Goal: Task Accomplishment & Management: Complete application form

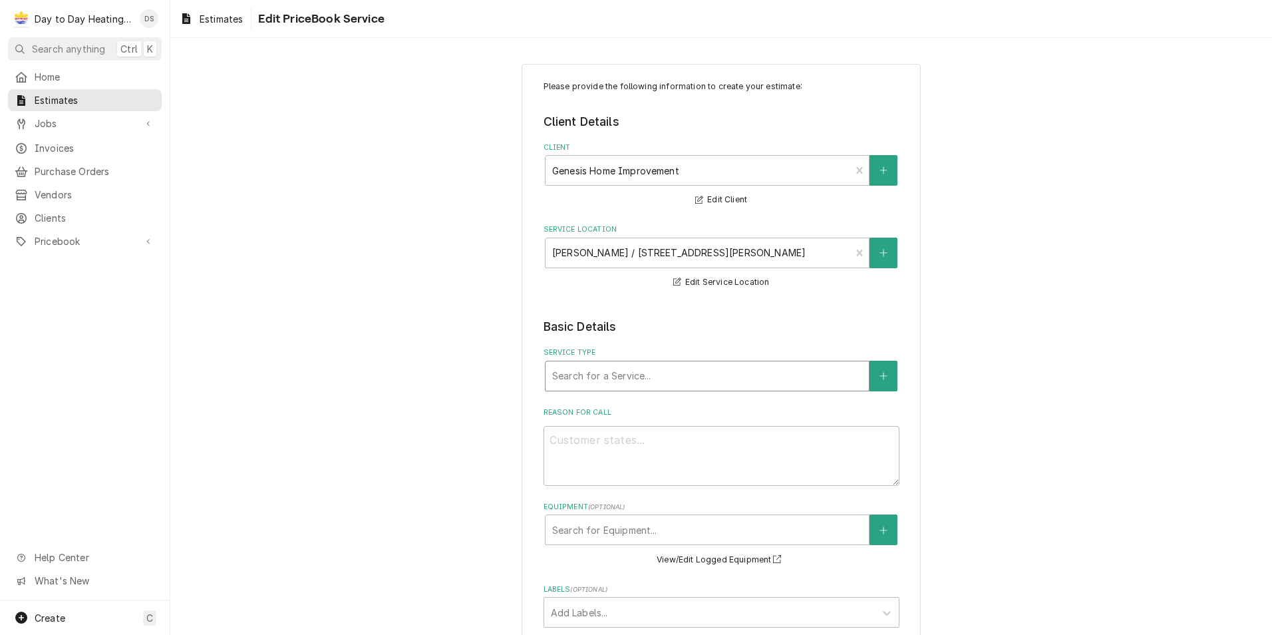
click at [629, 371] on div "Service Type" at bounding box center [707, 376] width 310 height 24
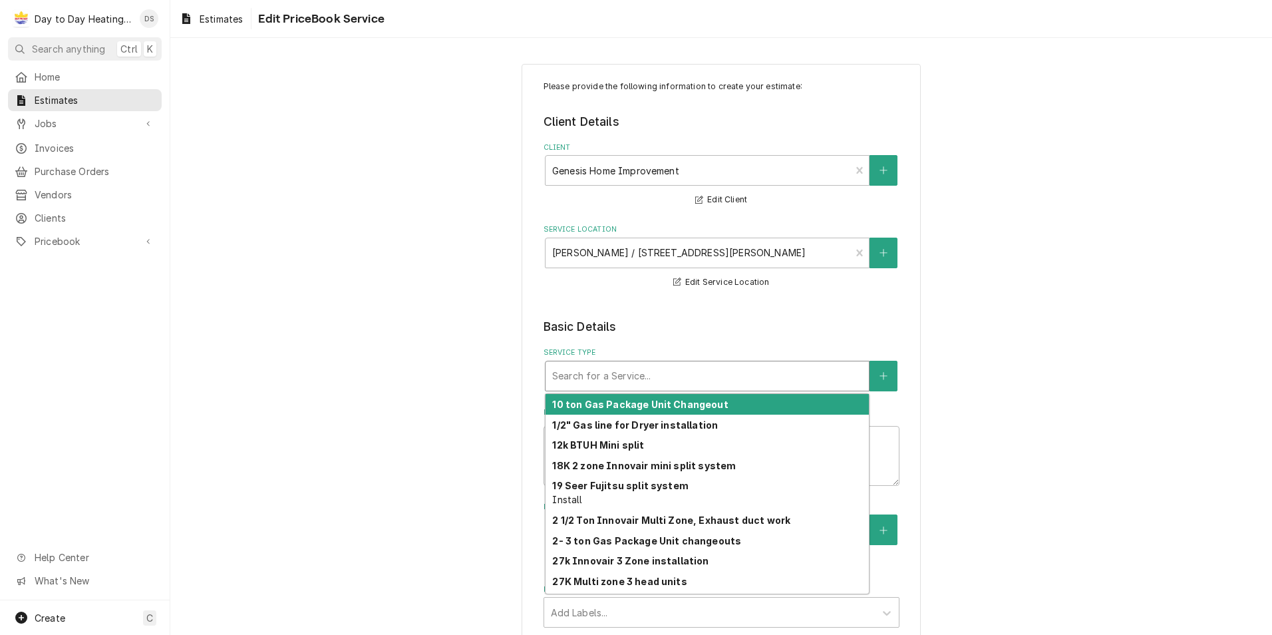
type input "3"
type textarea "x"
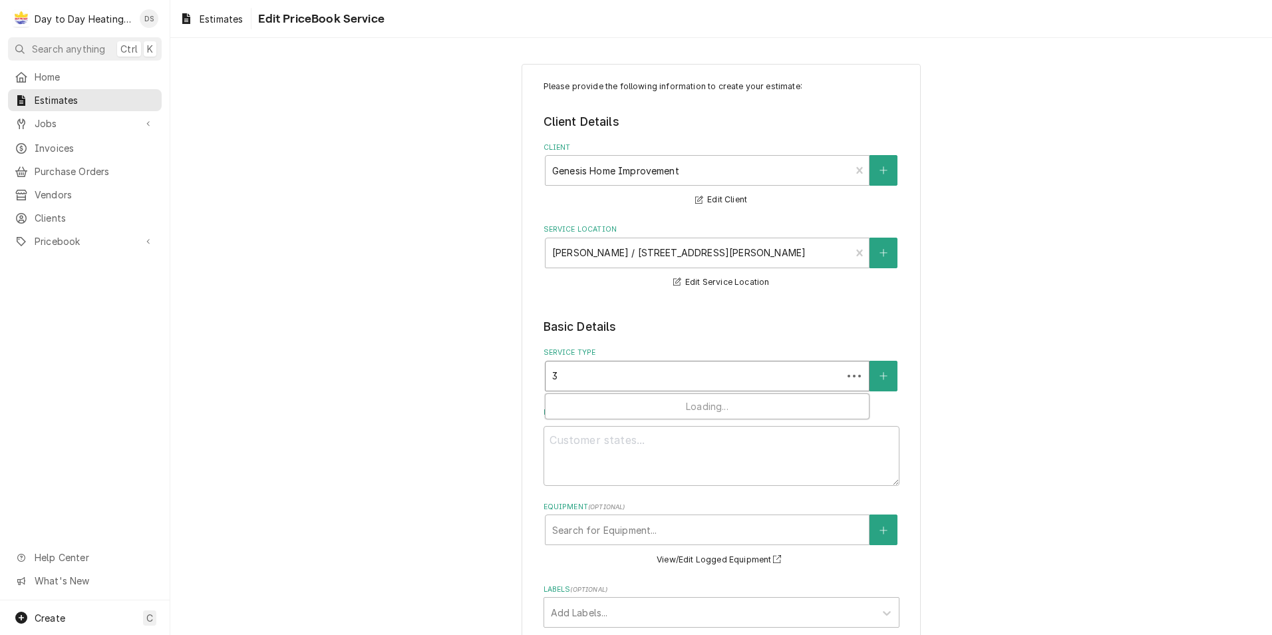
type input "36"
type textarea "x"
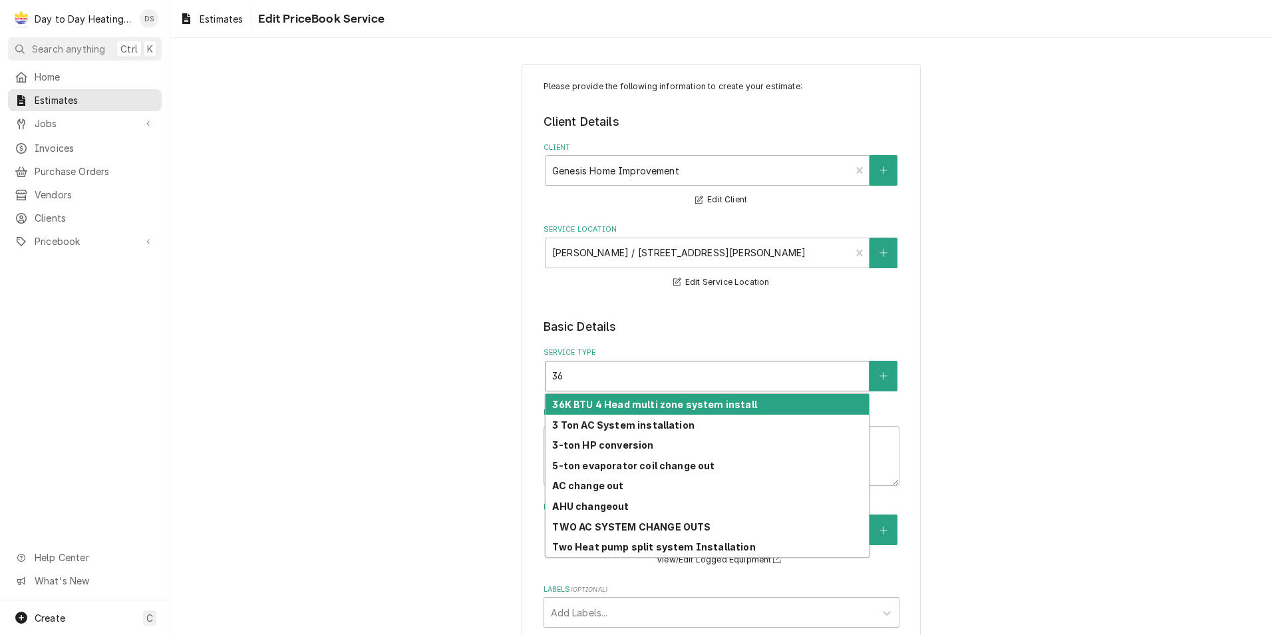
type input "36k"
type textarea "x"
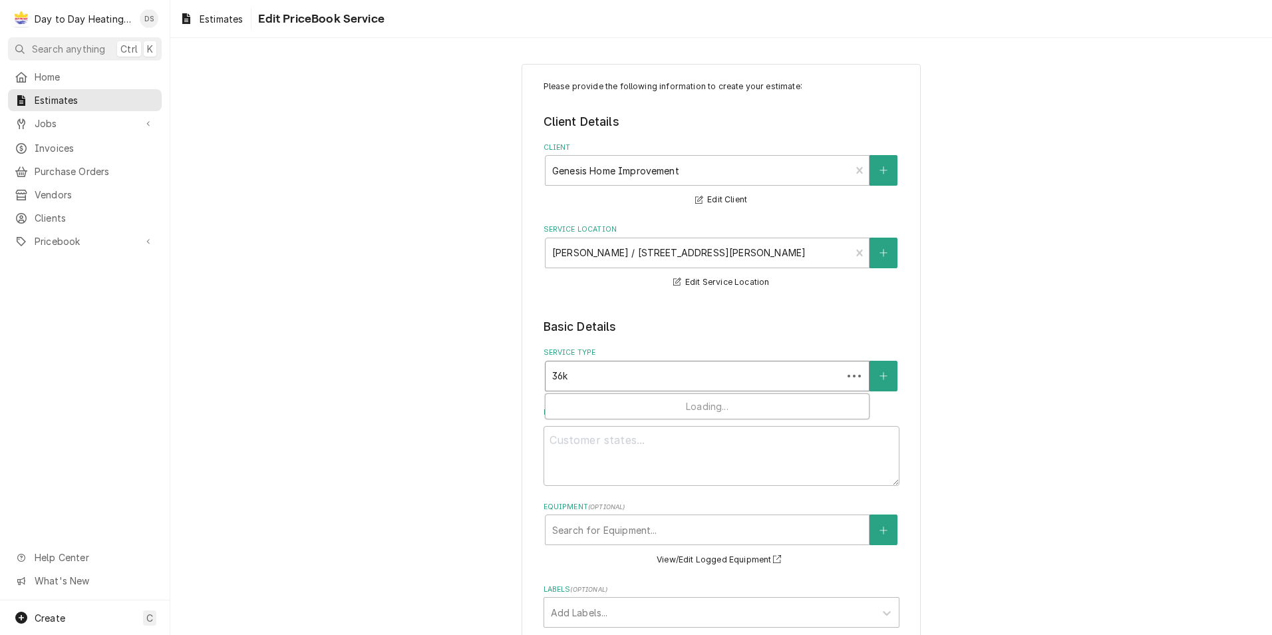
type input "36k"
type textarea "x"
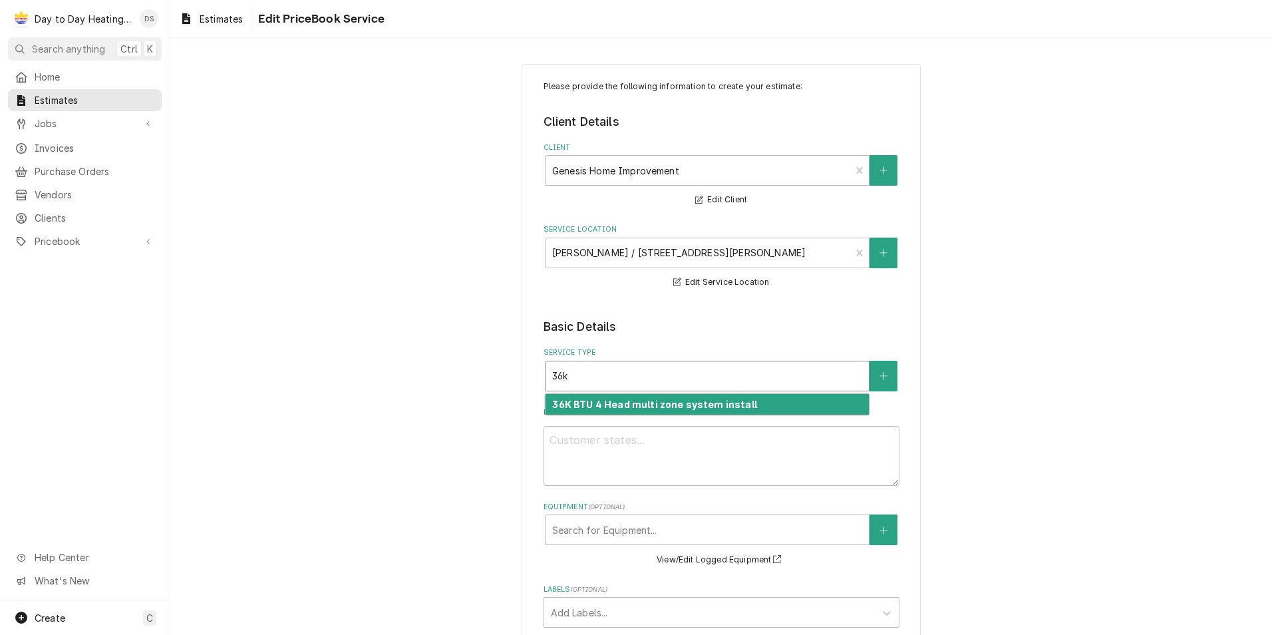
type input "36k b"
type textarea "x"
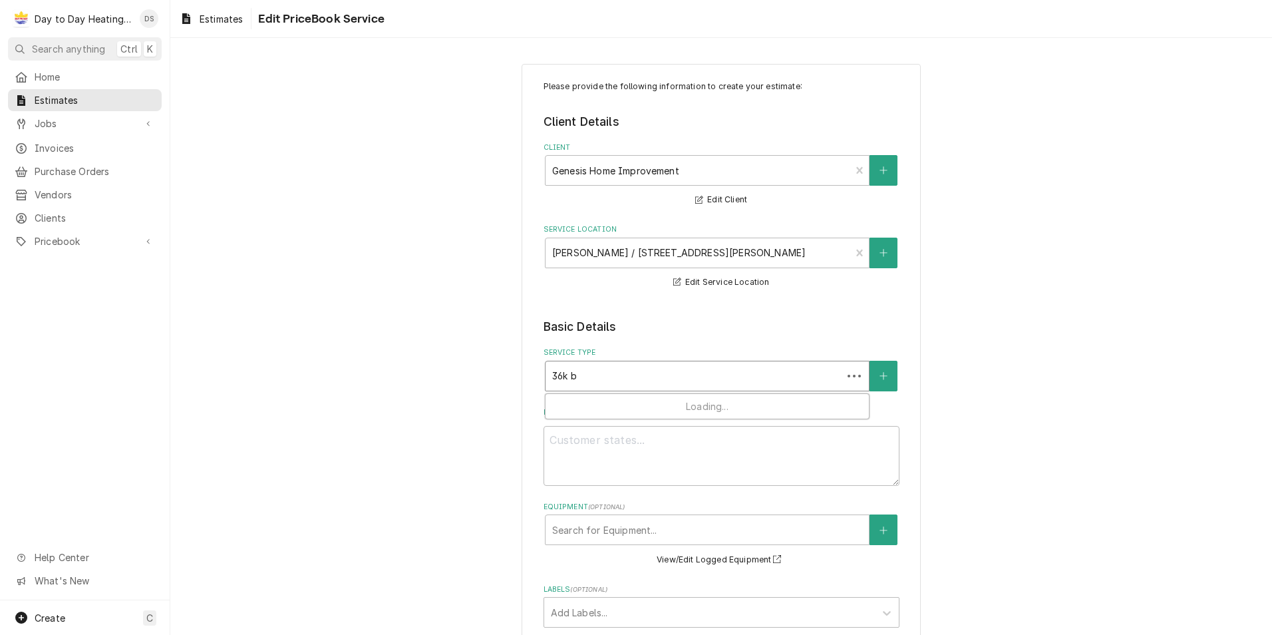
type input "36k bt"
type textarea "x"
type input "36k btu"
type textarea "x"
type input "36k btu"
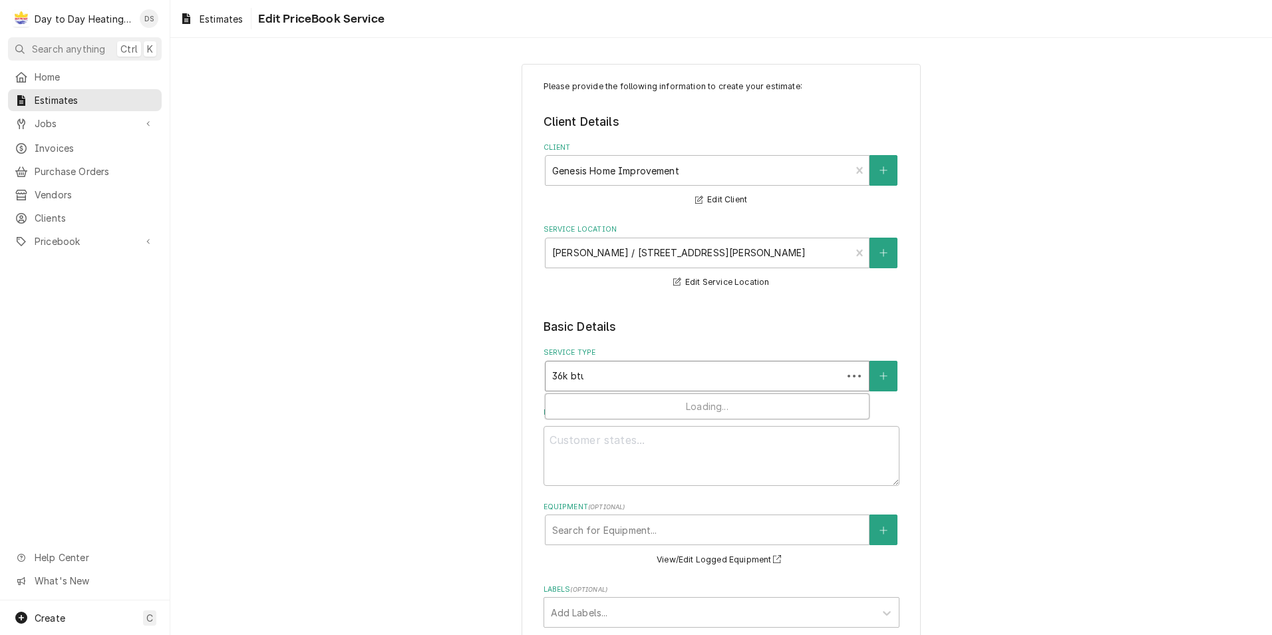
type textarea "x"
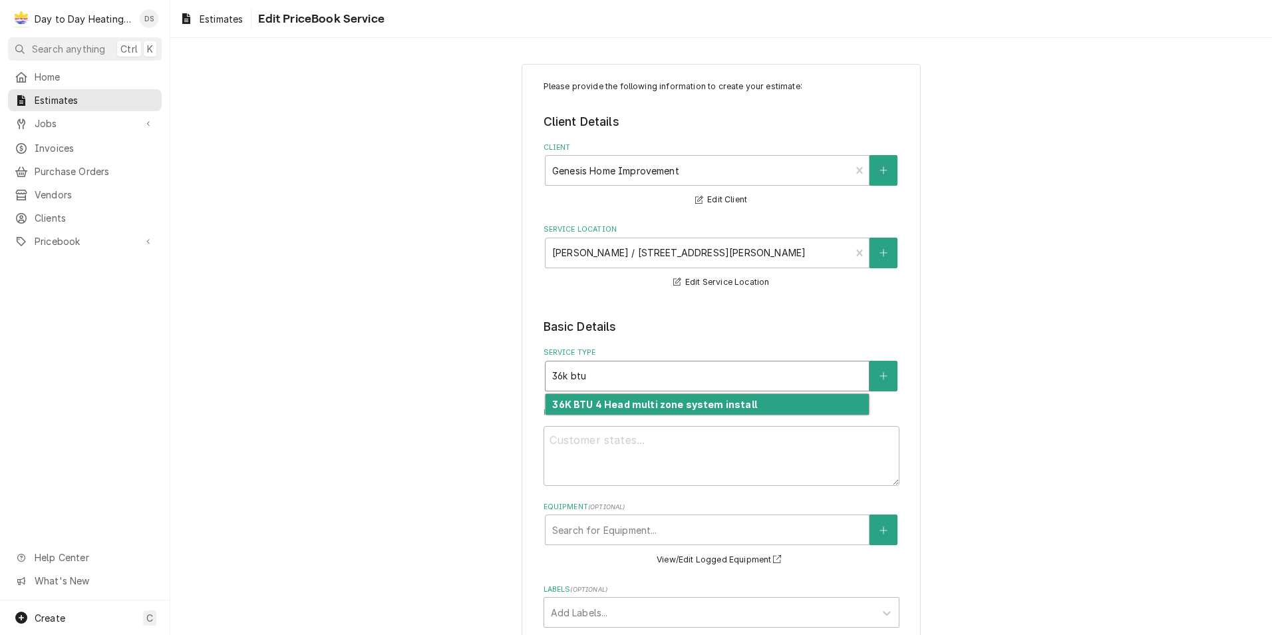
type input "36k btu h"
type textarea "x"
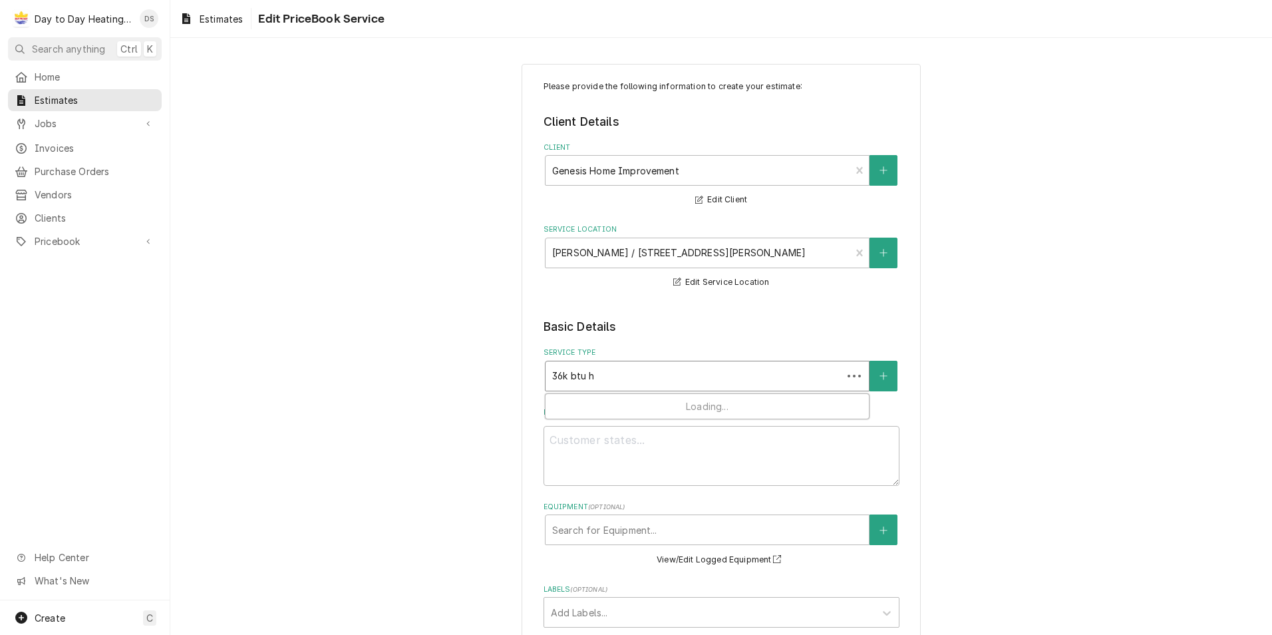
type input "36k btu he"
type textarea "x"
type input "36k btu hea"
type textarea "x"
type input "36k btu head"
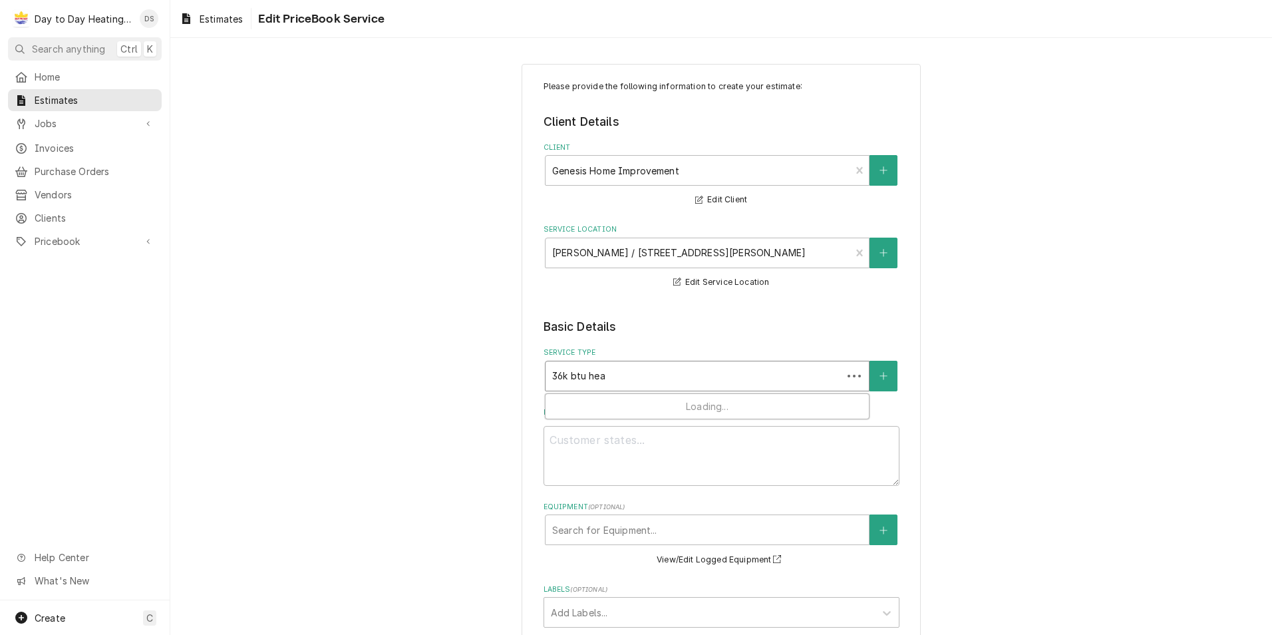
type textarea "x"
type input "36k btu head"
type textarea "x"
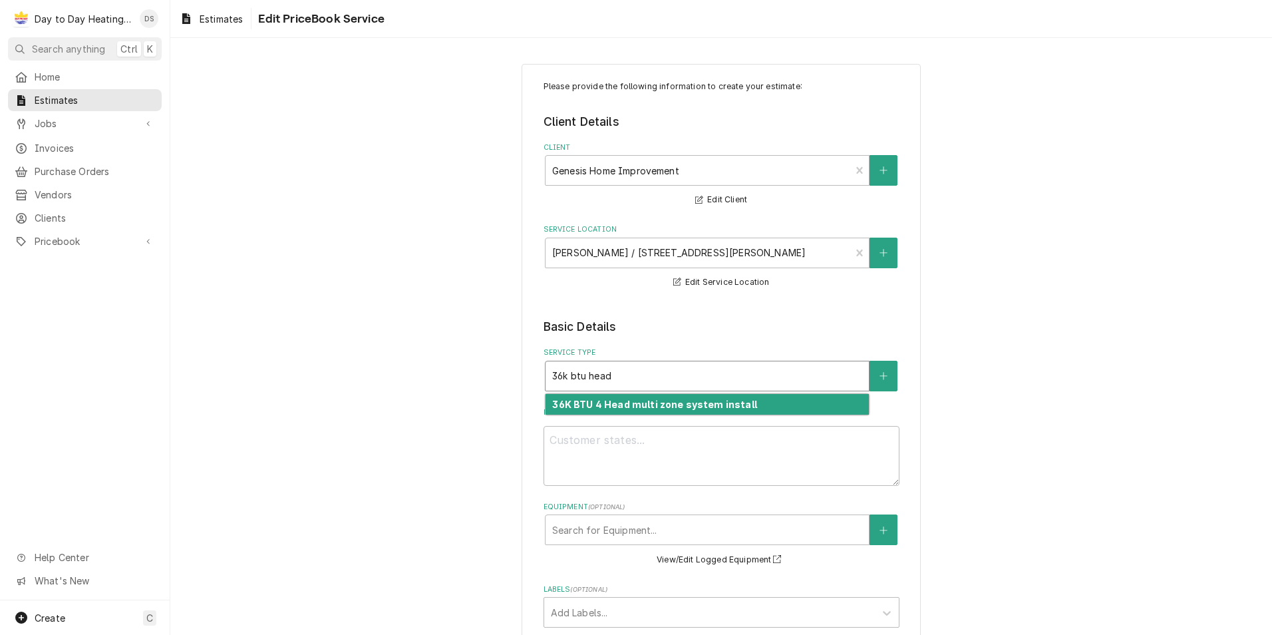
type input "36k btu head t"
type textarea "x"
type input "36k btu head ti"
type textarea "x"
type input "36k btu head tic"
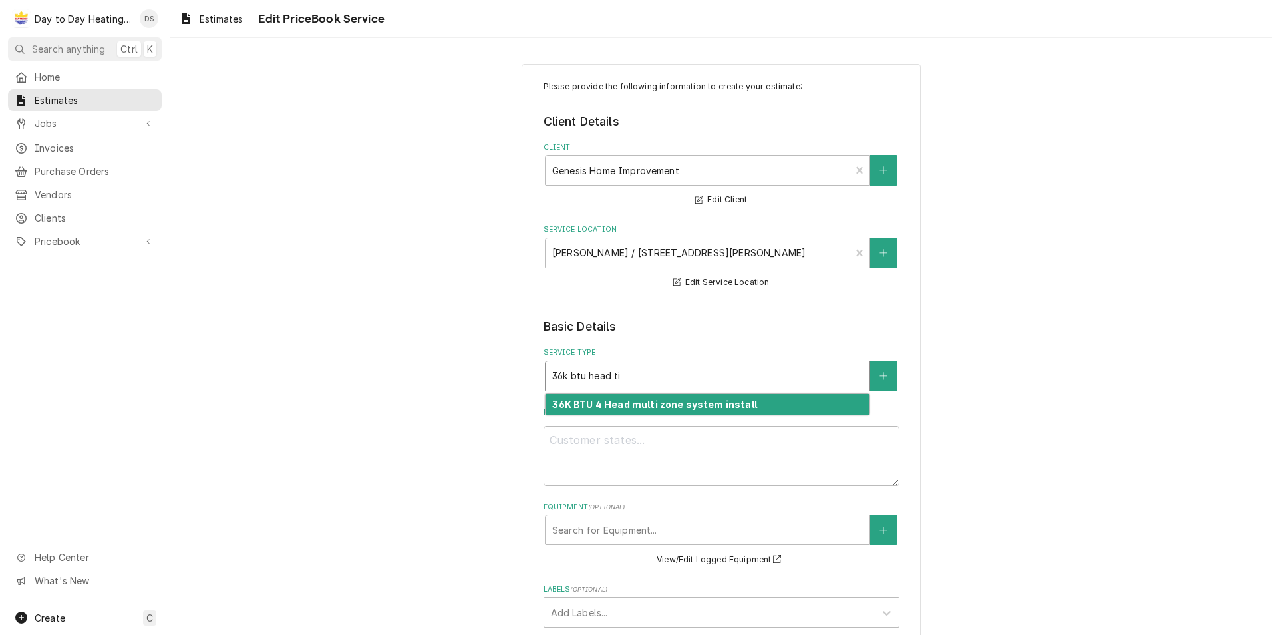
type textarea "x"
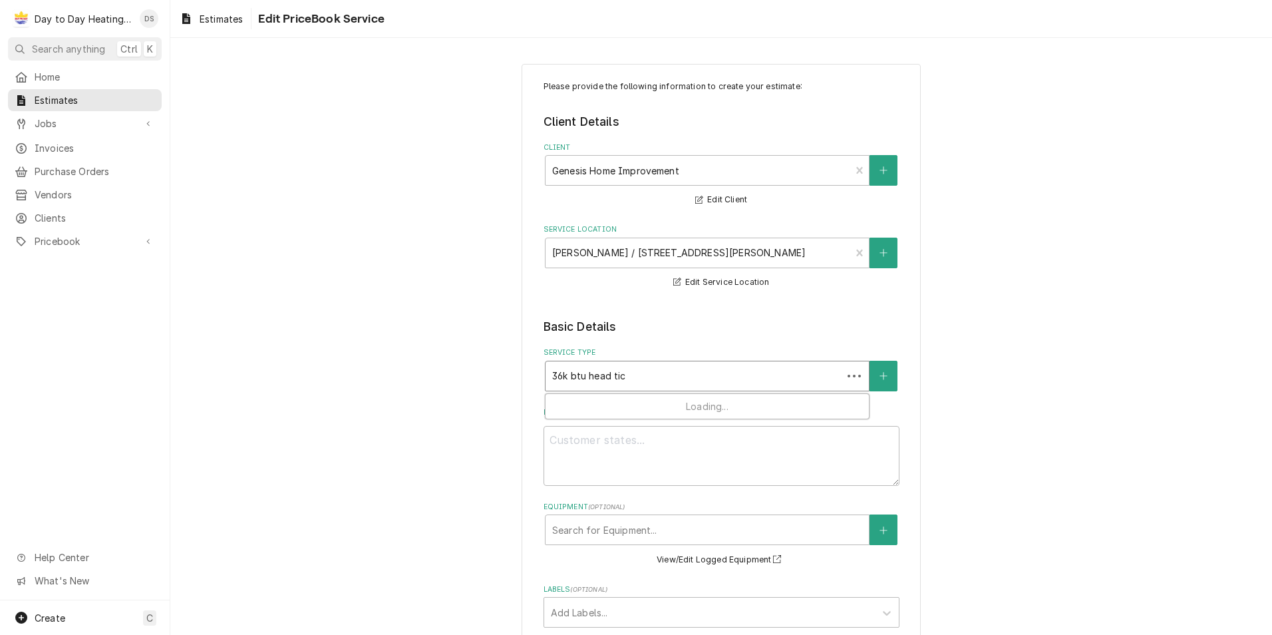
type input "36k btu head tick"
type textarea "x"
type input "36k btu head ticke"
type textarea "x"
type input "36k btu head ticket"
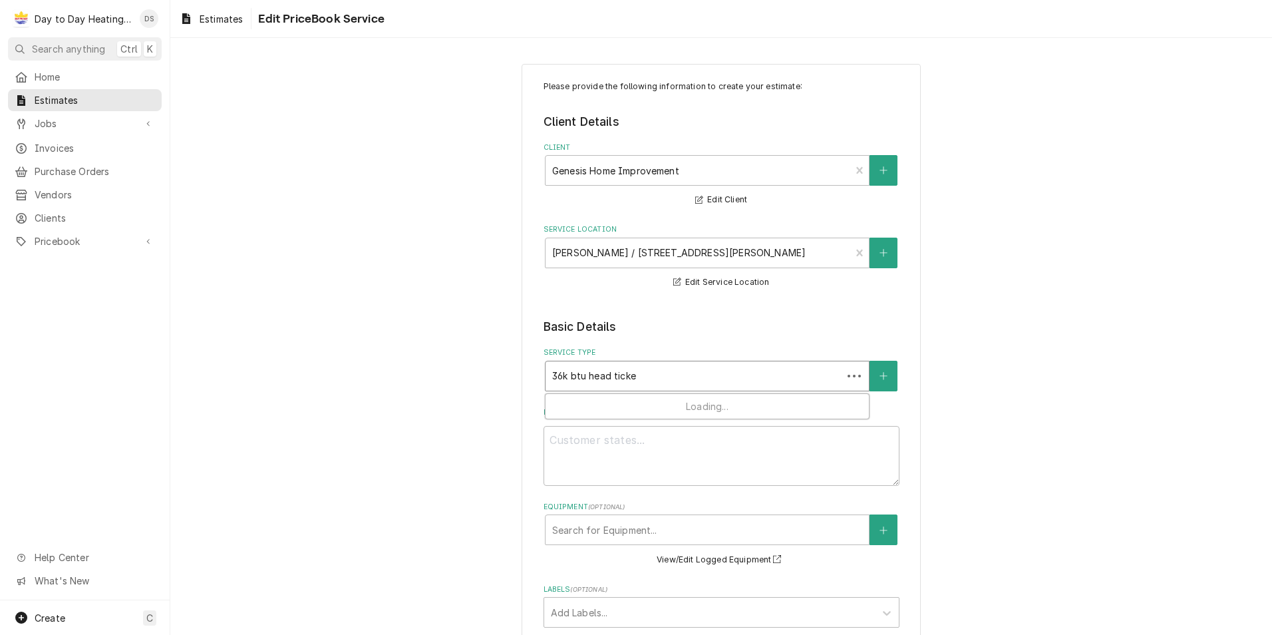
type textarea "x"
type input "36k btu head tickets"
type textarea "x"
type input "36k btu head tickets"
type textarea "x"
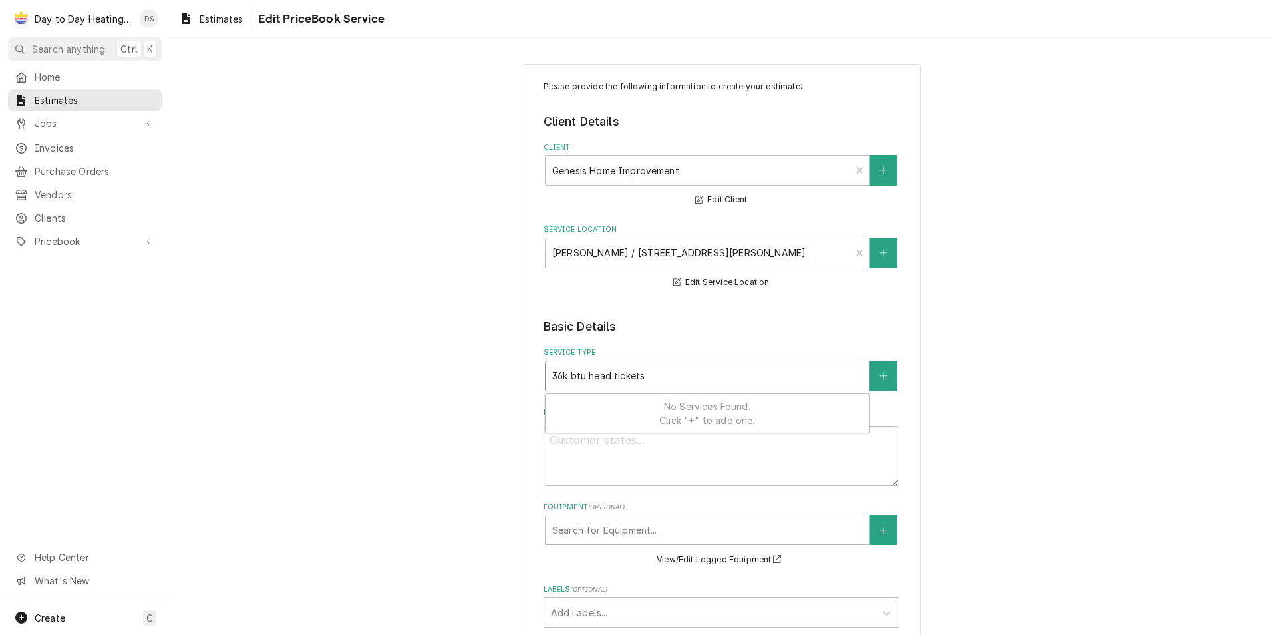
type input "36k btu head tickets"
type textarea "x"
type input "36k btu head ticket"
type textarea "x"
type input "36k btu head ticke"
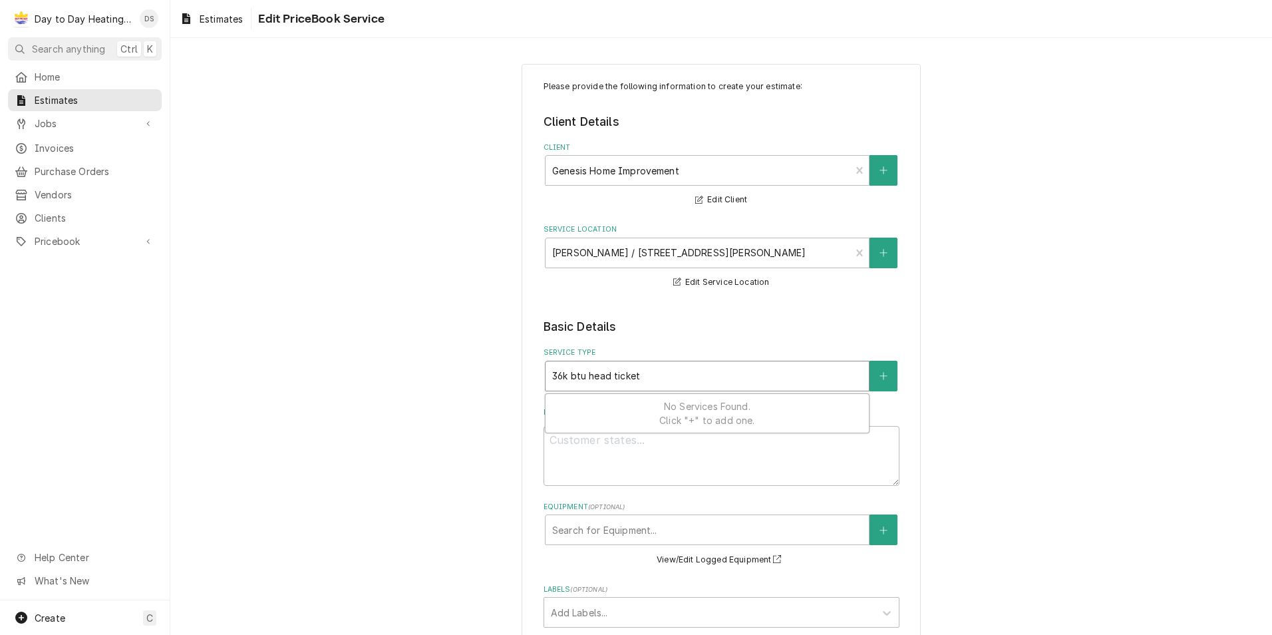
type textarea "x"
type input "36k btu head tick"
type textarea "x"
type input "36k btu head tic"
type textarea "x"
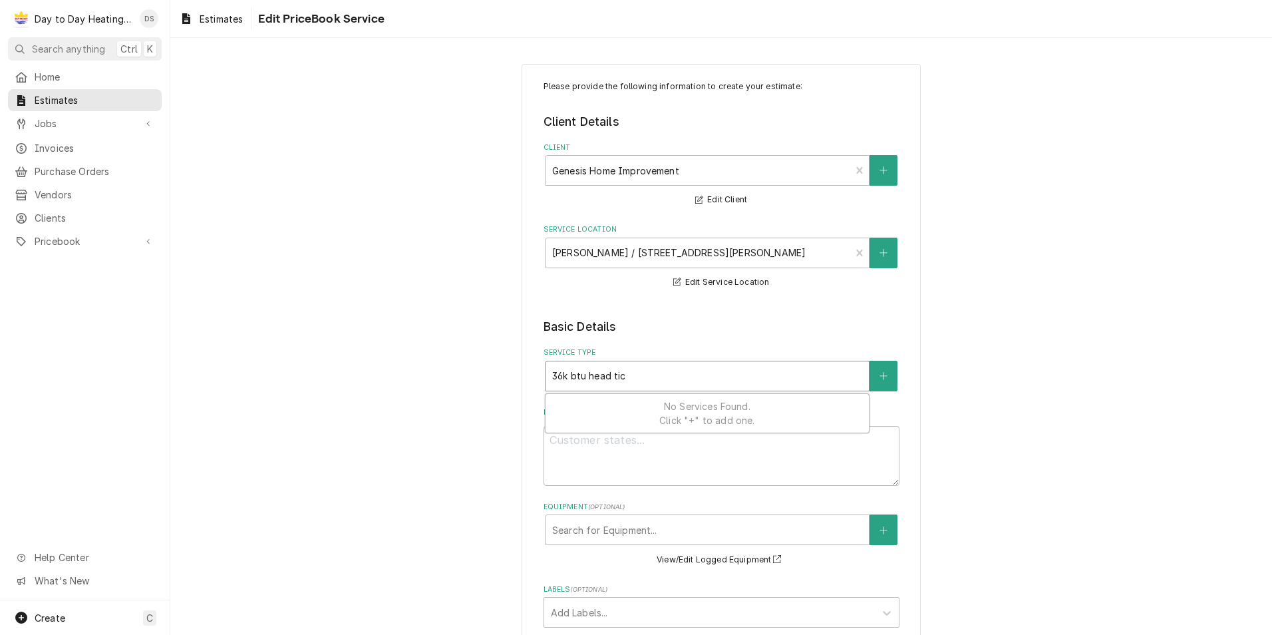
type input "36k btu head ti"
type textarea "x"
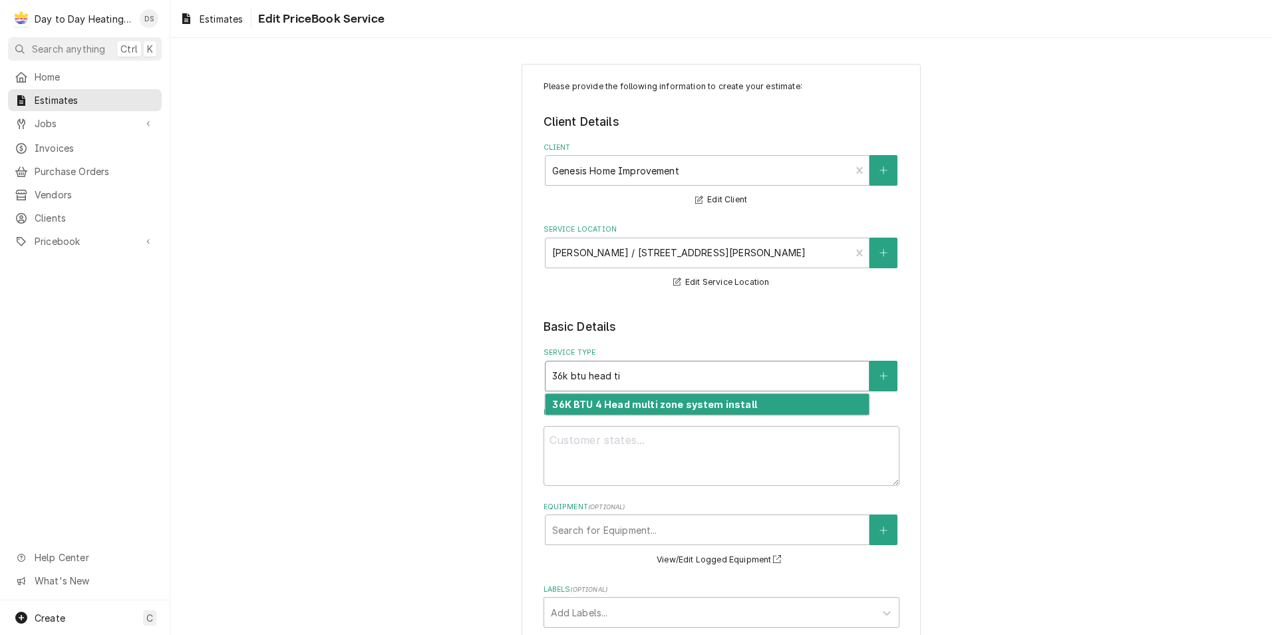
type input "36k btu head t"
type textarea "x"
type input "36k btu head"
type textarea "x"
click at [586, 404] on strong "36K BTU 4 Head multi zone system install" at bounding box center [654, 404] width 204 height 11
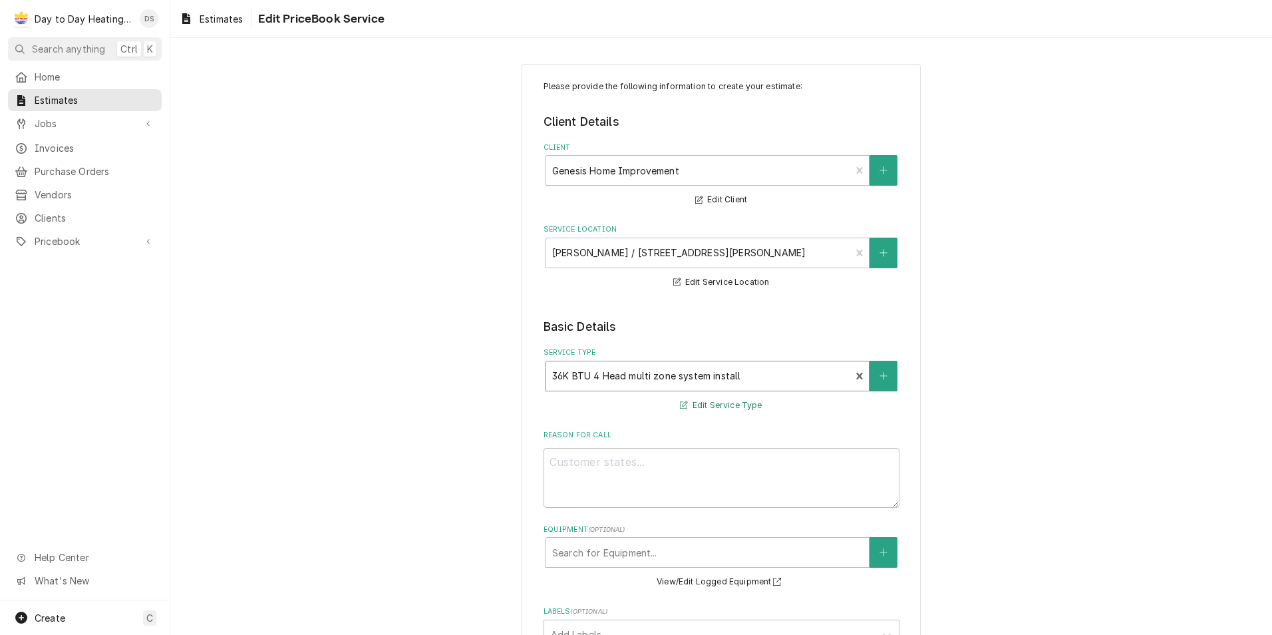
click at [699, 407] on button "Edit Service Type" at bounding box center [721, 405] width 86 height 17
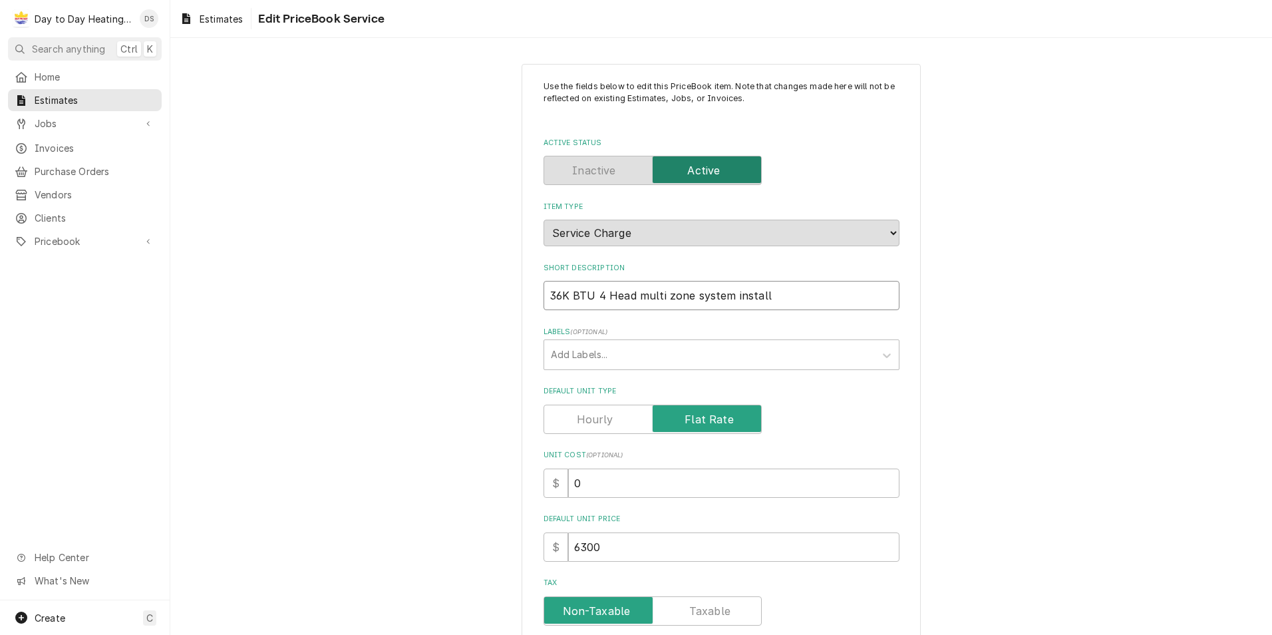
click at [560, 295] on input "36K BTU 4 Head multi zone system install" at bounding box center [722, 295] width 356 height 29
type textarea "x"
type input "3K BTU 4 Head multi zone system install"
type textarea "x"
type input "K BTU 4 Head multi zone system install"
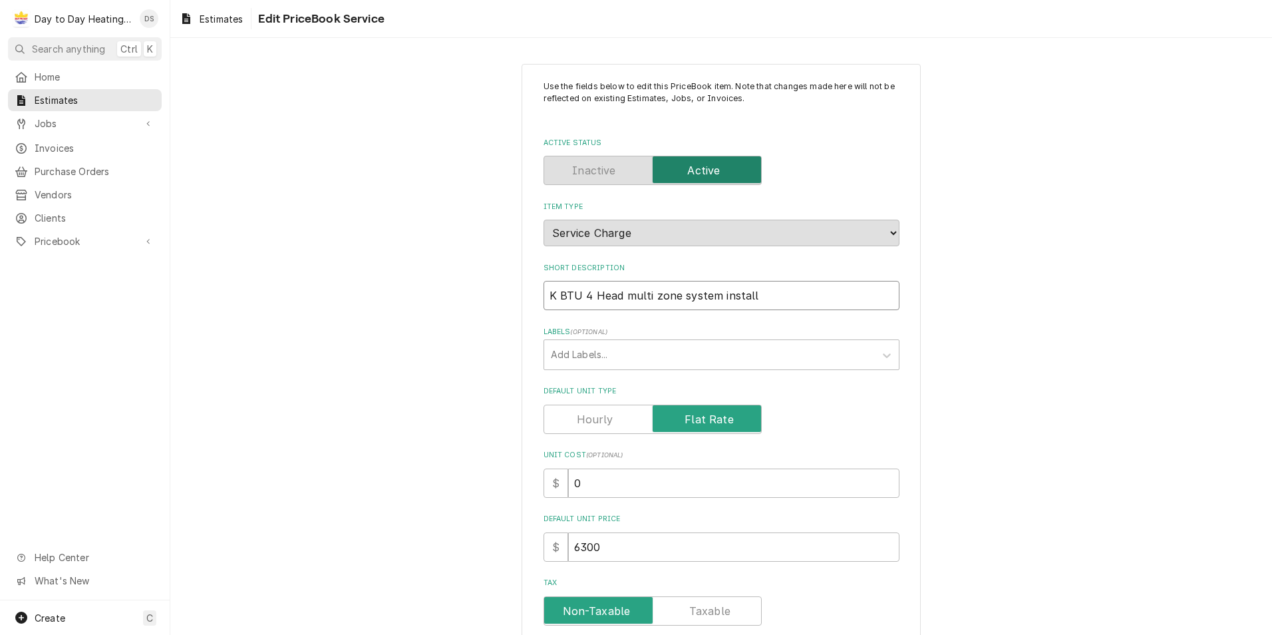
type textarea "x"
type input "4K BTU 4 Head multi zone system install"
type textarea "x"
type input "48K BTU 4 Head multi zone system install"
type textarea "x"
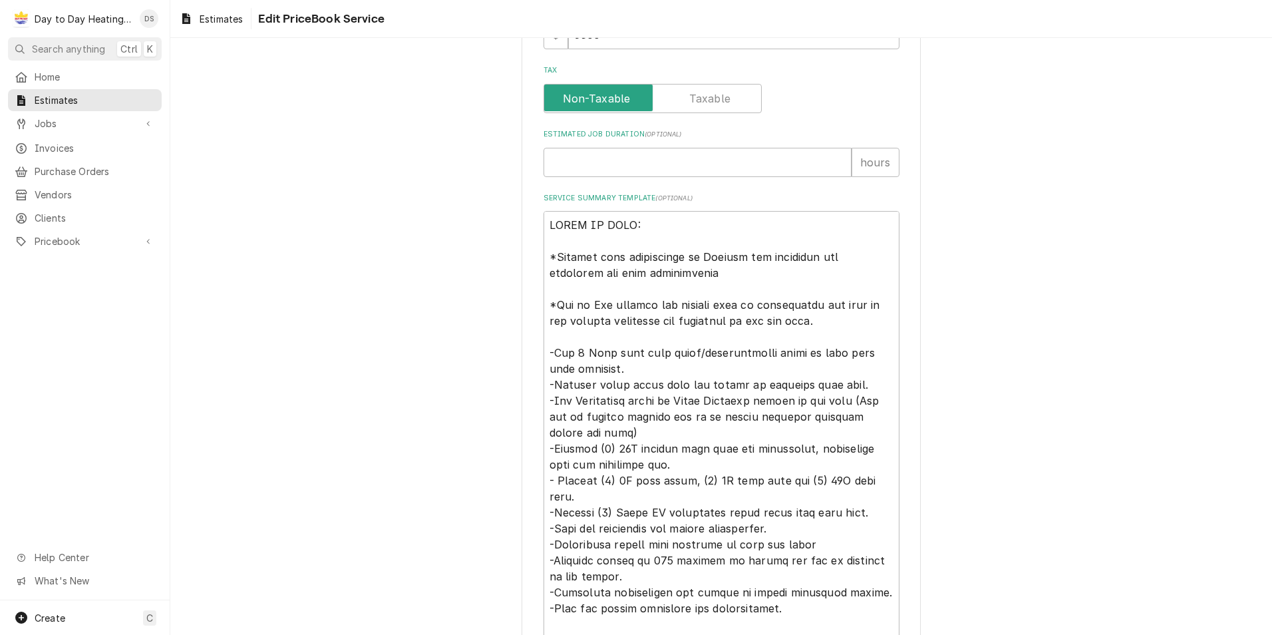
scroll to position [532, 0]
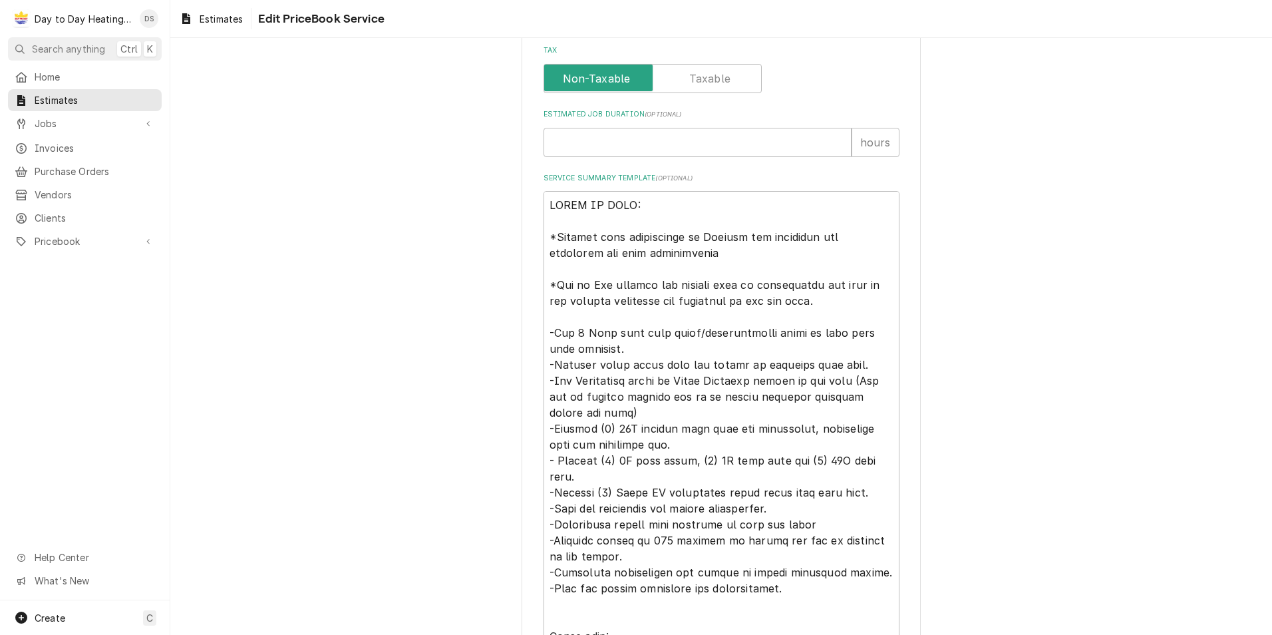
type input "48K BTU 4 Head multi zone system install"
drag, startPoint x: 548, startPoint y: 365, endPoint x: 880, endPoint y: 577, distance: 394.1
click at [880, 577] on textarea "Service Summary Template ( optional )" at bounding box center [722, 492] width 356 height 603
click at [835, 596] on textarea "Service Summary Template ( optional )" at bounding box center [722, 492] width 356 height 603
drag, startPoint x: 549, startPoint y: 330, endPoint x: 863, endPoint y: 507, distance: 360.5
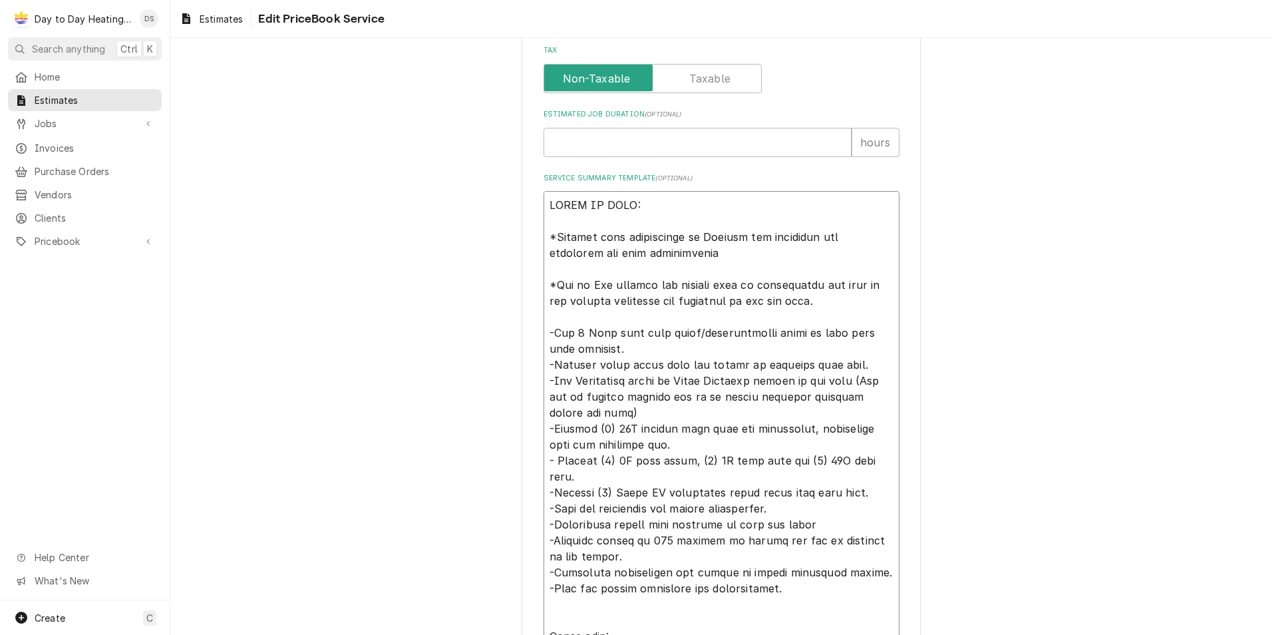
click at [862, 504] on textarea "Service Summary Template ( optional )" at bounding box center [722, 492] width 356 height 603
click at [864, 566] on textarea "Service Summary Template ( optional )" at bounding box center [722, 492] width 356 height 603
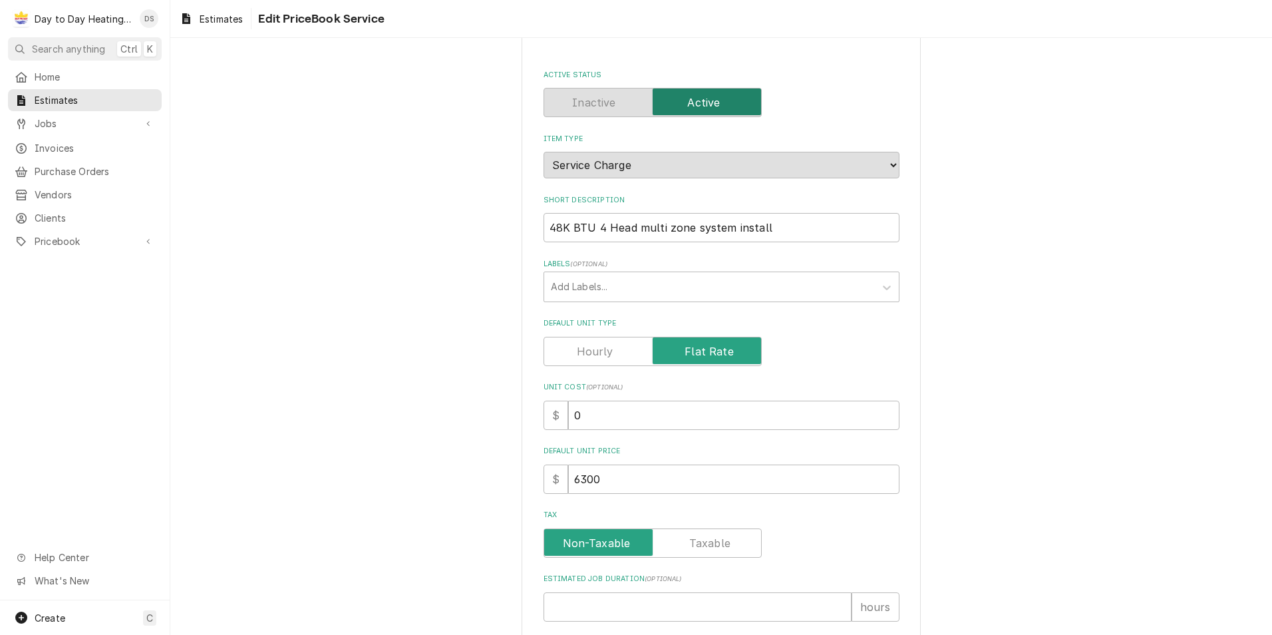
scroll to position [67, 0]
click at [558, 228] on input "48K BTU 4 Head multi zone system install" at bounding box center [722, 228] width 356 height 29
type textarea "x"
type input "4K BTU 4 Head multi zone system install"
type textarea "x"
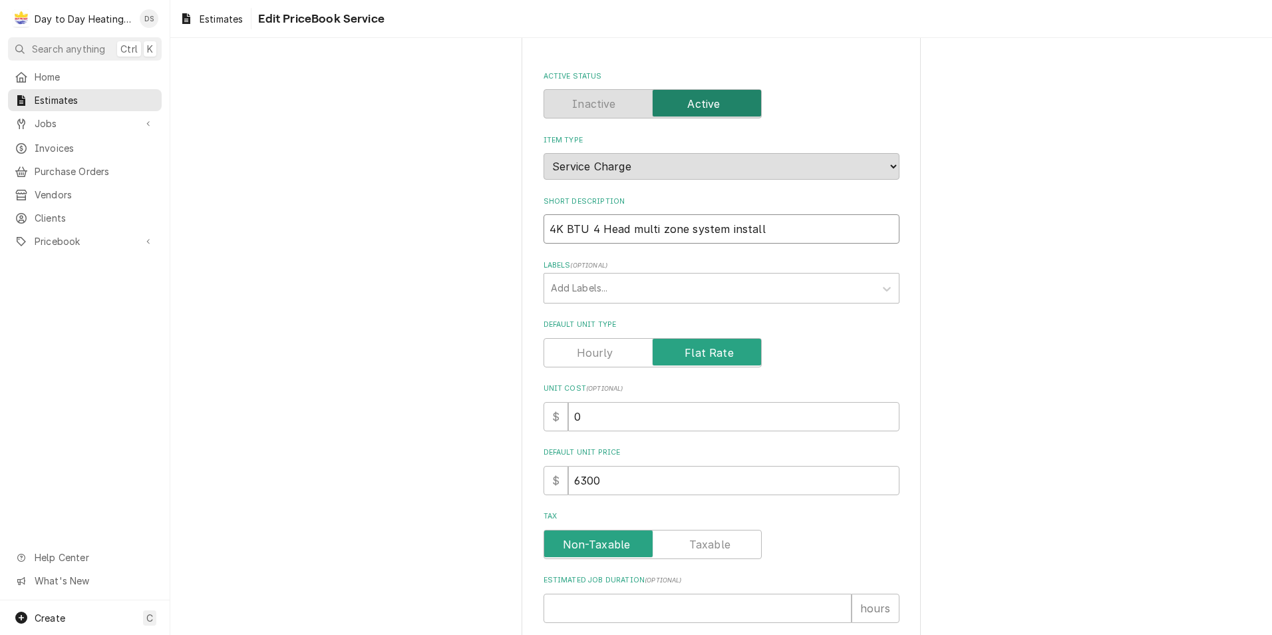
type input "42K BTU 4 Head multi zone system install"
type textarea "x"
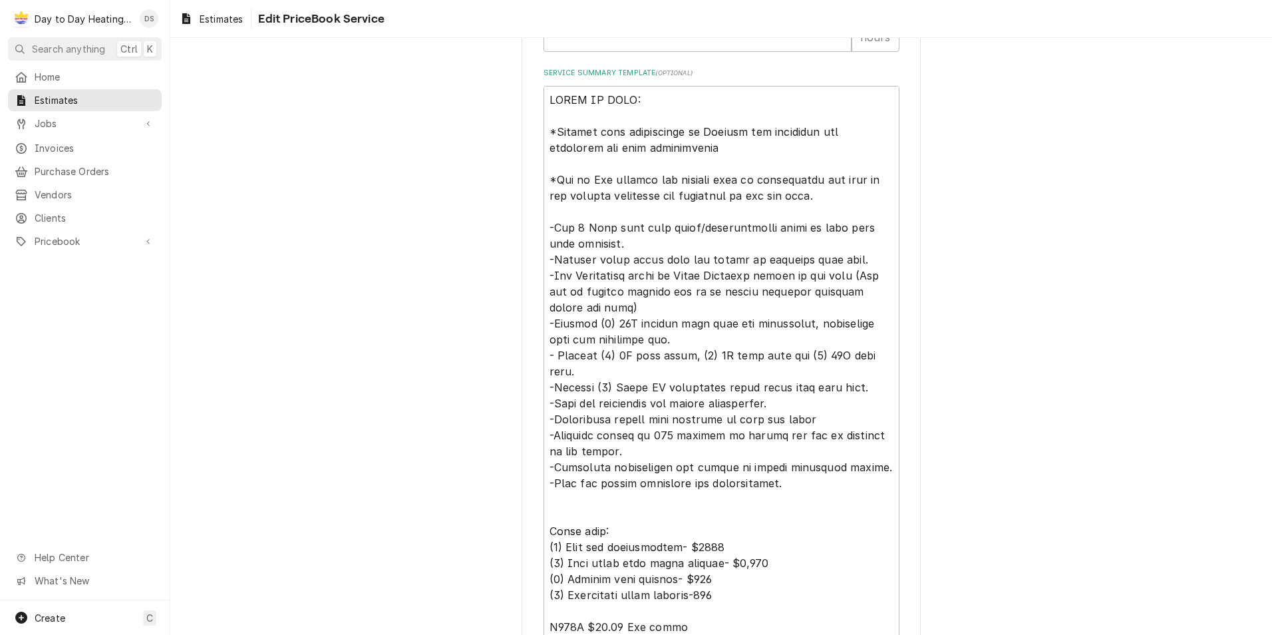
scroll to position [646, 0]
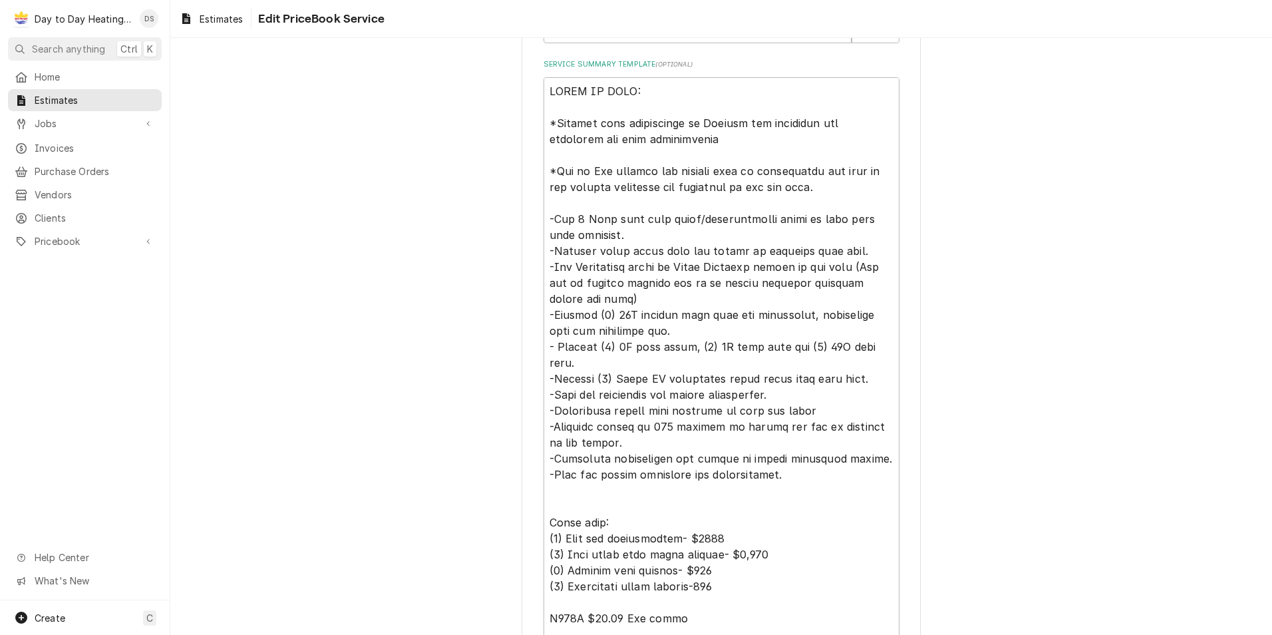
type input "42K BTU 4 Head multi zone system install"
drag, startPoint x: 540, startPoint y: 313, endPoint x: 781, endPoint y: 480, distance: 293.0
click at [778, 480] on textarea "Service Summary Template ( optional )" at bounding box center [722, 378] width 356 height 603
click at [781, 480] on textarea "Service Summary Template ( optional )" at bounding box center [722, 378] width 356 height 603
drag, startPoint x: 540, startPoint y: 311, endPoint x: 786, endPoint y: 465, distance: 289.7
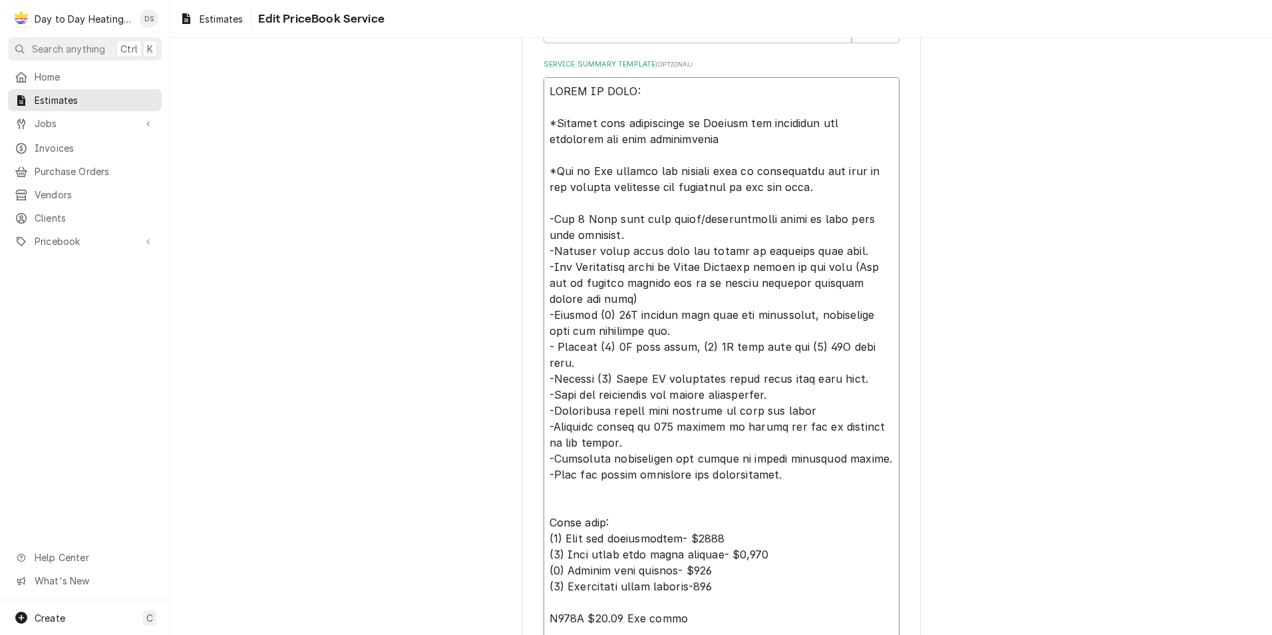
click at [786, 465] on textarea "Service Summary Template ( optional )" at bounding box center [722, 378] width 356 height 603
click at [787, 465] on textarea "Service Summary Template ( optional )" at bounding box center [722, 378] width 356 height 603
drag, startPoint x: 542, startPoint y: 311, endPoint x: 786, endPoint y: 460, distance: 285.5
click at [786, 459] on textarea "Service Summary Template ( optional )" at bounding box center [722, 378] width 356 height 603
click at [787, 460] on textarea "Service Summary Template ( optional )" at bounding box center [722, 378] width 356 height 603
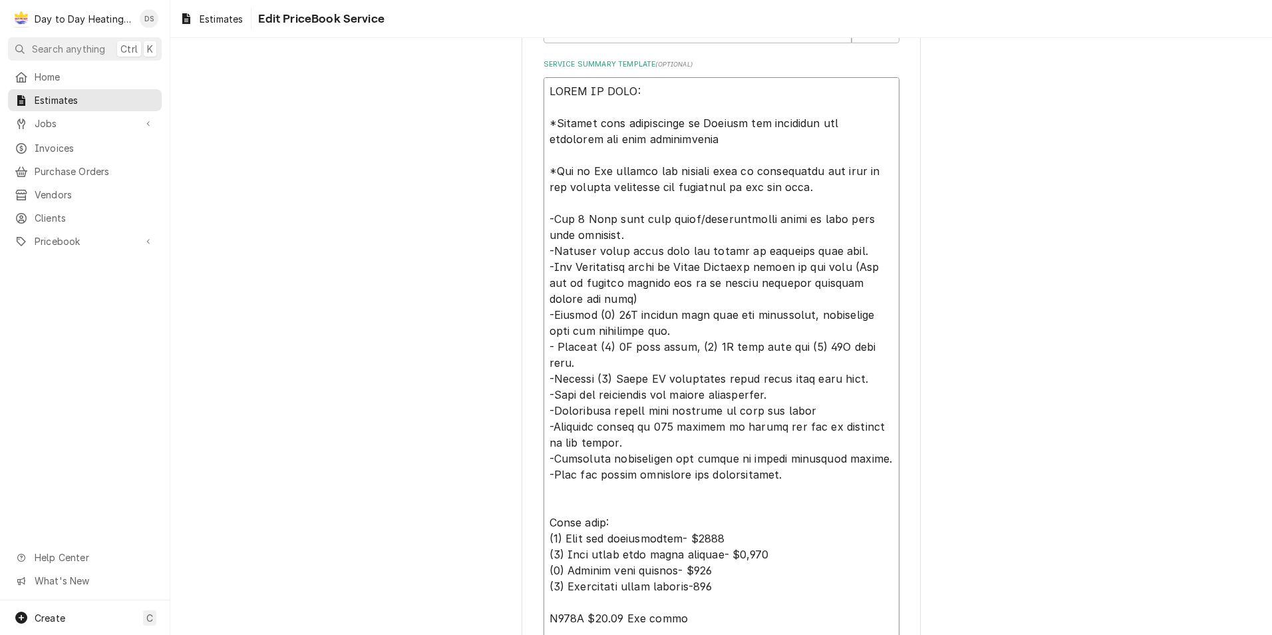
drag, startPoint x: 544, startPoint y: 313, endPoint x: 787, endPoint y: 462, distance: 284.4
click at [787, 462] on textarea "Service Summary Template ( optional )" at bounding box center [722, 378] width 356 height 603
drag, startPoint x: 542, startPoint y: 315, endPoint x: 781, endPoint y: 466, distance: 282.6
click at [781, 466] on textarea "Service Summary Template ( optional )" at bounding box center [722, 378] width 356 height 603
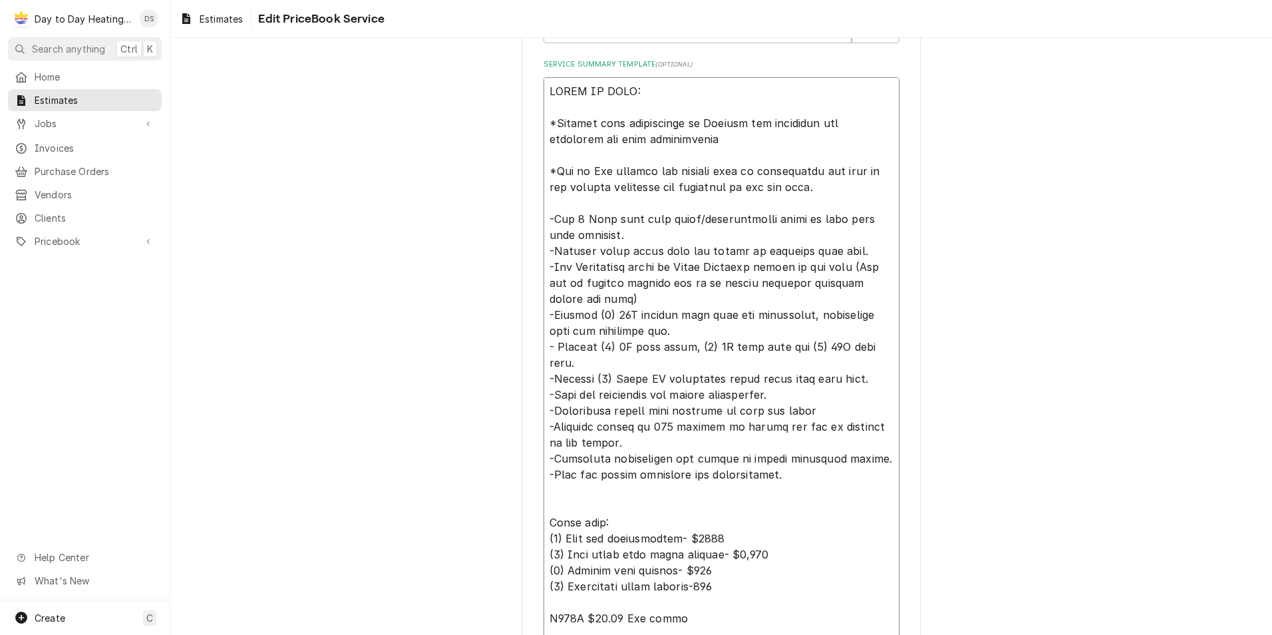
click at [782, 466] on textarea "Service Summary Template ( optional )" at bounding box center [722, 378] width 356 height 603
drag, startPoint x: 543, startPoint y: 345, endPoint x: 793, endPoint y: 459, distance: 275.1
click at [793, 459] on textarea "Service Summary Template ( optional )" at bounding box center [722, 378] width 356 height 603
click at [793, 460] on textarea "Service Summary Template ( optional )" at bounding box center [722, 378] width 356 height 603
drag, startPoint x: 540, startPoint y: 345, endPoint x: 781, endPoint y: 470, distance: 271.4
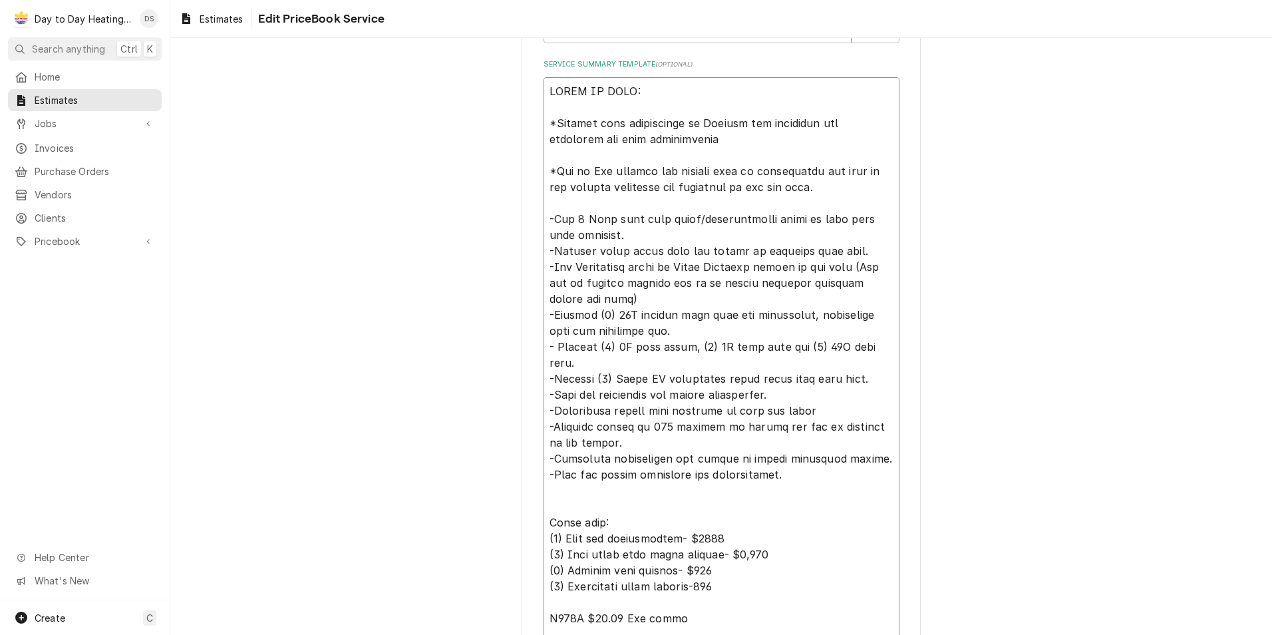
click at [781, 470] on textarea "Service Summary Template ( optional )" at bounding box center [722, 378] width 356 height 603
click at [771, 480] on textarea "Service Summary Template ( optional )" at bounding box center [722, 378] width 356 height 603
drag, startPoint x: 541, startPoint y: 349, endPoint x: 787, endPoint y: 468, distance: 273.2
click at [787, 468] on textarea "Service Summary Template ( optional )" at bounding box center [722, 378] width 356 height 603
click at [792, 468] on textarea "Service Summary Template ( optional )" at bounding box center [722, 378] width 356 height 603
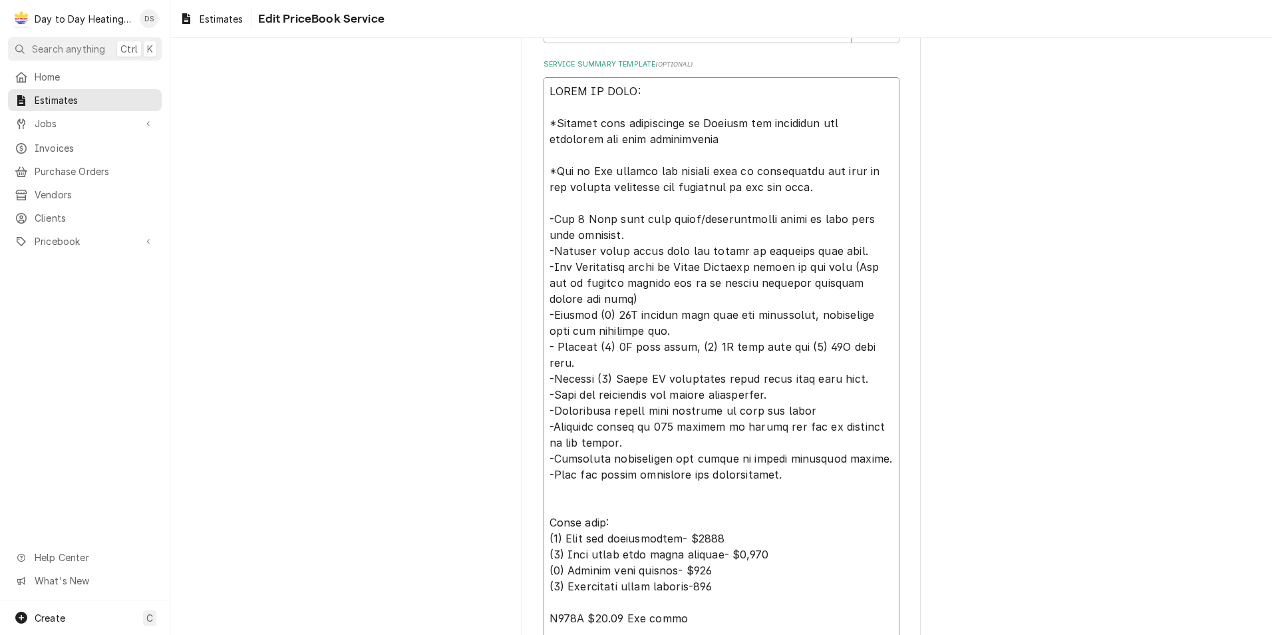
drag, startPoint x: 541, startPoint y: 347, endPoint x: 880, endPoint y: 344, distance: 339.4
click at [880, 344] on textarea "Service Summary Template ( optional )" at bounding box center [722, 378] width 356 height 603
click at [842, 396] on textarea "Service Summary Template ( optional )" at bounding box center [722, 378] width 356 height 603
drag, startPoint x: 541, startPoint y: 346, endPoint x: 884, endPoint y: 343, distance: 343.4
click at [884, 343] on textarea "Service Summary Template ( optional )" at bounding box center [722, 378] width 356 height 603
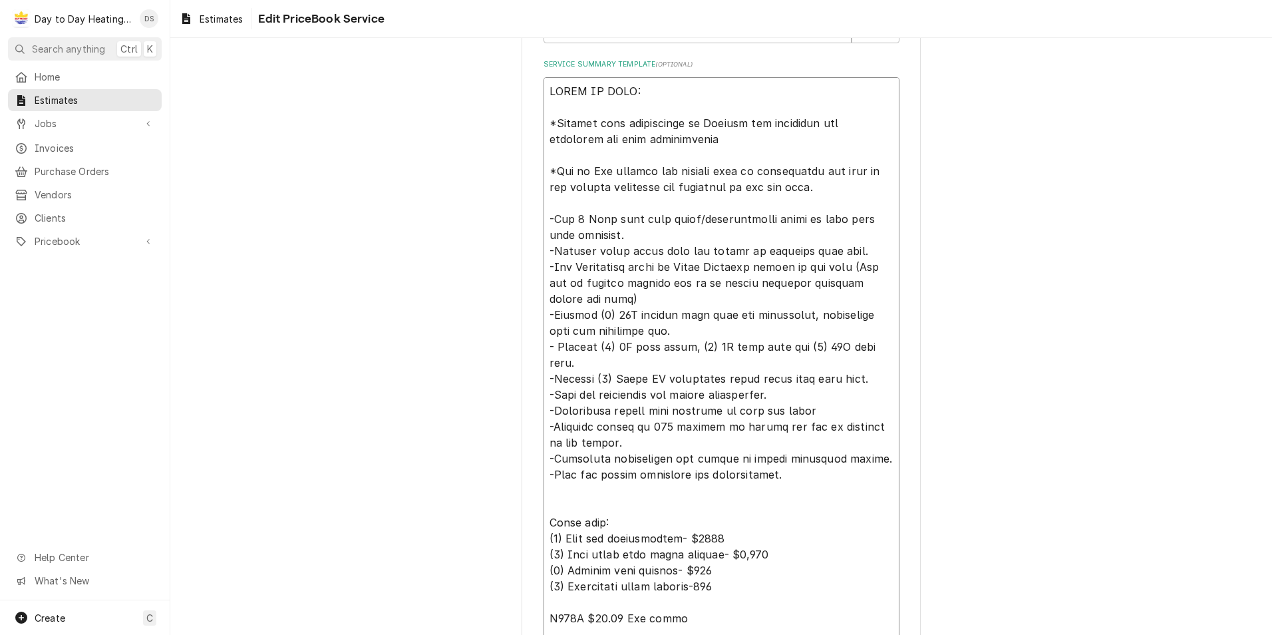
click at [876, 361] on textarea "Service Summary Template ( optional )" at bounding box center [722, 378] width 356 height 603
drag, startPoint x: 540, startPoint y: 345, endPoint x: 896, endPoint y: 351, distance: 356.1
click at [896, 351] on div "Use the fields below to edit this PriceBook item. Note that changes made here w…" at bounding box center [721, 154] width 399 height 1472
click at [883, 357] on textarea "Service Summary Template ( optional )" at bounding box center [722, 378] width 356 height 603
drag, startPoint x: 540, startPoint y: 342, endPoint x: 872, endPoint y: 351, distance: 331.5
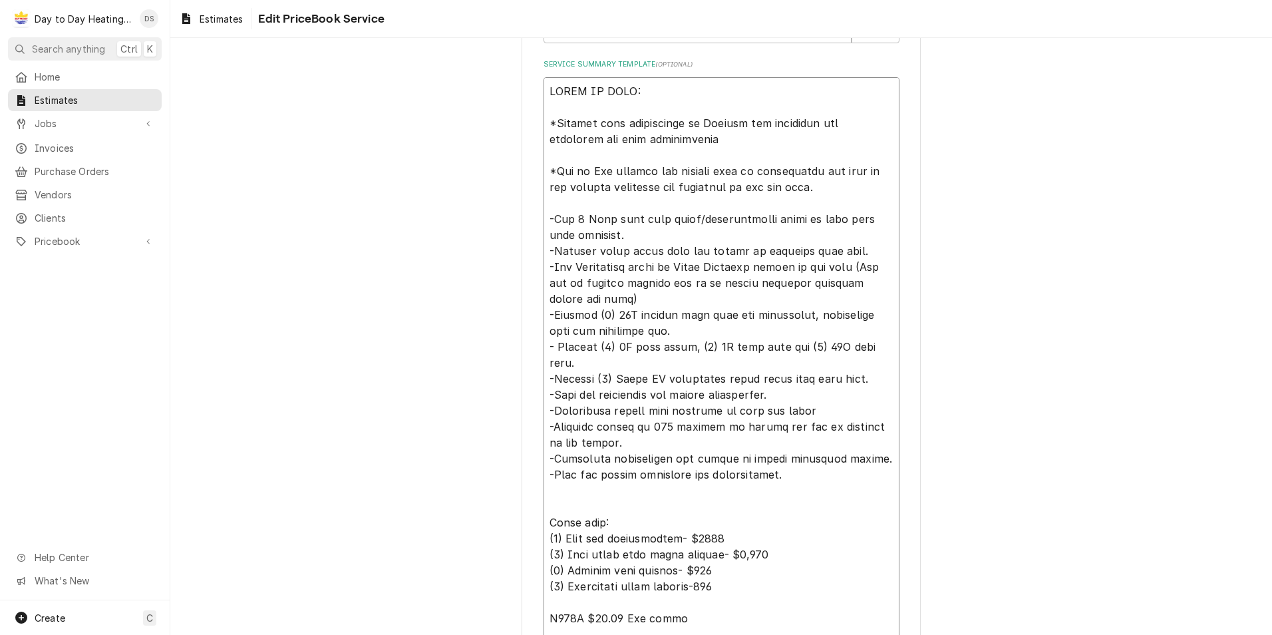
click at [872, 351] on textarea "Service Summary Template ( optional )" at bounding box center [722, 378] width 356 height 603
click at [873, 361] on textarea "Service Summary Template ( optional )" at bounding box center [722, 378] width 356 height 603
drag, startPoint x: 872, startPoint y: 350, endPoint x: 548, endPoint y: 349, distance: 324.7
click at [548, 349] on textarea "Service Summary Template ( optional )" at bounding box center [722, 378] width 356 height 603
click at [731, 377] on textarea "Service Summary Template ( optional )" at bounding box center [722, 378] width 356 height 603
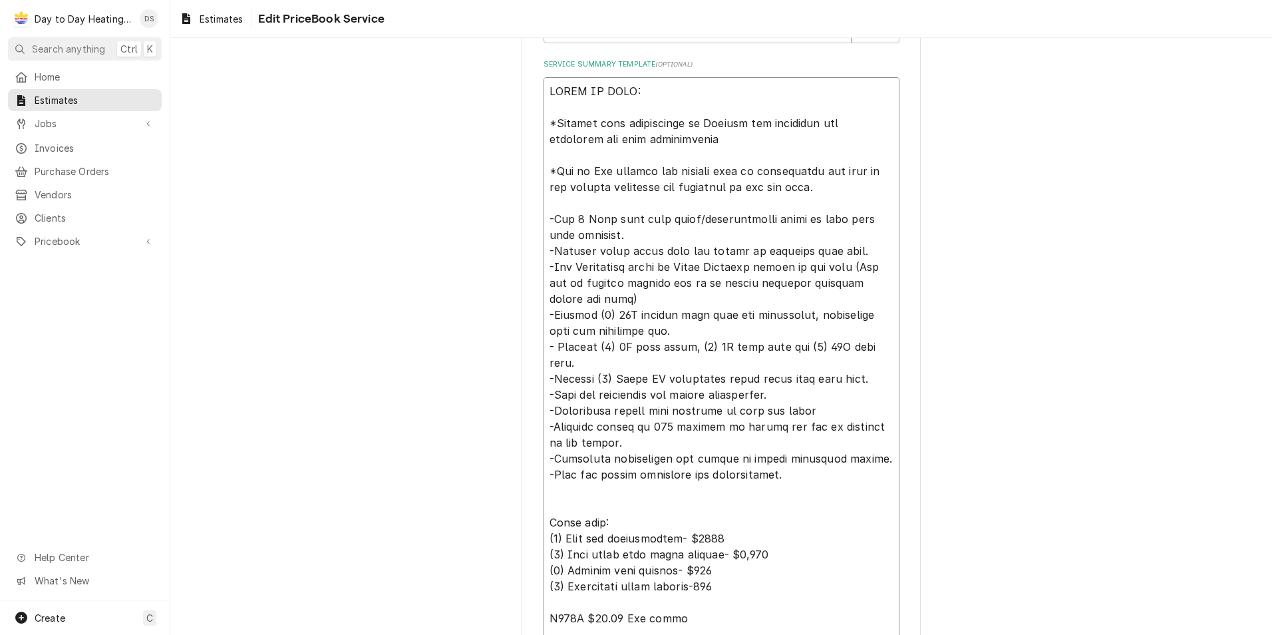
drag, startPoint x: 542, startPoint y: 345, endPoint x: 877, endPoint y: 352, distance: 335.5
click at [877, 352] on textarea "Service Summary Template ( optional )" at bounding box center [722, 378] width 356 height 603
click at [878, 372] on textarea "Service Summary Template ( optional )" at bounding box center [722, 378] width 356 height 603
drag, startPoint x: 543, startPoint y: 344, endPoint x: 882, endPoint y: 342, distance: 338.7
click at [882, 342] on textarea "Service Summary Template ( optional )" at bounding box center [722, 378] width 356 height 603
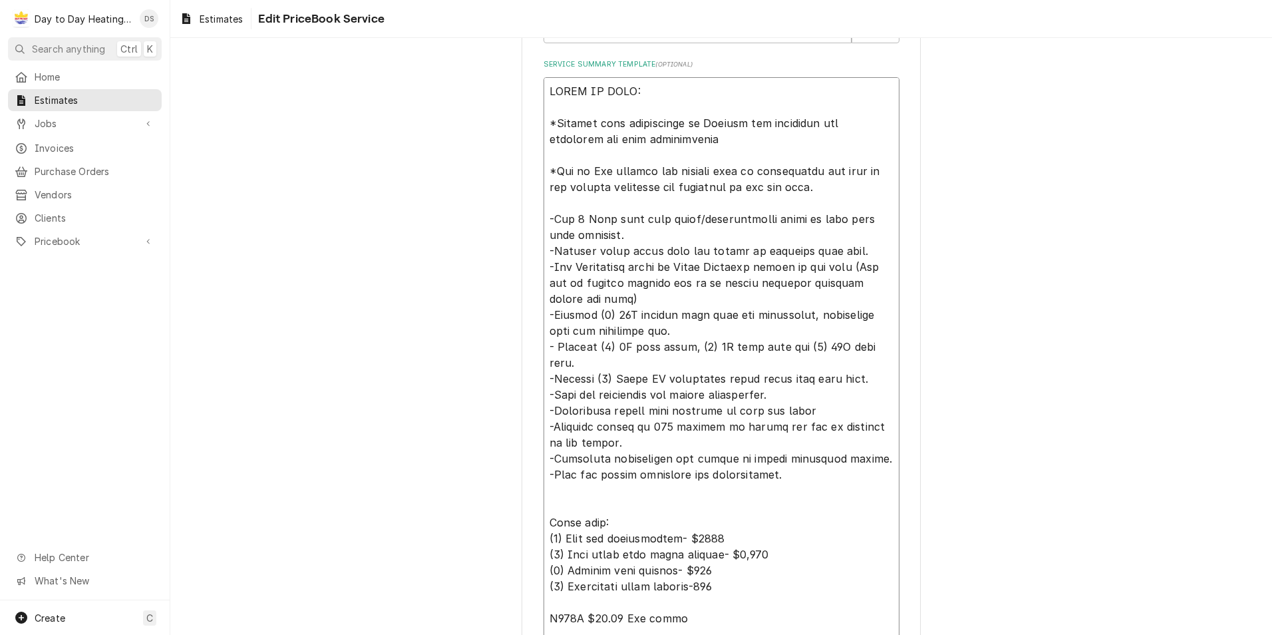
click at [884, 357] on textarea "Service Summary Template ( optional )" at bounding box center [722, 378] width 356 height 603
drag, startPoint x: 880, startPoint y: 345, endPoint x: 538, endPoint y: 353, distance: 342.2
click at [544, 353] on textarea "Service Summary Template ( optional )" at bounding box center [722, 378] width 356 height 603
click at [582, 358] on textarea "Service Summary Template ( optional )" at bounding box center [722, 378] width 356 height 603
drag, startPoint x: 543, startPoint y: 362, endPoint x: 867, endPoint y: 364, distance: 324.1
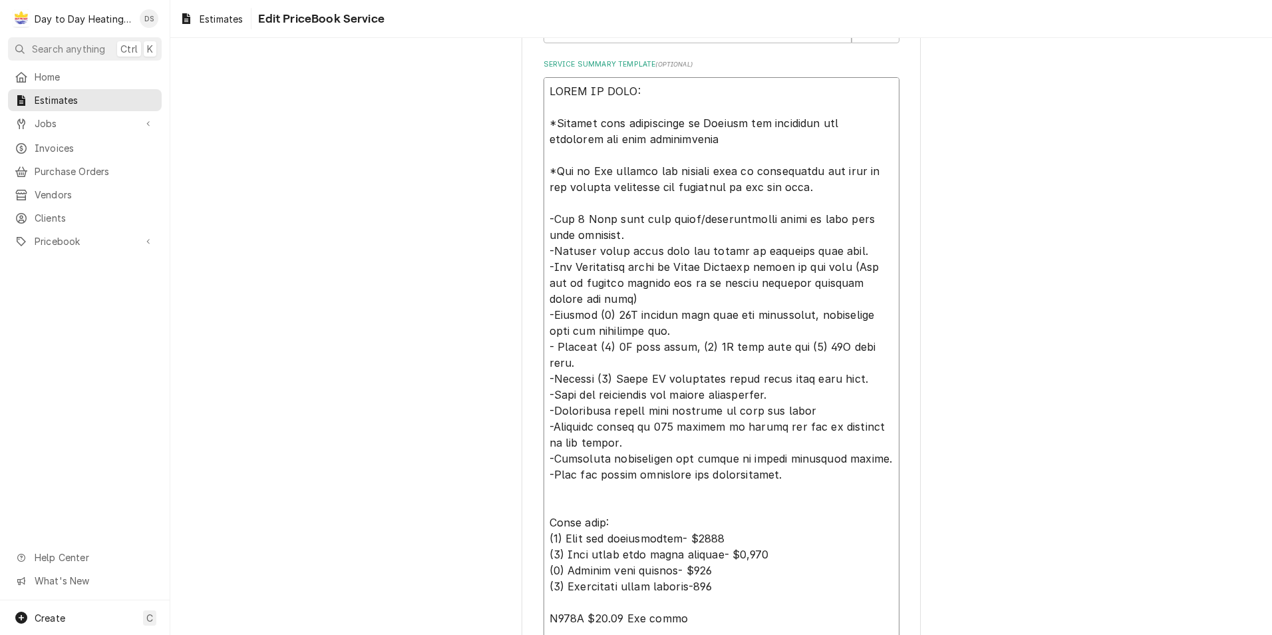
click at [867, 364] on textarea "Service Summary Template ( optional )" at bounding box center [722, 378] width 356 height 603
click at [867, 365] on textarea "Service Summary Template ( optional )" at bounding box center [722, 378] width 356 height 603
drag, startPoint x: 542, startPoint y: 362, endPoint x: 880, endPoint y: 370, distance: 338.1
click at [881, 369] on textarea "Service Summary Template ( optional )" at bounding box center [722, 378] width 356 height 603
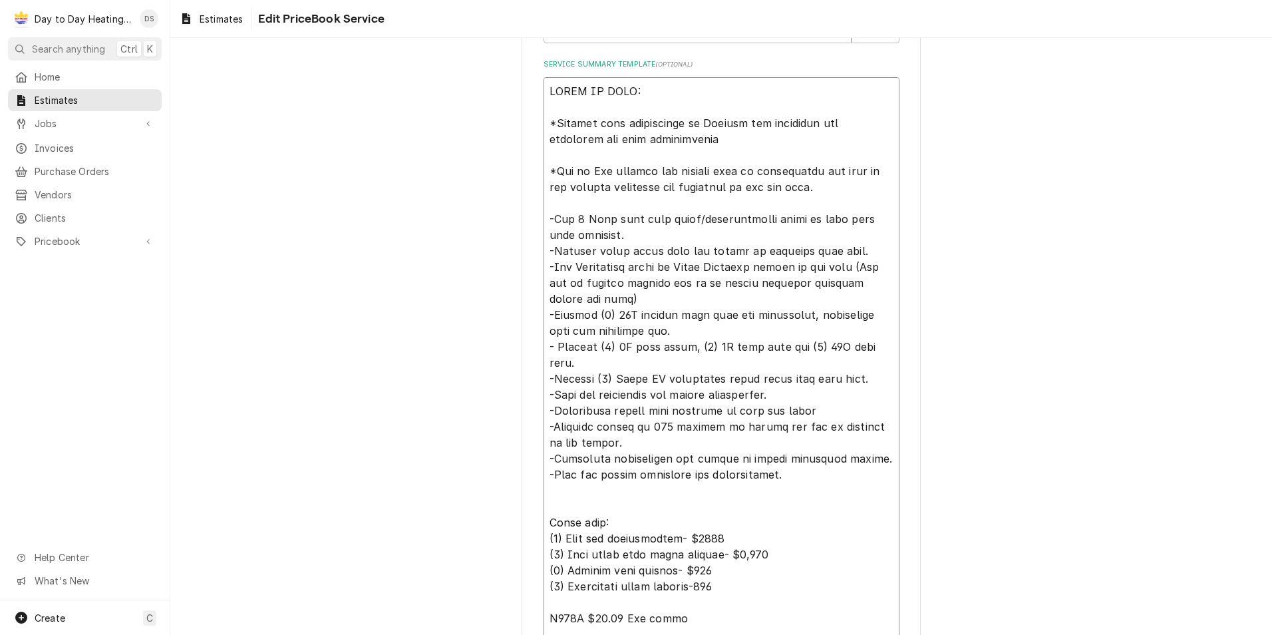
click at [877, 372] on textarea "Service Summary Template ( optional )" at bounding box center [722, 378] width 356 height 603
drag, startPoint x: 864, startPoint y: 363, endPoint x: 544, endPoint y: 369, distance: 320.1
click at [544, 369] on textarea "Service Summary Template ( optional )" at bounding box center [722, 378] width 356 height 603
drag, startPoint x: 544, startPoint y: 379, endPoint x: 802, endPoint y: 380, distance: 258.2
click at [802, 380] on textarea "Service Summary Template ( optional )" at bounding box center [722, 378] width 356 height 603
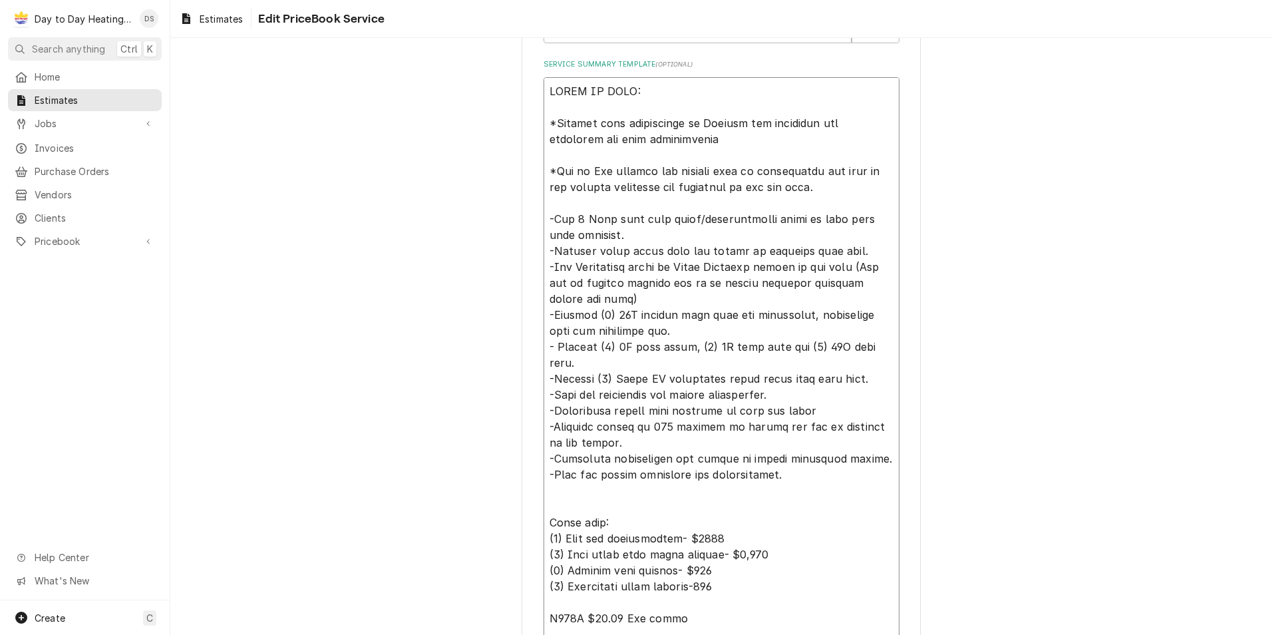
click at [802, 380] on textarea "Service Summary Template ( optional )" at bounding box center [722, 378] width 356 height 603
drag, startPoint x: 542, startPoint y: 315, endPoint x: 878, endPoint y: 463, distance: 366.8
click at [879, 468] on textarea "Service Summary Template ( optional )" at bounding box center [722, 378] width 356 height 603
click at [875, 463] on textarea "Service Summary Template ( optional )" at bounding box center [722, 378] width 356 height 603
drag, startPoint x: 546, startPoint y: 362, endPoint x: 851, endPoint y: 374, distance: 305.0
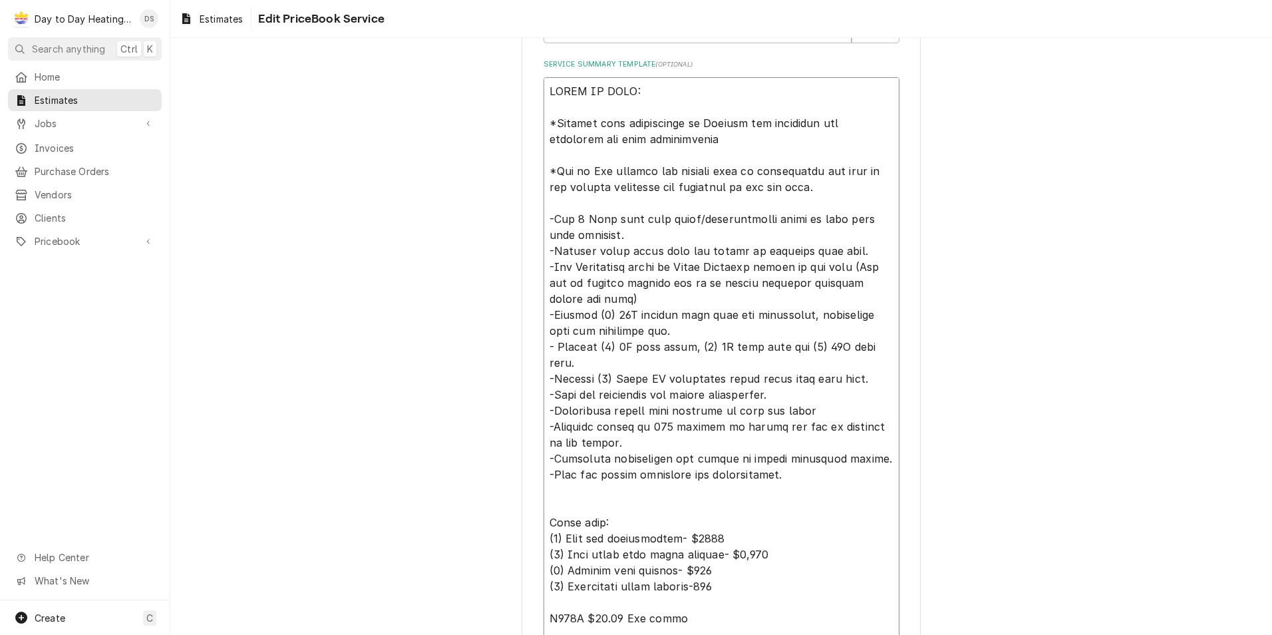
click at [851, 374] on textarea "Service Summary Template ( optional )" at bounding box center [722, 378] width 356 height 603
click at [834, 395] on textarea "Service Summary Template ( optional )" at bounding box center [722, 378] width 356 height 603
drag, startPoint x: 542, startPoint y: 393, endPoint x: 860, endPoint y: 469, distance: 326.5
click at [860, 469] on textarea "Service Summary Template ( optional )" at bounding box center [722, 378] width 356 height 603
click at [836, 490] on textarea "Service Summary Template ( optional )" at bounding box center [722, 378] width 356 height 603
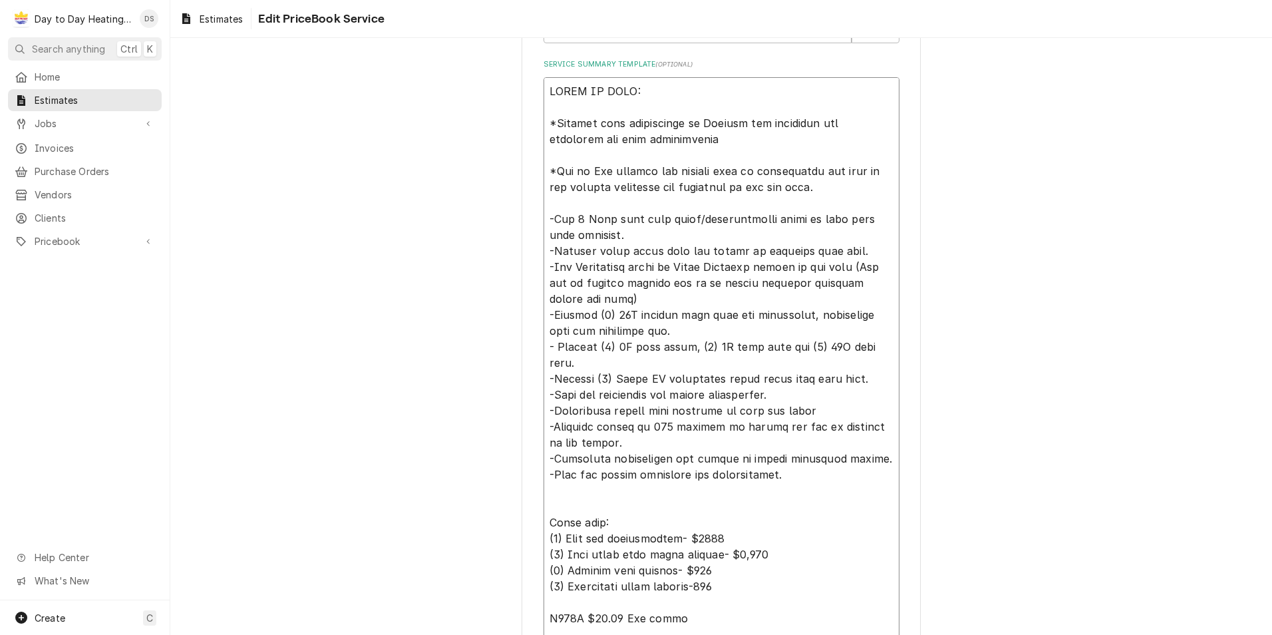
drag, startPoint x: 878, startPoint y: 348, endPoint x: 546, endPoint y: 347, distance: 331.4
click at [546, 347] on textarea "Service Summary Template ( optional )" at bounding box center [722, 378] width 356 height 603
drag, startPoint x: 540, startPoint y: 366, endPoint x: 870, endPoint y: 427, distance: 335.7
click at [870, 427] on textarea "Service Summary Template ( optional )" at bounding box center [722, 378] width 356 height 603
click at [854, 448] on textarea "Service Summary Template ( optional )" at bounding box center [722, 378] width 356 height 603
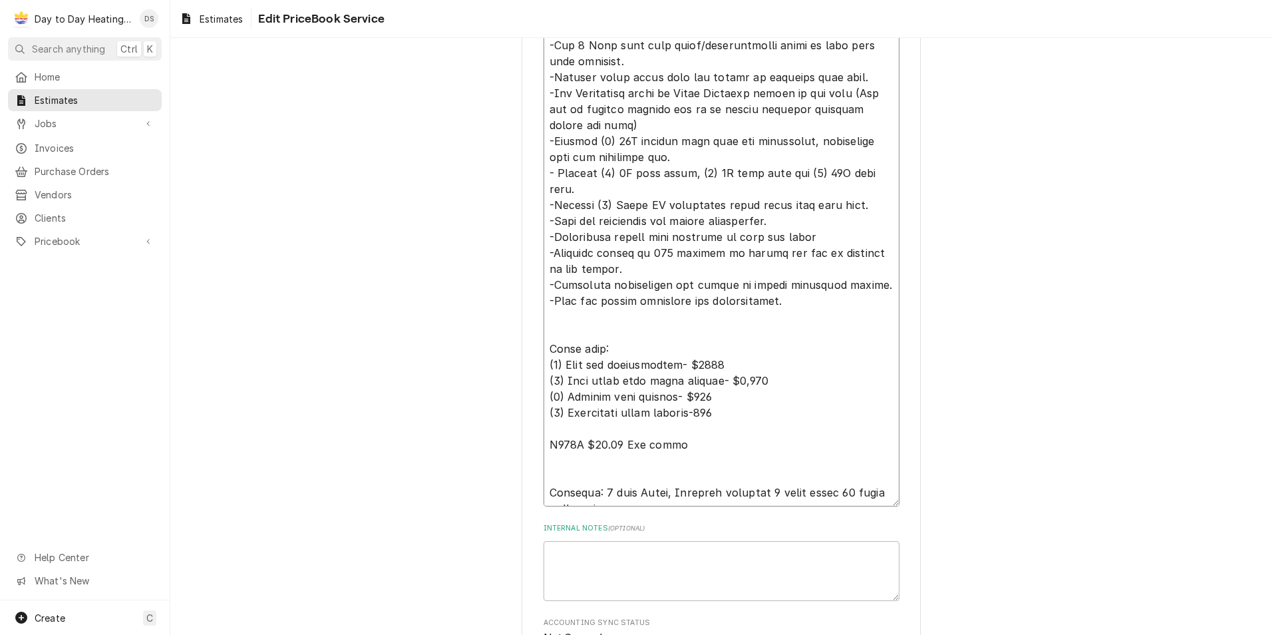
scroll to position [799, 0]
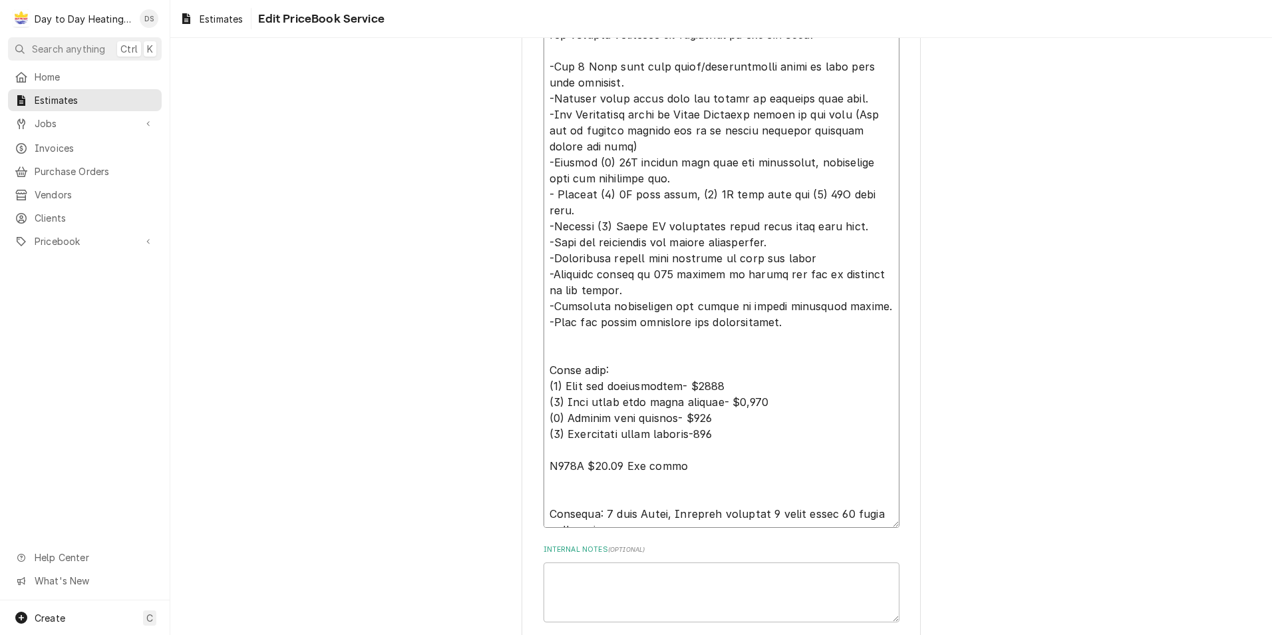
drag, startPoint x: 828, startPoint y: 294, endPoint x: 537, endPoint y: 291, distance: 291.5
click at [537, 291] on div "Use the fields below to edit this PriceBook item. Note that changes made here w…" at bounding box center [721, 1] width 399 height 1472
drag, startPoint x: 776, startPoint y: 312, endPoint x: 542, endPoint y: 290, distance: 234.6
click at [544, 290] on textarea "Service Summary Template ( optional )" at bounding box center [722, 226] width 356 height 603
click at [822, 321] on textarea "Service Summary Template ( optional )" at bounding box center [722, 226] width 356 height 603
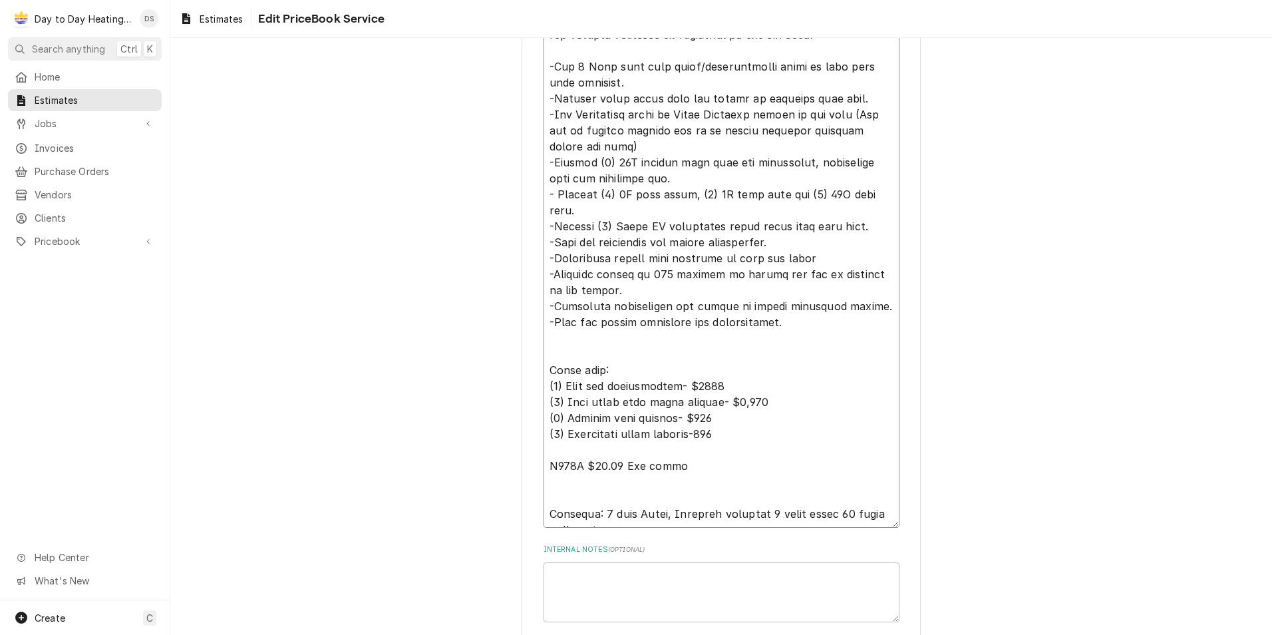
drag, startPoint x: 780, startPoint y: 309, endPoint x: 541, endPoint y: 285, distance: 240.1
click at [544, 285] on textarea "Service Summary Template ( optional )" at bounding box center [722, 226] width 356 height 603
click at [809, 349] on textarea "Service Summary Template ( optional )" at bounding box center [722, 226] width 356 height 603
click at [555, 418] on textarea "Service Summary Template ( optional )" at bounding box center [722, 226] width 356 height 603
type textarea "x"
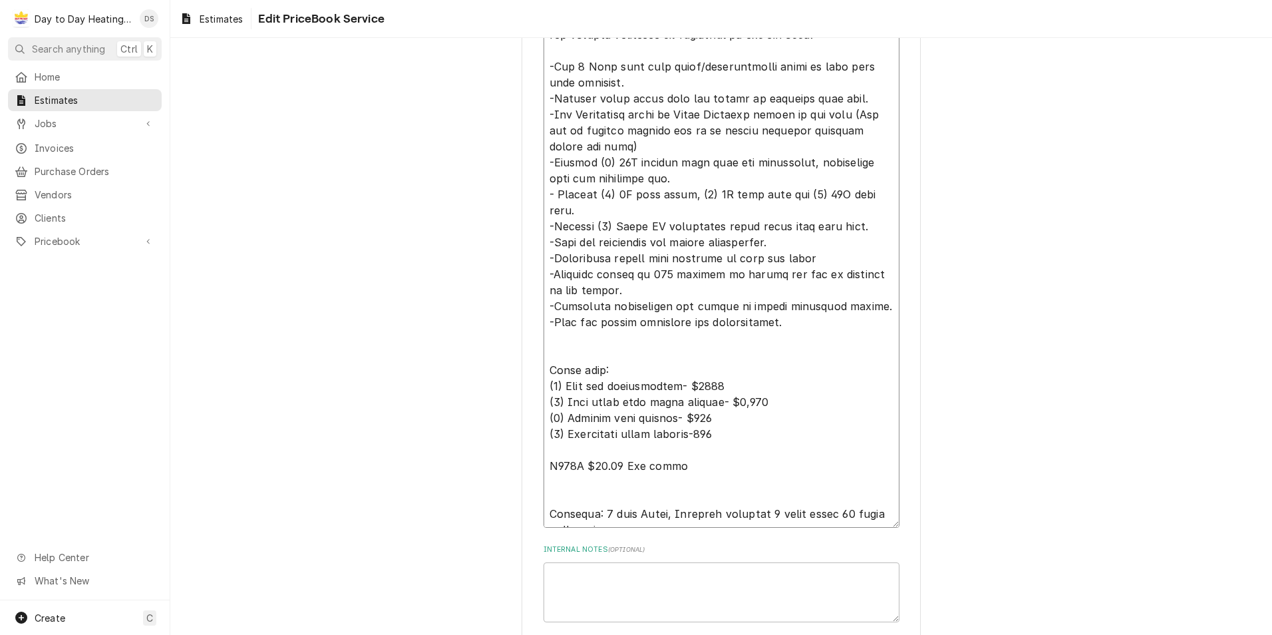
type textarea "SCOPE OF WORK: *Genesis home improvement to Provide all equipment and materials…"
type textarea "x"
type textarea "SCOPE OF WORK: *Genesis home improvement to Provide all equipment and materials…"
click at [667, 386] on textarea "Service Summary Template ( optional )" at bounding box center [722, 226] width 356 height 603
type textarea "x"
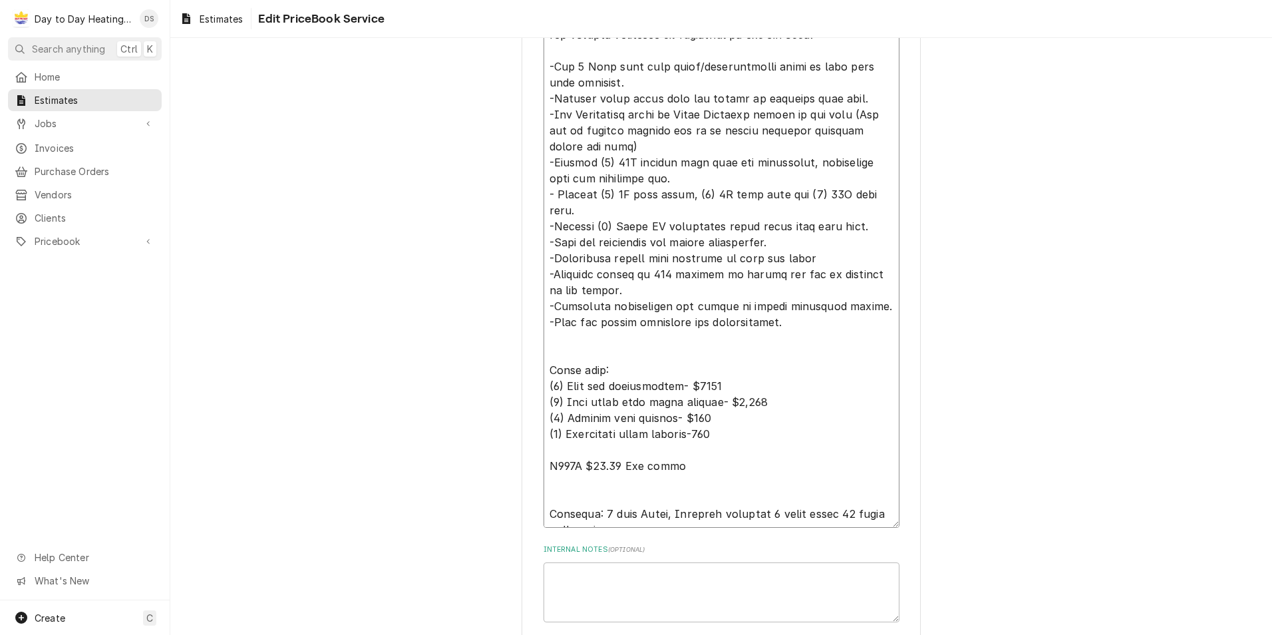
type textarea "SCOPE OF WORK: *Genesis home improvement to Provide all equipment and materials…"
type textarea "x"
type textarea "SCOPE OF WORK: *Genesis home improvement to Provide all equipment and materials…"
type textarea "x"
type textarea "SCOPE OF WORK: *Genesis home improvement to Provide all equipment and materials…"
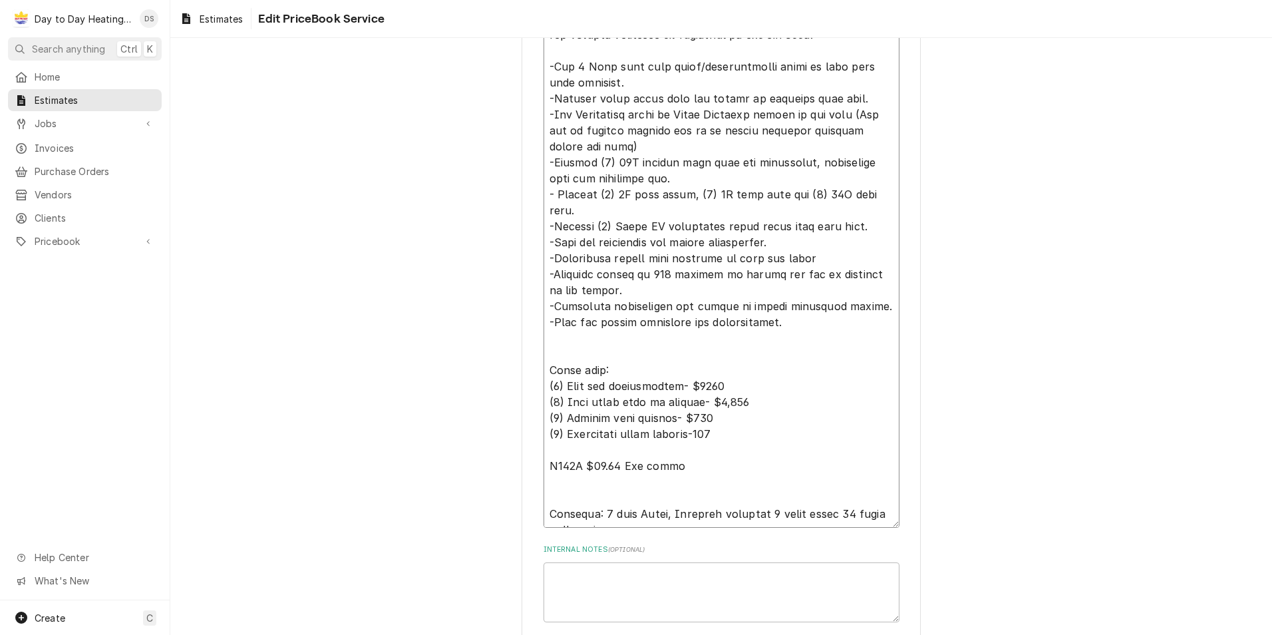
type textarea "x"
type textarea "SCOPE OF WORK: *Genesis home improvement to Provide all equipment and materials…"
type textarea "x"
type textarea "SCOPE OF WORK: *Genesis home improvement to Provide all equipment and materials…"
type textarea "x"
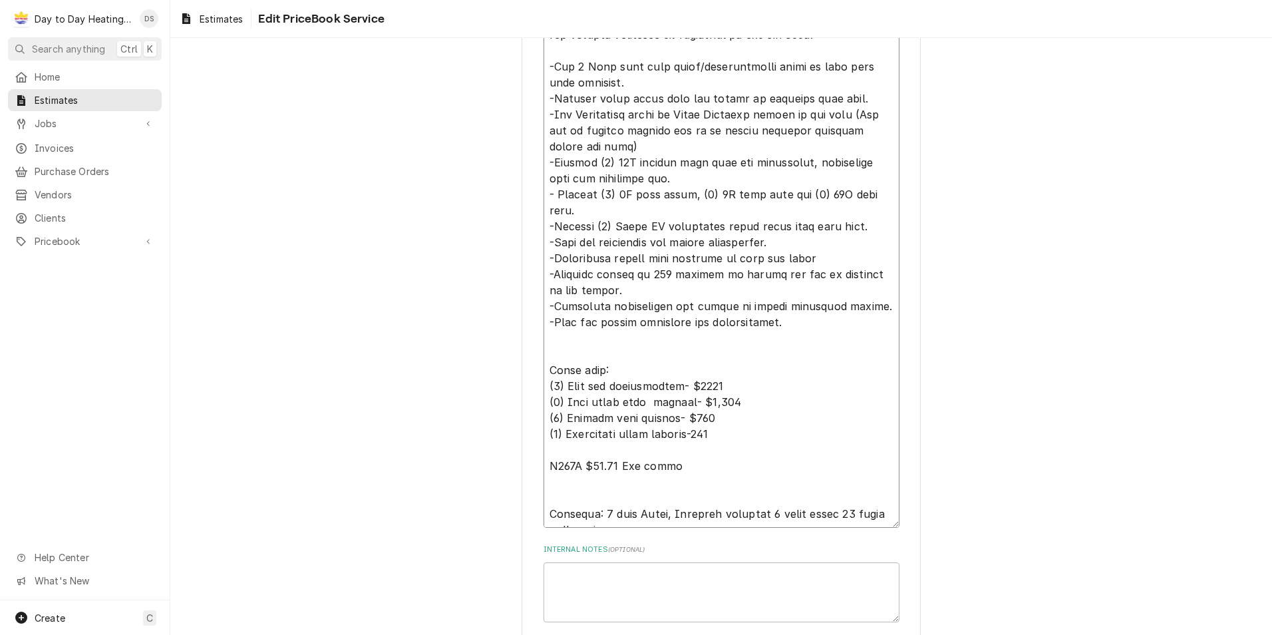
type textarea "SCOPE OF WORK: *Genesis home improvement to Provide all equipment and materials…"
type textarea "x"
type textarea "SCOPE OF WORK: *Genesis home improvement to Provide all equipment and materials…"
type textarea "x"
type textarea "SCOPE OF WORK: *Genesis home improvement to Provide all equipment and materials…"
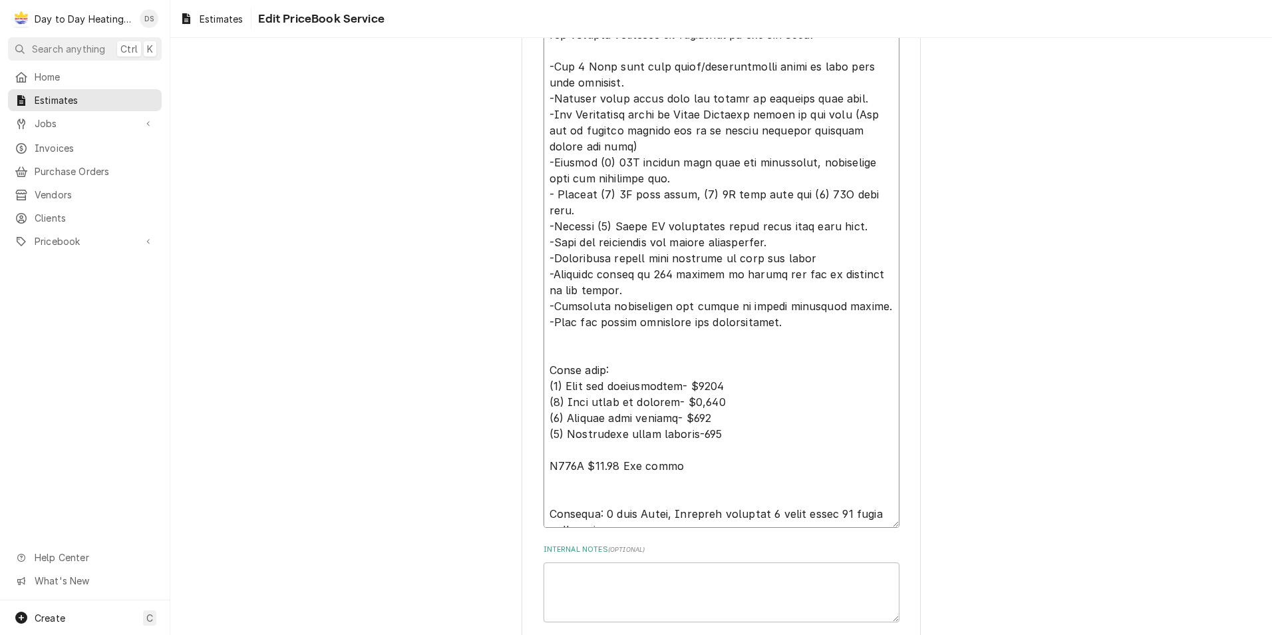
type textarea "x"
type textarea "SCOPE OF WORK: *Genesis home improvement to Provide all equipment and materials…"
type textarea "x"
type textarea "SCOPE OF WORK: *Genesis home improvement to Provide all equipment and materials…"
type textarea "x"
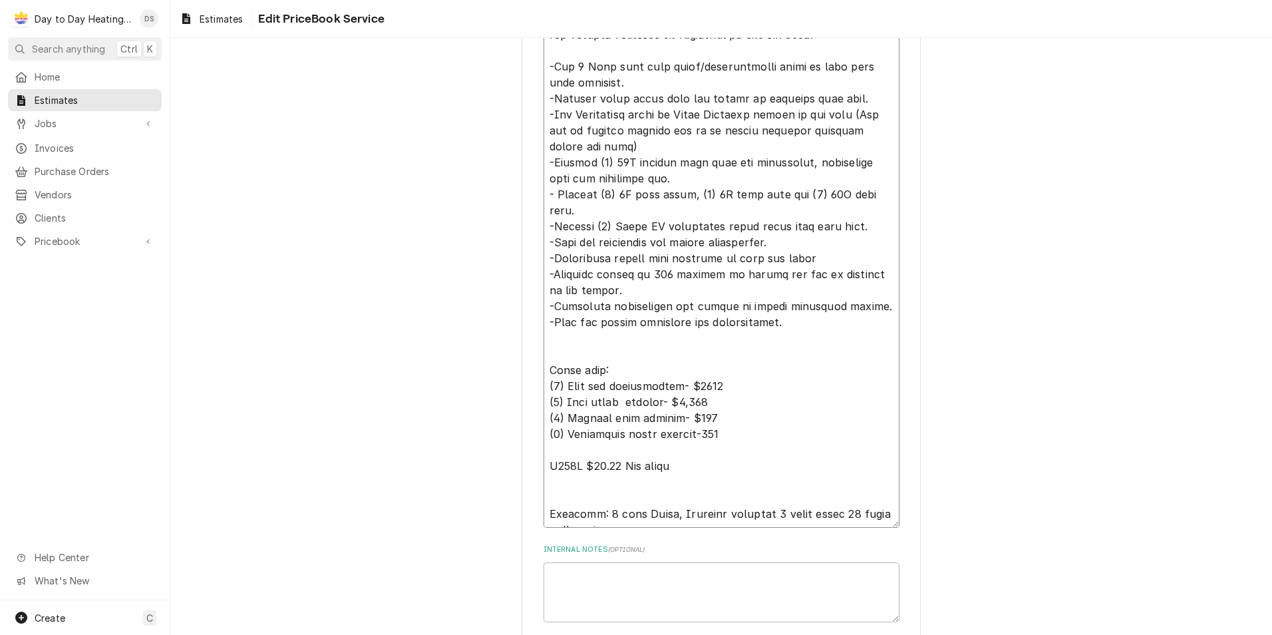
type textarea "SCOPE OF WORK: *Genesis home improvement to Provide all equipment and materials…"
type textarea "x"
type textarea "SCOPE OF WORK: *Genesis home improvement to Provide all equipment and materials…"
type textarea "x"
type textarea "SCOPE OF WORK: *Genesis home improvement to Provide all equipment and materials…"
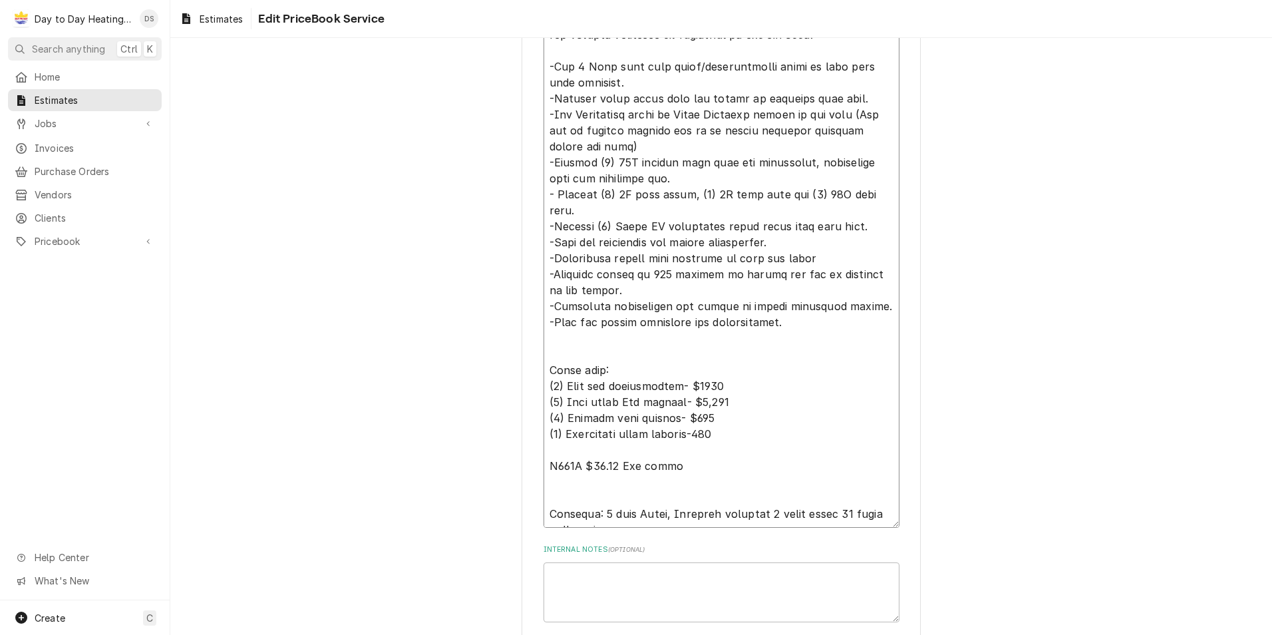
type textarea "x"
type textarea "SCOPE OF WORK: *Genesis home improvement to Provide all equipment and materials…"
type textarea "x"
type textarea "SCOPE OF WORK: *Genesis home improvement to Provide all equipment and materials…"
type textarea "x"
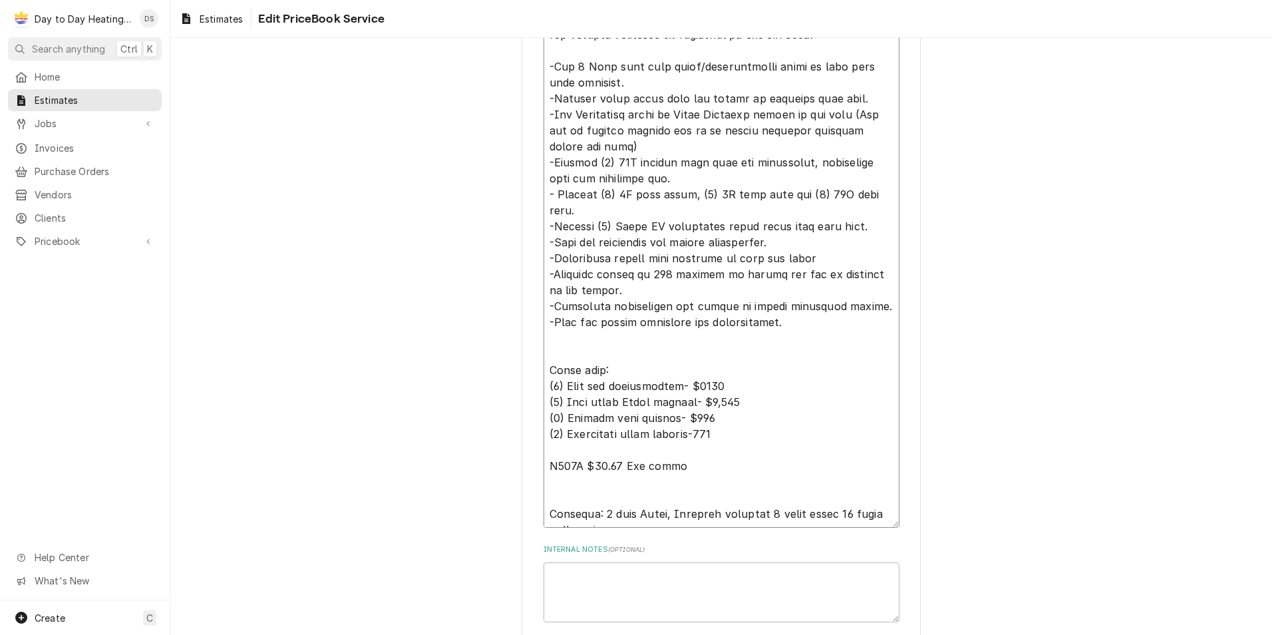
type textarea "SCOPE OF WORK: *Genesis home improvement to Provide all equipment and materials…"
type textarea "x"
type textarea "SCOPE OF WORK: *Genesis home improvement to Provide all equipment and materials…"
type textarea "x"
type textarea "SCOPE OF WORK: *Genesis home improvement to Provide all equipment and materials…"
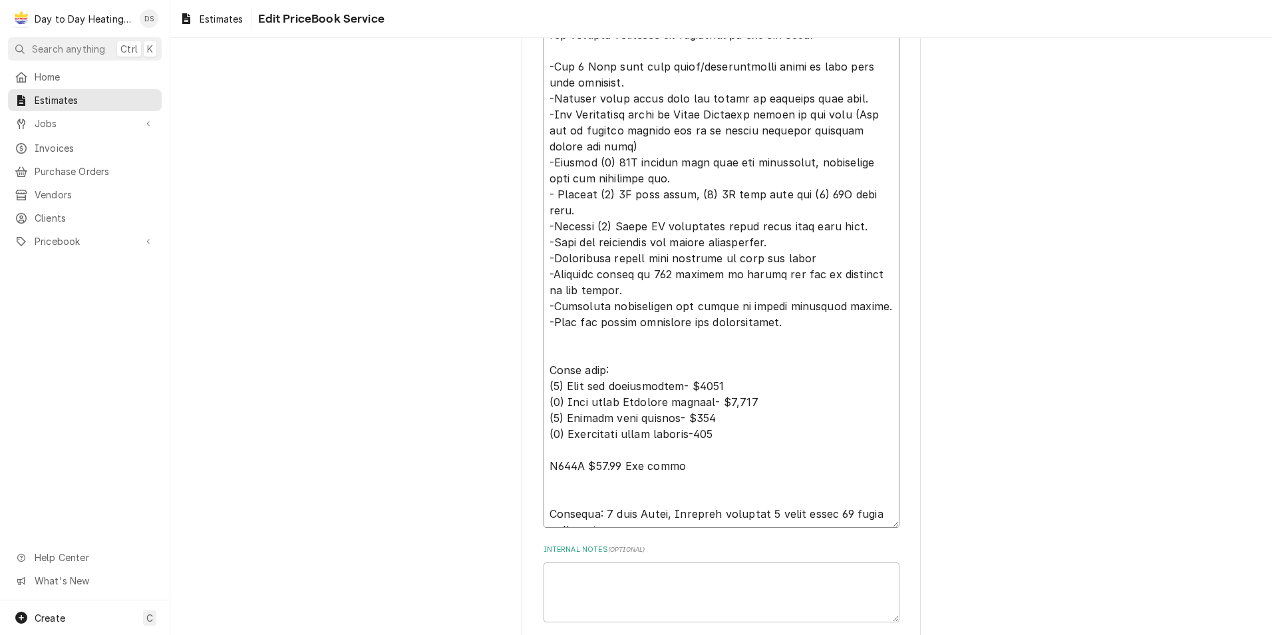
type textarea "x"
type textarea "SCOPE OF WORK: *Genesis home improvement to Provide all equipment and materials…"
click at [738, 362] on textarea "Service Summary Template ( optional )" at bounding box center [722, 226] width 356 height 603
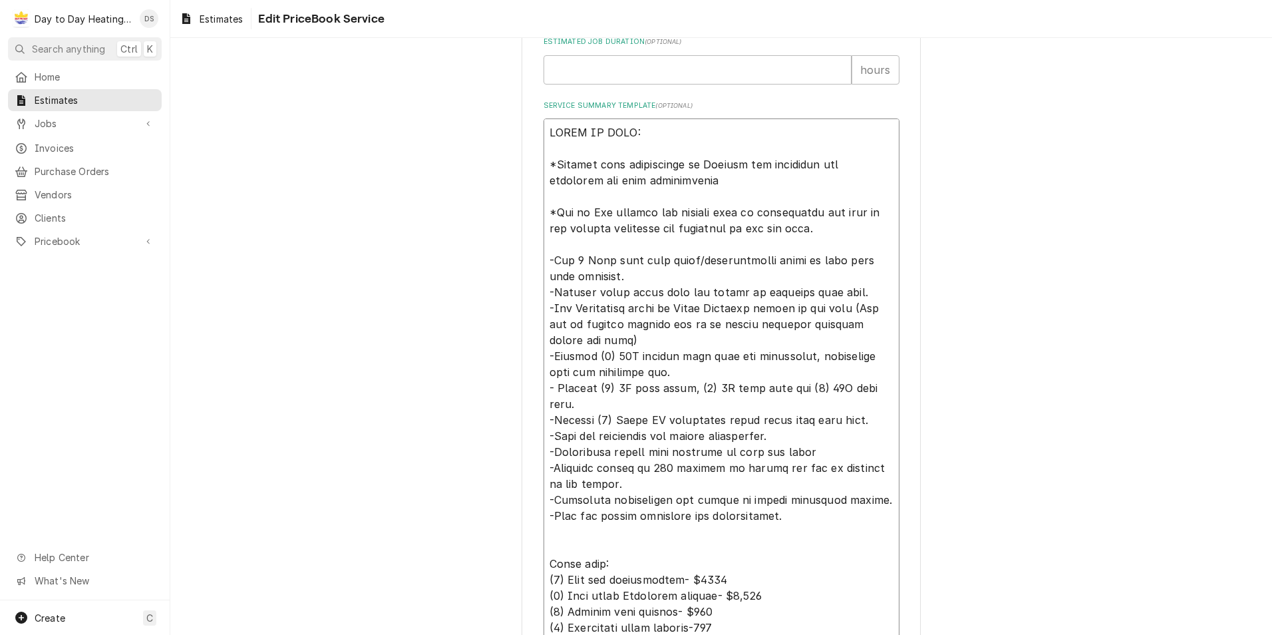
scroll to position [599, 0]
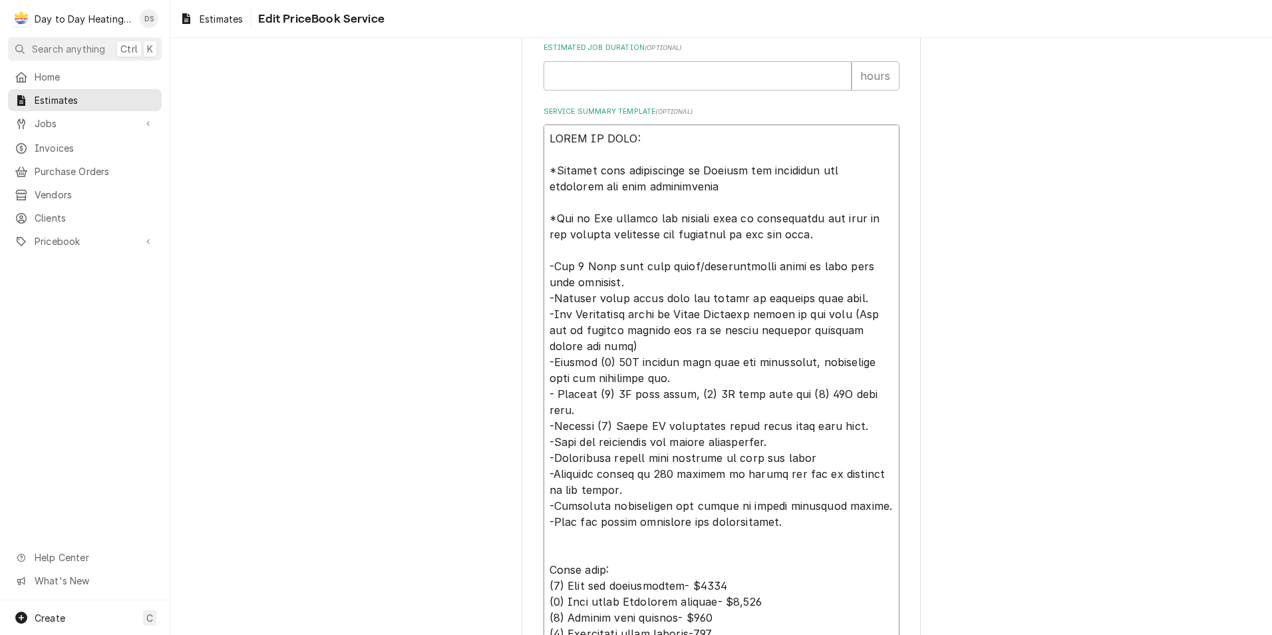
click at [675, 395] on textarea "Service Summary Template ( optional )" at bounding box center [722, 425] width 356 height 603
type textarea "x"
type textarea "SCOPE OF WORK: *Genesis home improvement to Provide all equipment and materials…"
type textarea "x"
type textarea "SCOPE OF WORK: *Genesis home improvement to Provide all equipment and materials…"
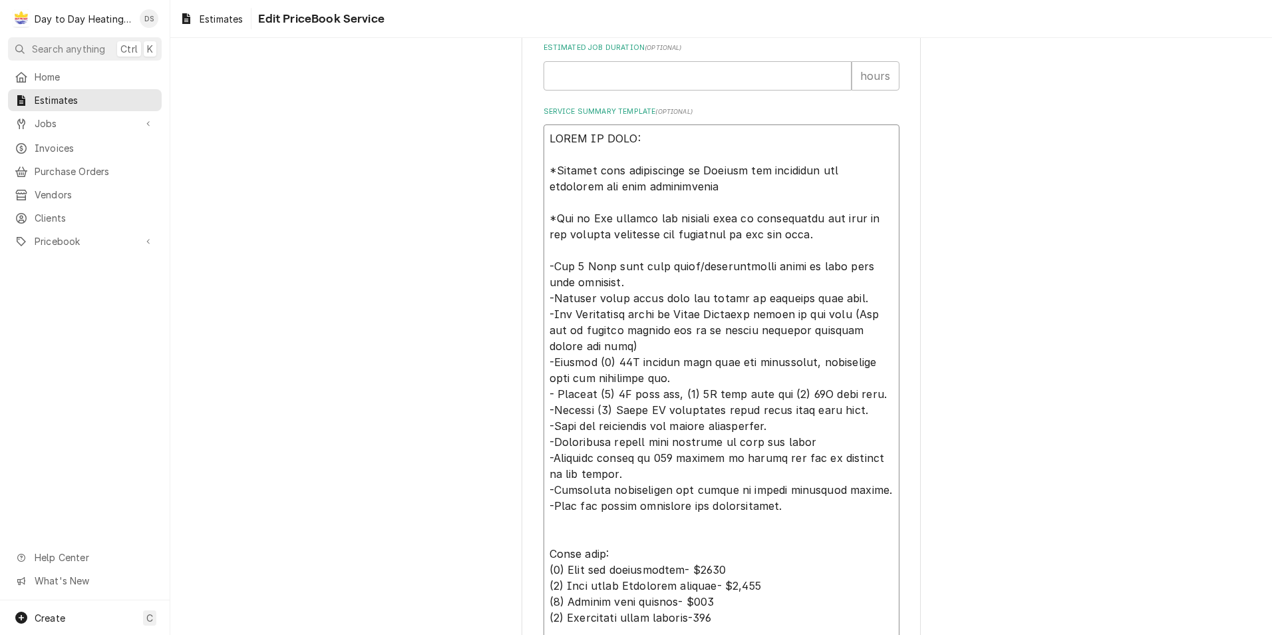
type textarea "x"
type textarea "SCOPE OF WORK: *Genesis home improvement to Provide all equipment and materials…"
type textarea "x"
type textarea "SCOPE OF WORK: *Genesis home improvement to Provide all equipment and materials…"
type textarea "x"
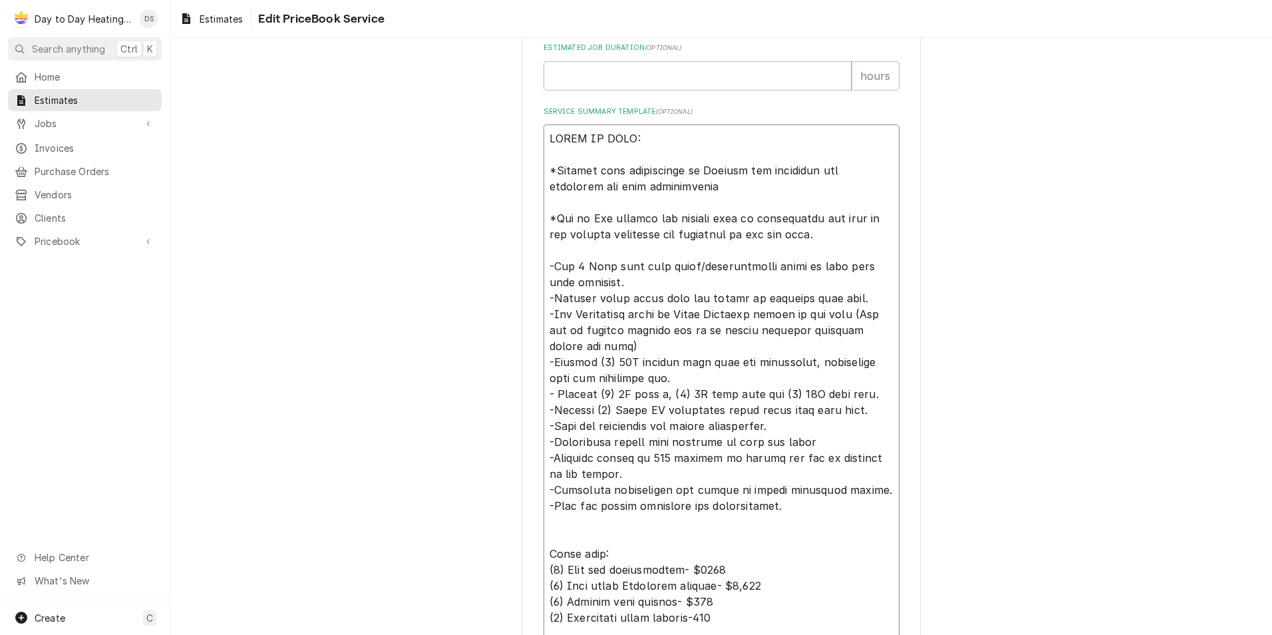
type textarea "SCOPE OF WORK: *Genesis home improvement to Provide all equipment and materials…"
type textarea "x"
type textarea "SCOPE OF WORK: *Genesis home improvement to Provide all equipment and materials…"
type textarea "x"
type textarea "SCOPE OF WORK: *Genesis home improvement to Provide all equipment and materials…"
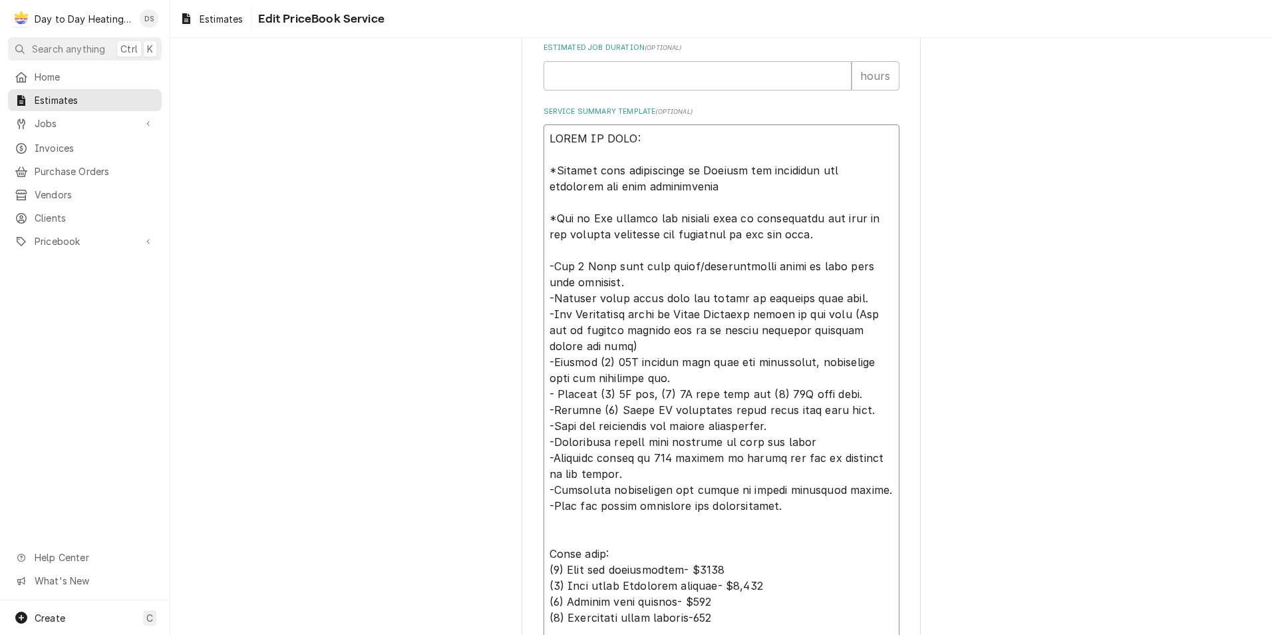
type textarea "x"
type textarea "SCOPE OF WORK: *Genesis home improvement to Provide all equipment and materials…"
type textarea "x"
type textarea "SCOPE OF WORK: *Genesis home improvement to Provide all equipment and materials…"
type textarea "x"
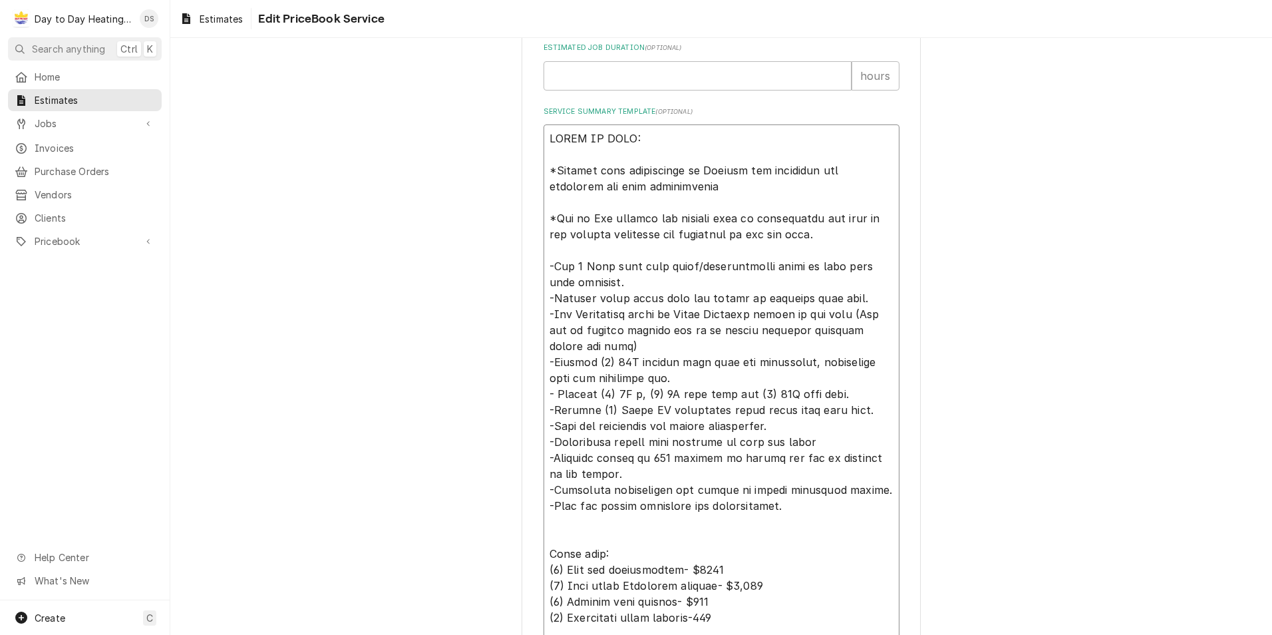
type textarea "SCOPE OF WORK: *Genesis home improvement to Provide all equipment and materials…"
type textarea "x"
type textarea "SCOPE OF WORK: *Genesis home improvement to Provide all equipment and materials…"
type textarea "x"
type textarea "SCOPE OF WORK: *Genesis home improvement to Provide all equipment and materials…"
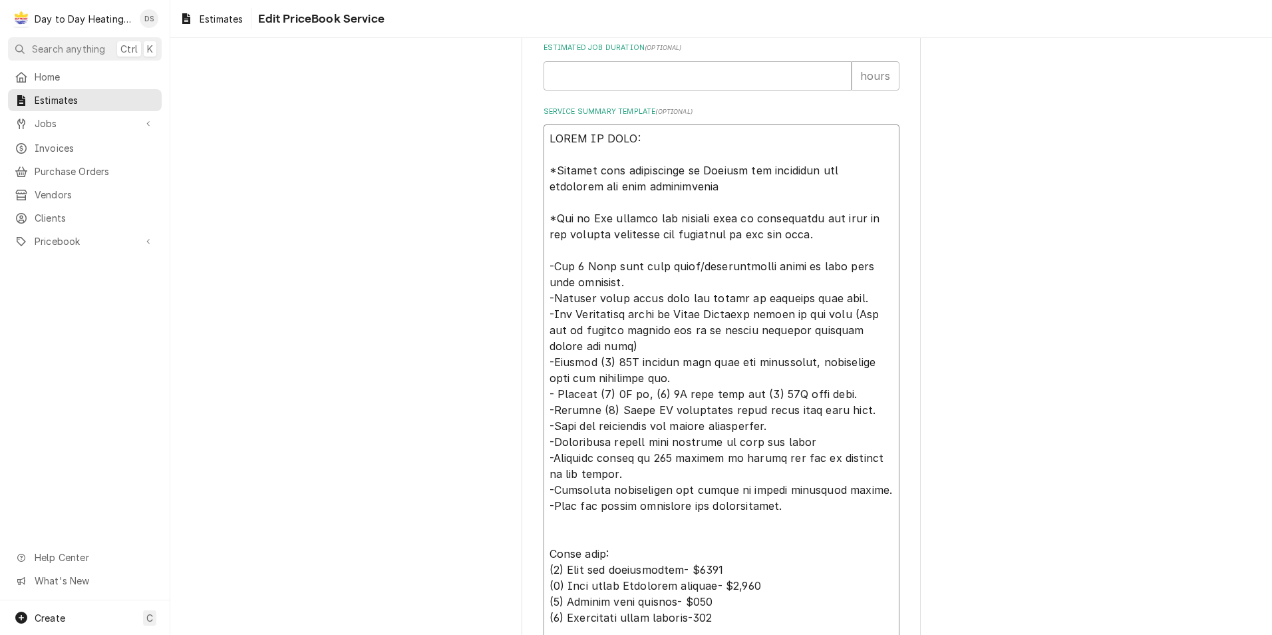
type textarea "x"
type textarea "SCOPE OF WORK: *Genesis home improvement to Provide all equipment and materials…"
type textarea "x"
type textarea "SCOPE OF WORK: *Genesis home improvement to Provide all equipment and materials…"
type textarea "x"
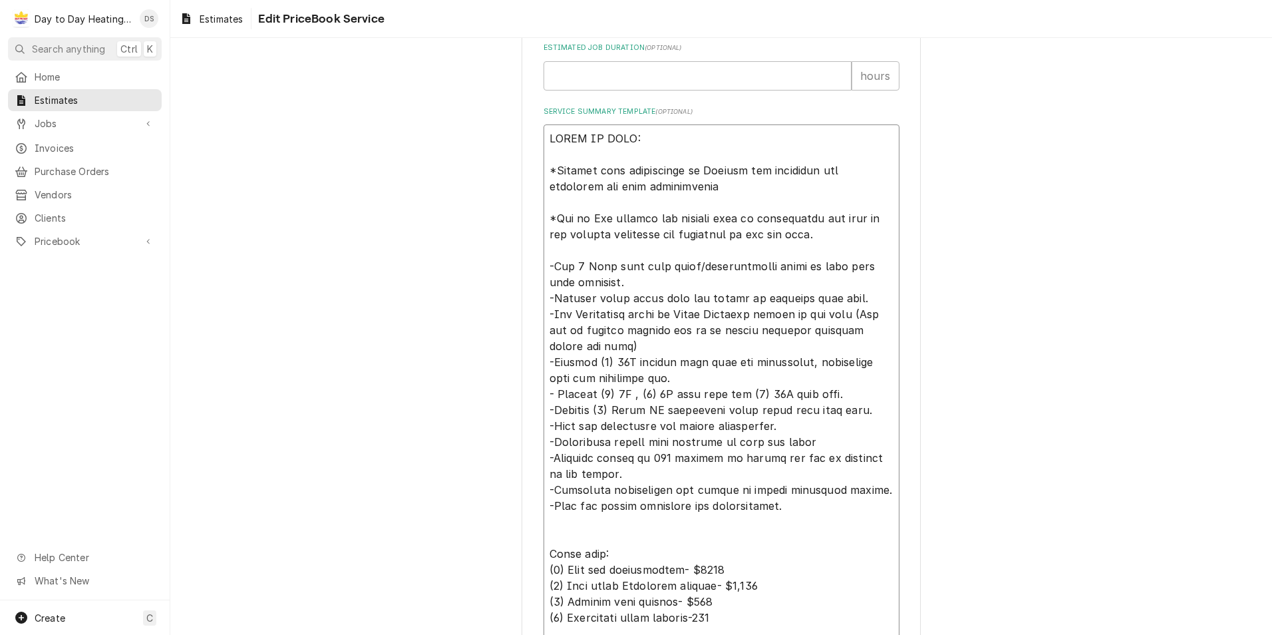
type textarea "SCOPE OF WORK: *Genesis home improvement to Provide all equipment and materials…"
type textarea "x"
type textarea "SCOPE OF WORK: *Genesis home improvement to Provide all equipment and materials…"
type textarea "x"
type textarea "SCOPE OF WORK: *Genesis home improvement to Provide all equipment and materials…"
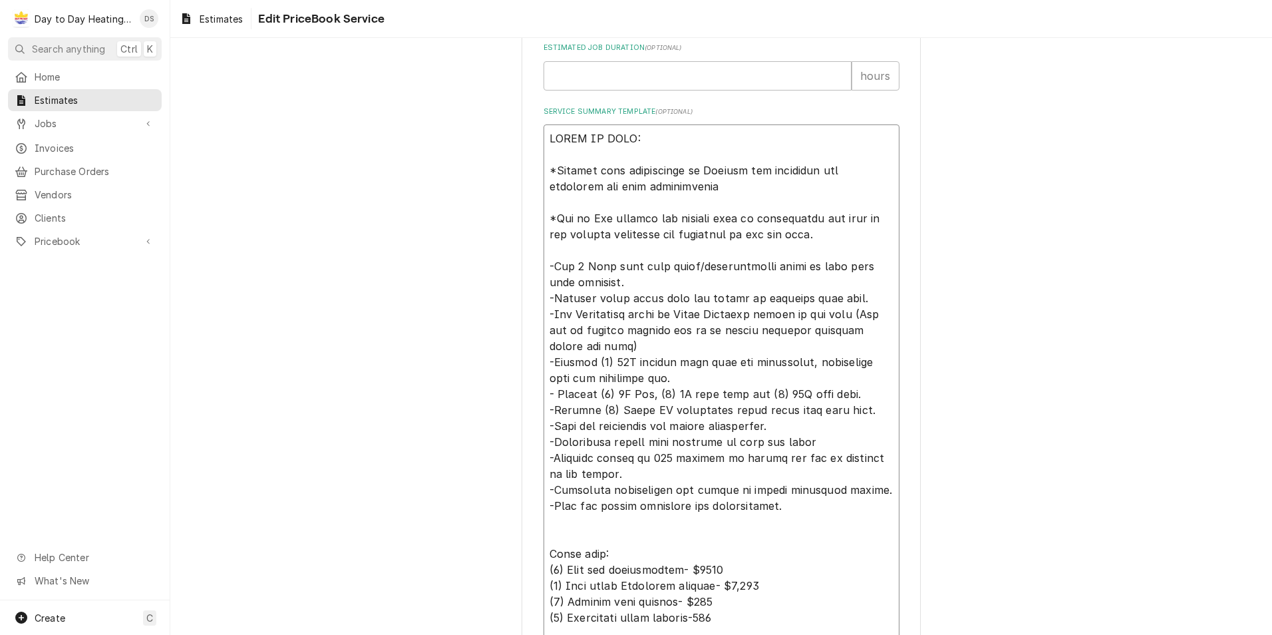
type textarea "x"
type textarea "SCOPE OF WORK: *Genesis home improvement to Provide all equipment and materials…"
type textarea "x"
type textarea "SCOPE OF WORK: *Genesis home improvement to Provide all equipment and materials…"
type textarea "x"
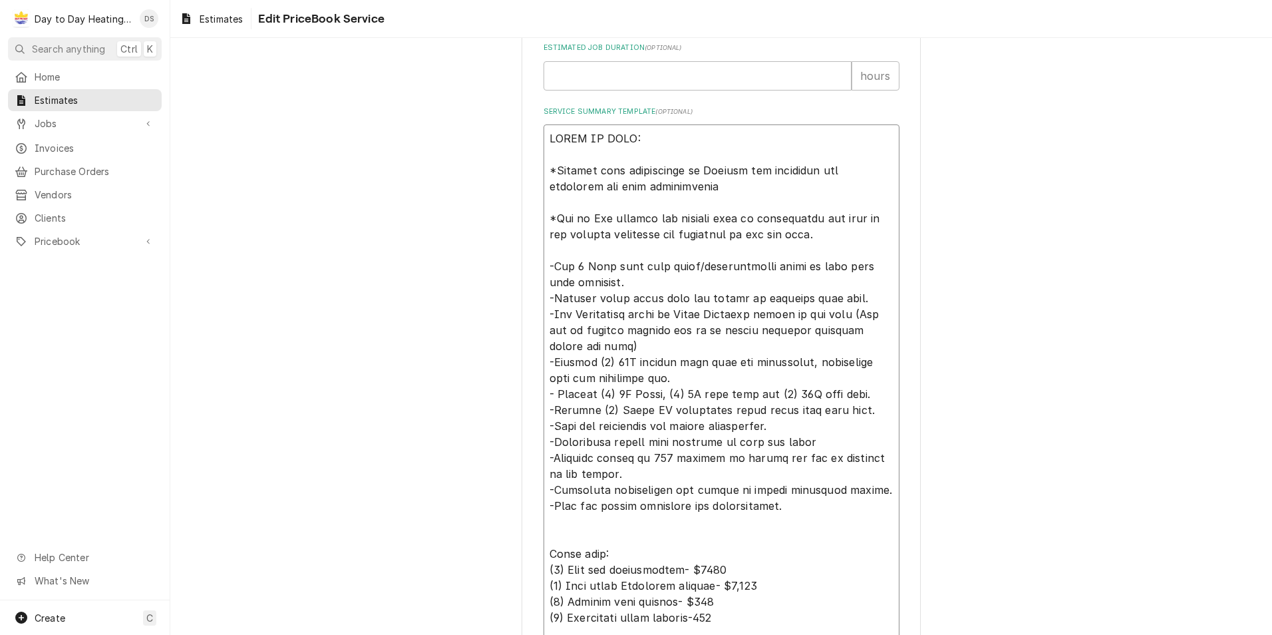
type textarea "SCOPE OF WORK: *Genesis home improvement to Provide all equipment and materials…"
type textarea "x"
type textarea "SCOPE OF WORK: *Genesis home improvement to Provide all equipment and materials…"
type textarea "x"
type textarea "SCOPE OF WORK: *Genesis home improvement to Provide all equipment and materials…"
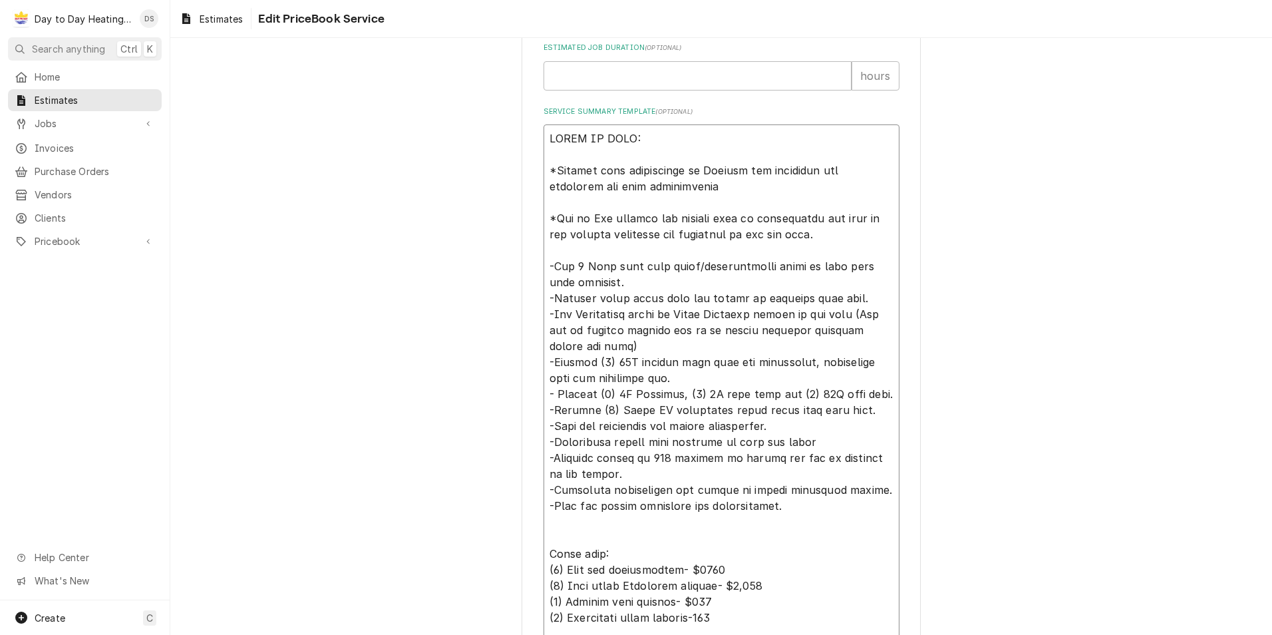
type textarea "x"
type textarea "SCOPE OF WORK: *Genesis home improvement to Provide all equipment and materials…"
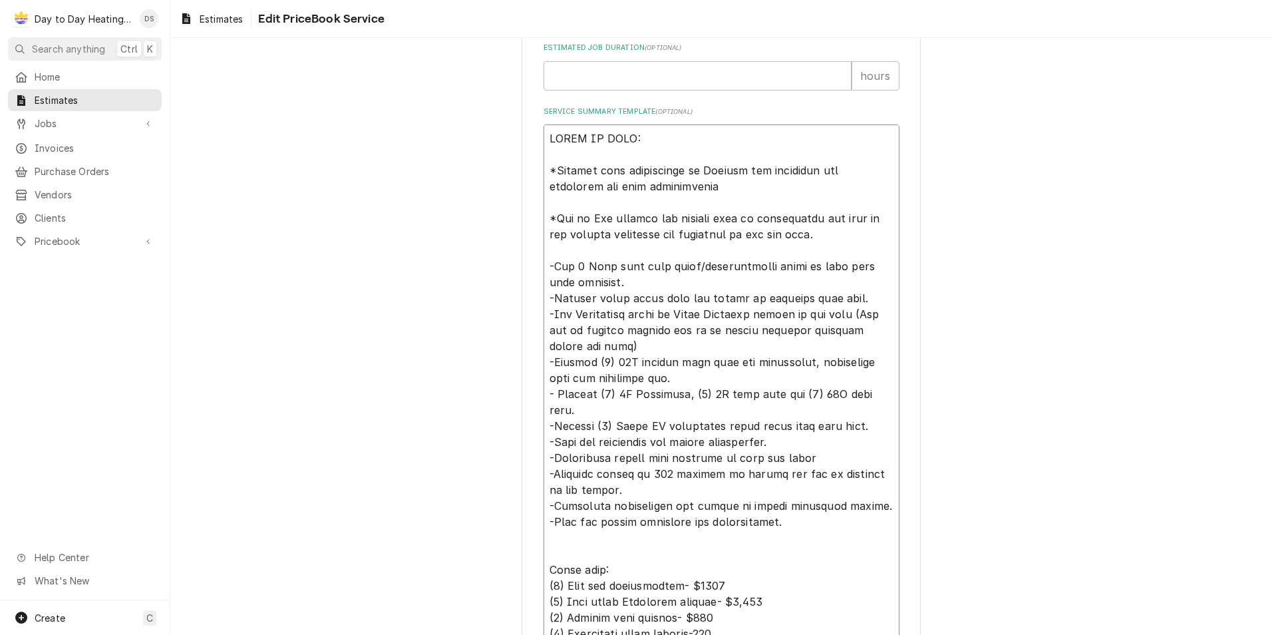
type textarea "x"
type textarea "SCOPE OF WORK: *Genesis home improvement to Provide all equipment and materials…"
type textarea "x"
type textarea "SCOPE OF WORK: *Genesis home improvement to Provide all equipment and materials…"
click at [760, 397] on textarea "Service Summary Template ( optional )" at bounding box center [722, 425] width 356 height 603
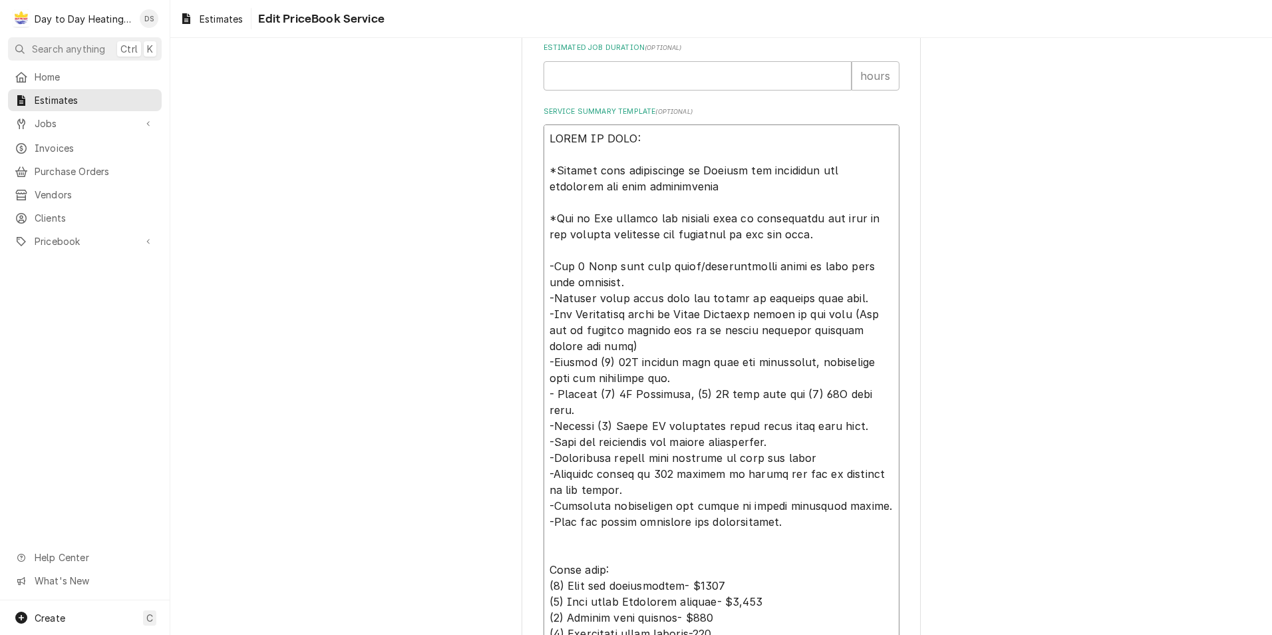
type textarea "x"
type textarea "SCOPE OF WORK: *Genesis home improvement to Provide all equipment and materials…"
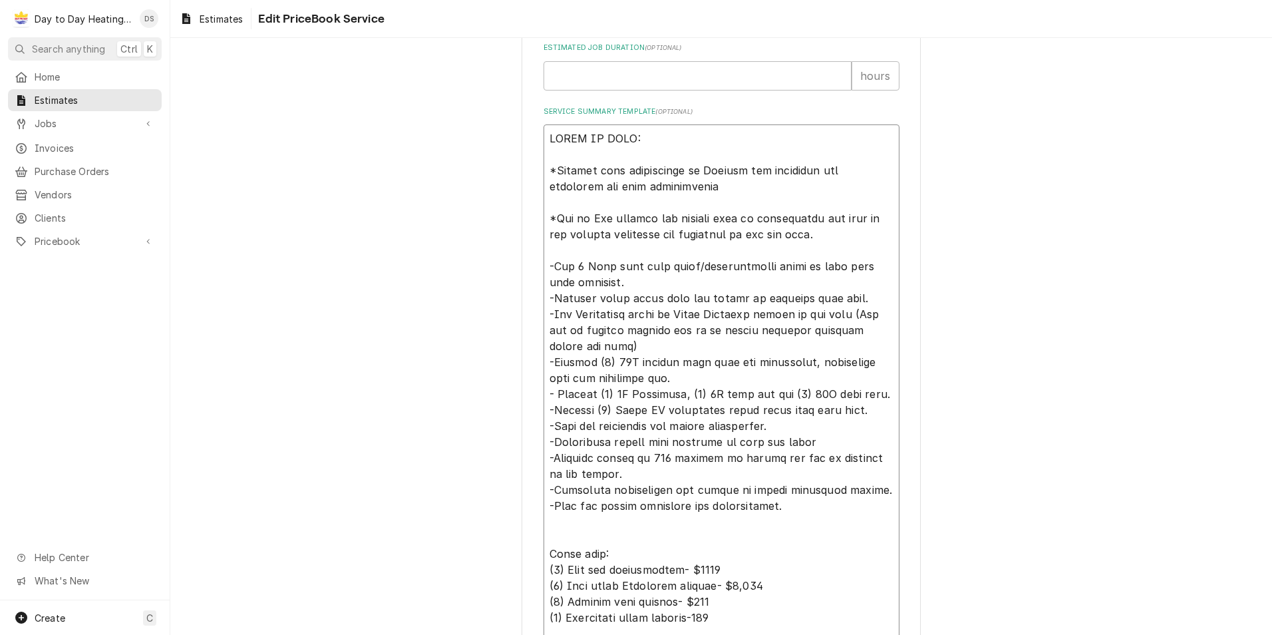
type textarea "x"
type textarea "SCOPE OF WORK: *Genesis home improvement to Provide all equipment and materials…"
type textarea "x"
type textarea "SCOPE OF WORK: *Genesis home improvement to Provide all equipment and materials…"
type textarea "x"
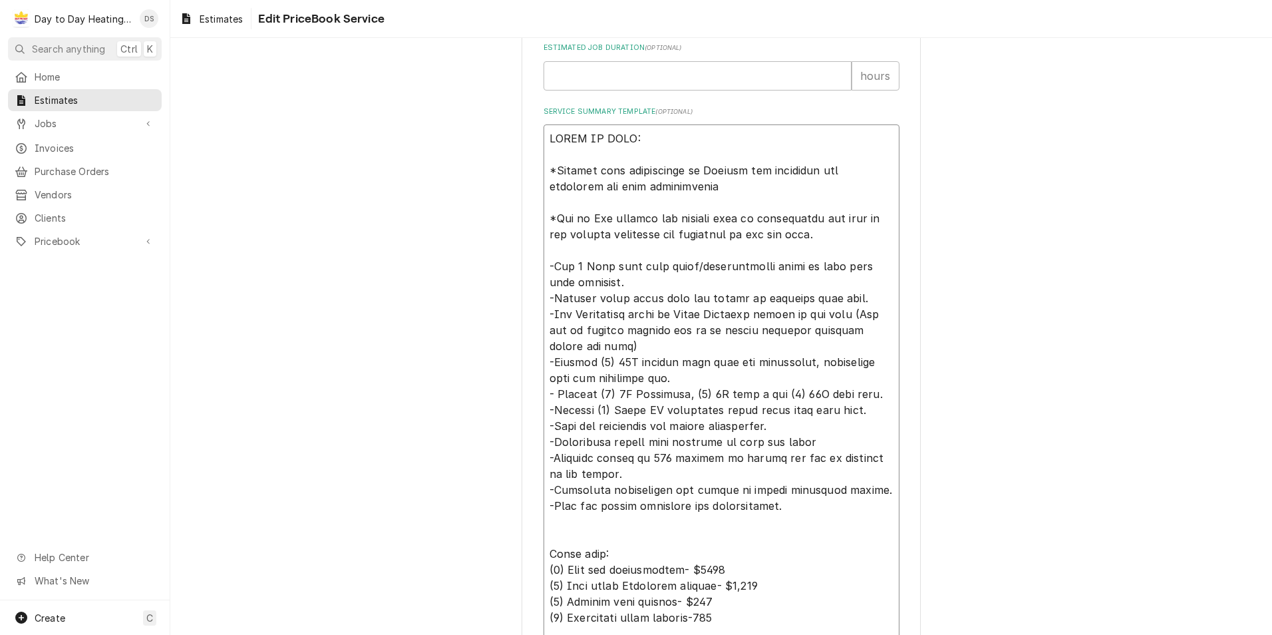
type textarea "SCOPE OF WORK: *Genesis home improvement to Provide all equipment and materials…"
type textarea "x"
type textarea "SCOPE OF WORK: *Genesis home improvement to Provide all equipment and materials…"
type textarea "x"
type textarea "SCOPE OF WORK: *Genesis home improvement to Provide all equipment and materials…"
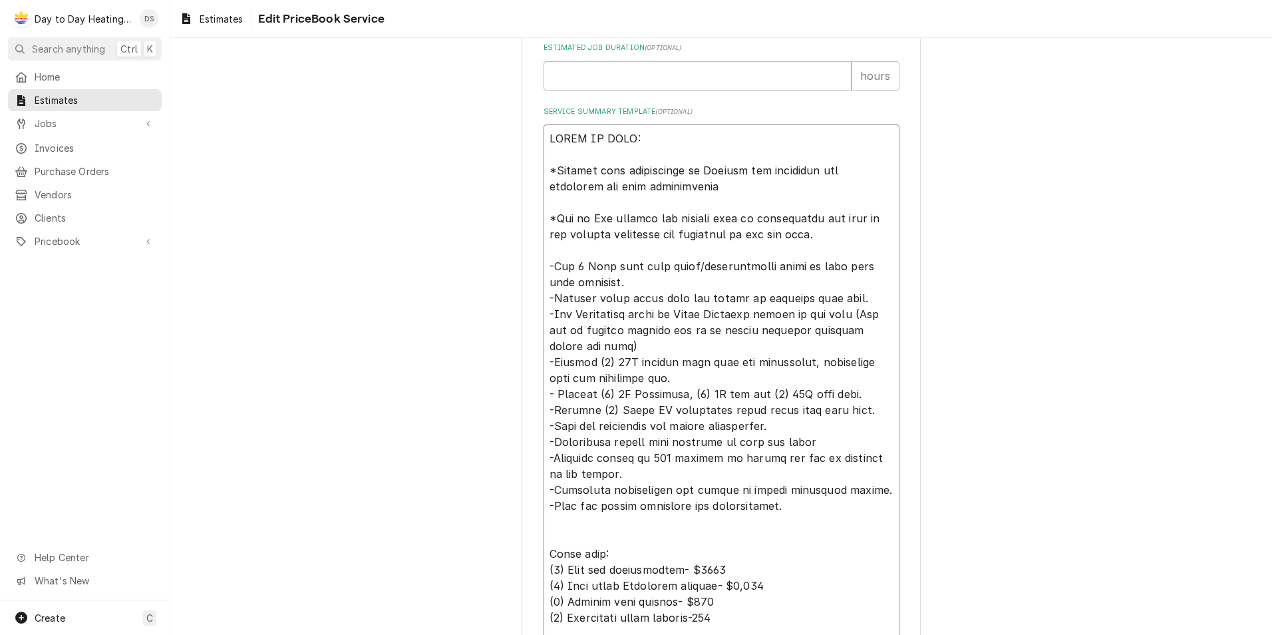
type textarea "x"
type textarea "SCOPE OF WORK: *Genesis home improvement to Provide all equipment and materials…"
type textarea "x"
type textarea "SCOPE OF WORK: *Genesis home improvement to Provide all equipment and materials…"
type textarea "x"
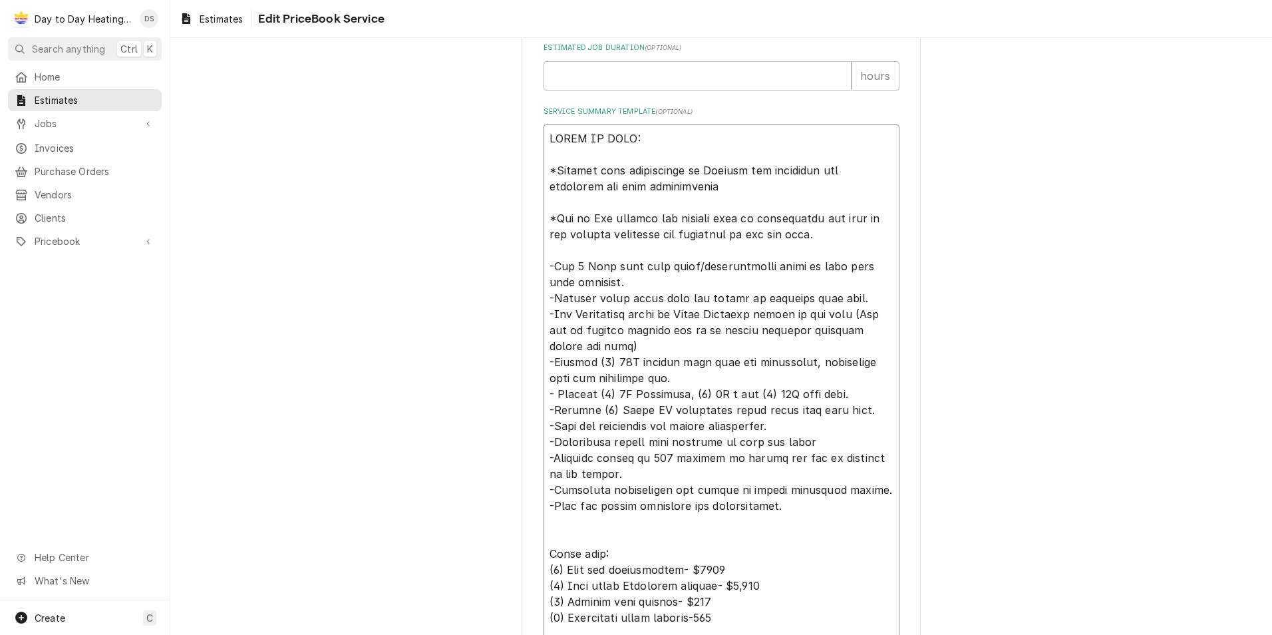
type textarea "SCOPE OF WORK: *Genesis home improvement to Provide all equipment and materials…"
type textarea "x"
type textarea "SCOPE OF WORK: *Genesis home improvement to Provide all equipment and materials…"
type textarea "x"
type textarea "SCOPE OF WORK: *Genesis home improvement to Provide all equipment and materials…"
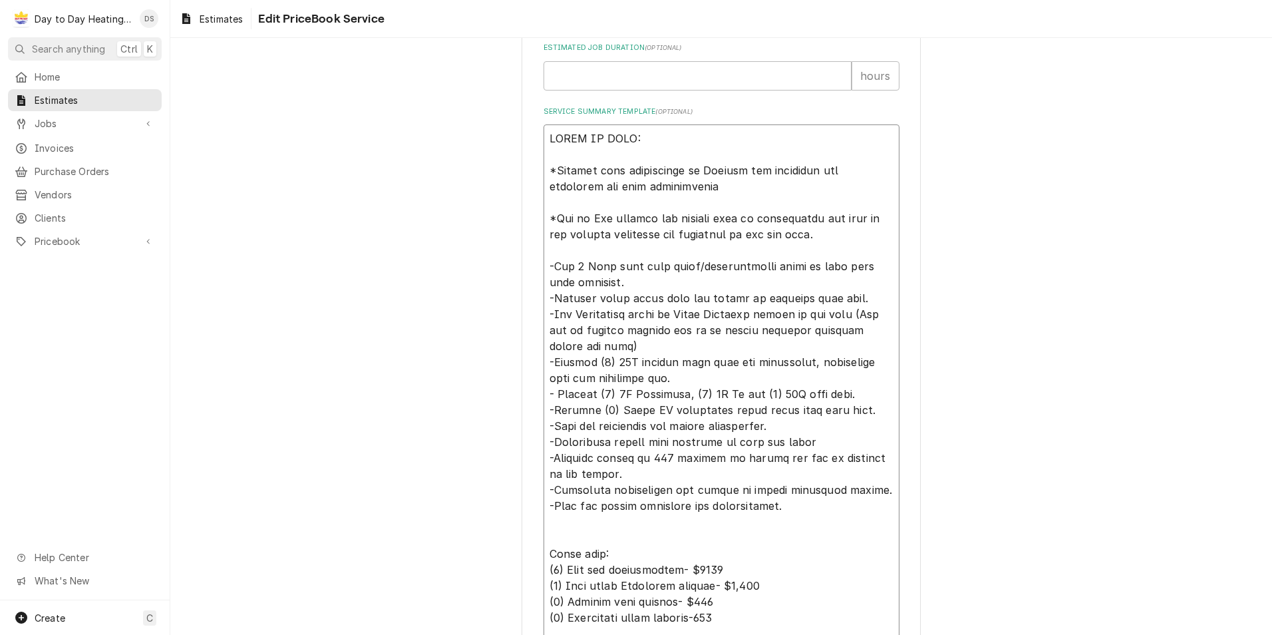
type textarea "x"
type textarea "SCOPE OF WORK: *Genesis home improvement to Provide all equipment and materials…"
type textarea "x"
type textarea "SCOPE OF WORK: *Genesis home improvement to Provide all equipment and materials…"
type textarea "x"
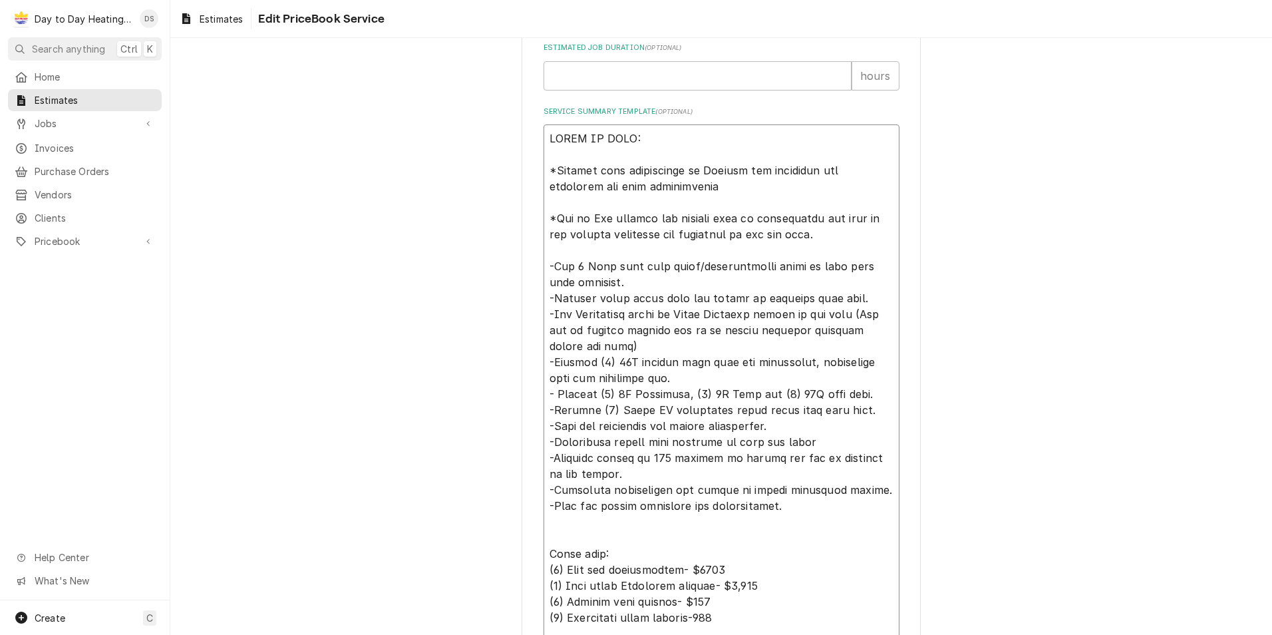
type textarea "SCOPE OF WORK: *Genesis home improvement to Provide all equipment and materials…"
type textarea "x"
type textarea "SCOPE OF WORK: *Genesis home improvement to Provide all equipment and materials…"
type textarea "x"
type textarea "SCOPE OF WORK: *Genesis home improvement to Provide all equipment and materials…"
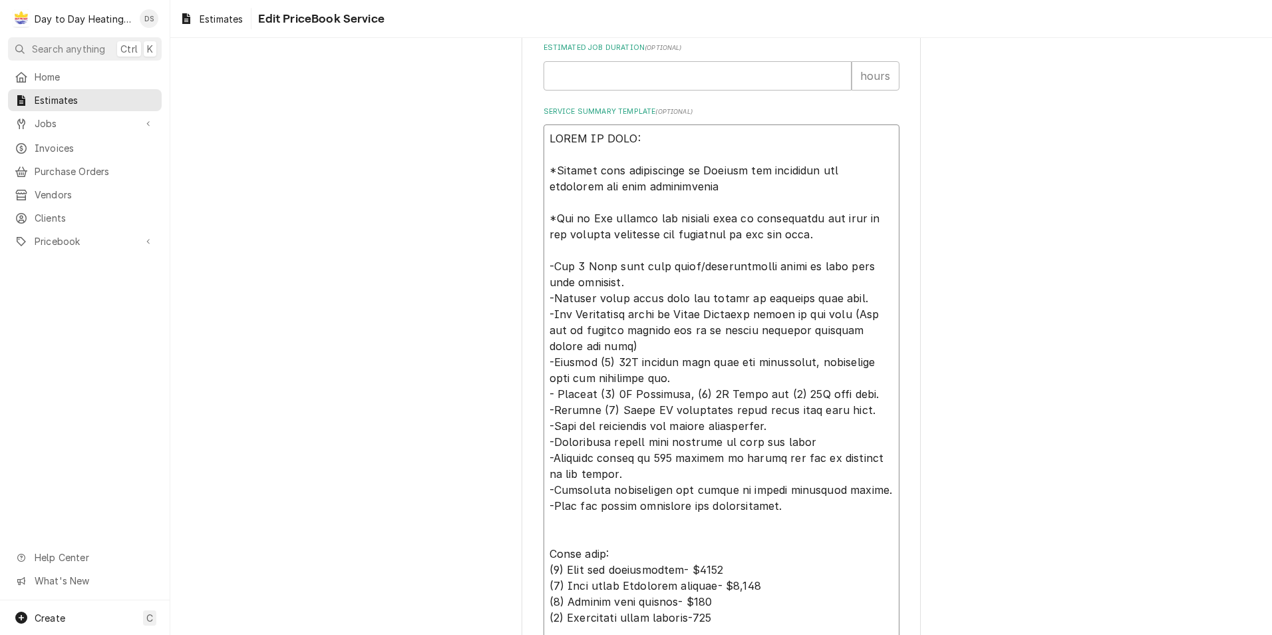
type textarea "x"
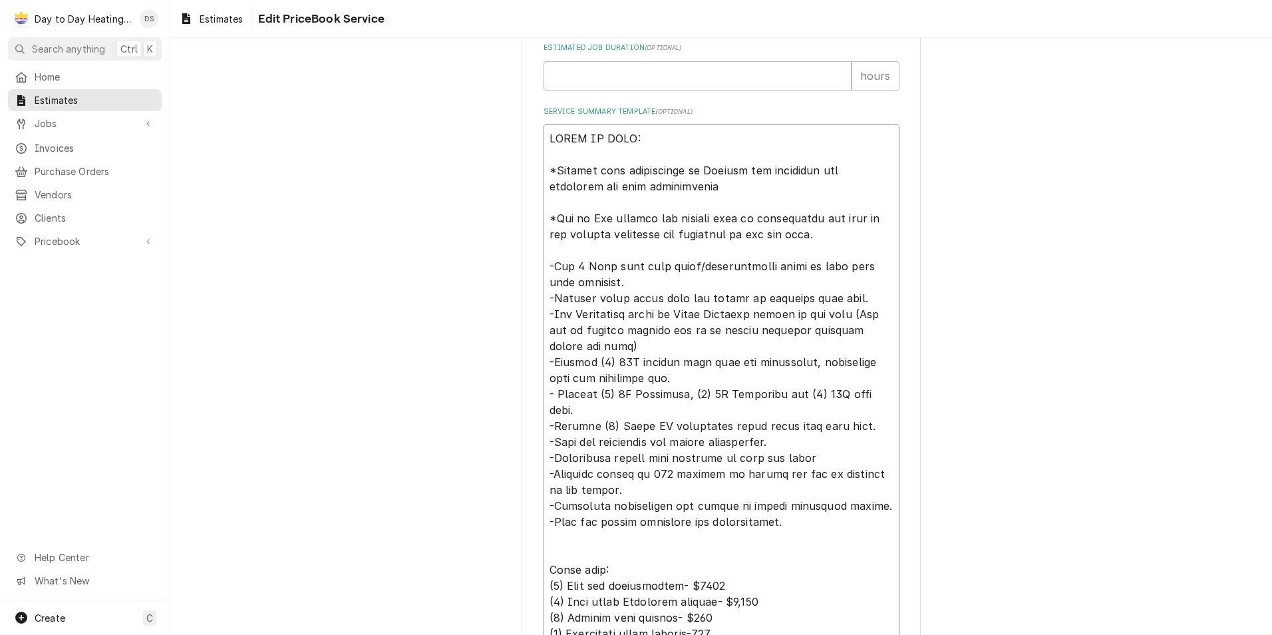
click at [871, 395] on textarea "Service Summary Template ( optional )" at bounding box center [722, 425] width 356 height 603
click at [767, 404] on textarea "Service Summary Template ( optional )" at bounding box center [722, 425] width 356 height 603
click at [773, 423] on textarea "Service Summary Template ( optional )" at bounding box center [722, 425] width 356 height 603
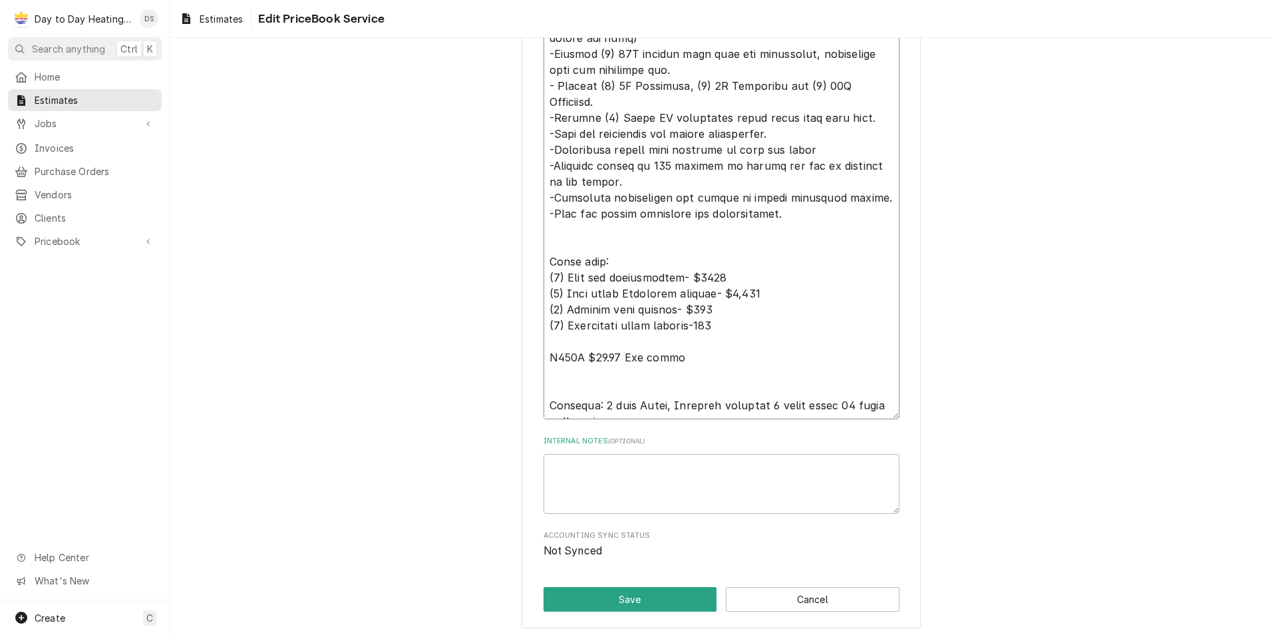
scroll to position [912, 0]
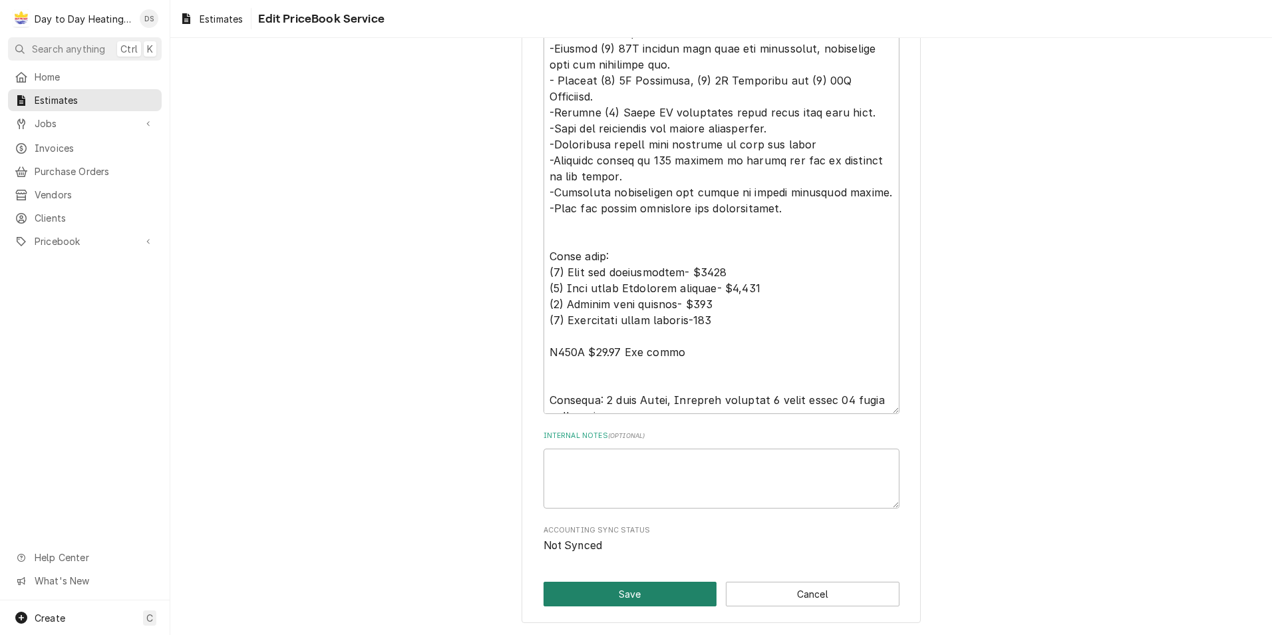
click at [639, 592] on button "Save" at bounding box center [631, 594] width 174 height 25
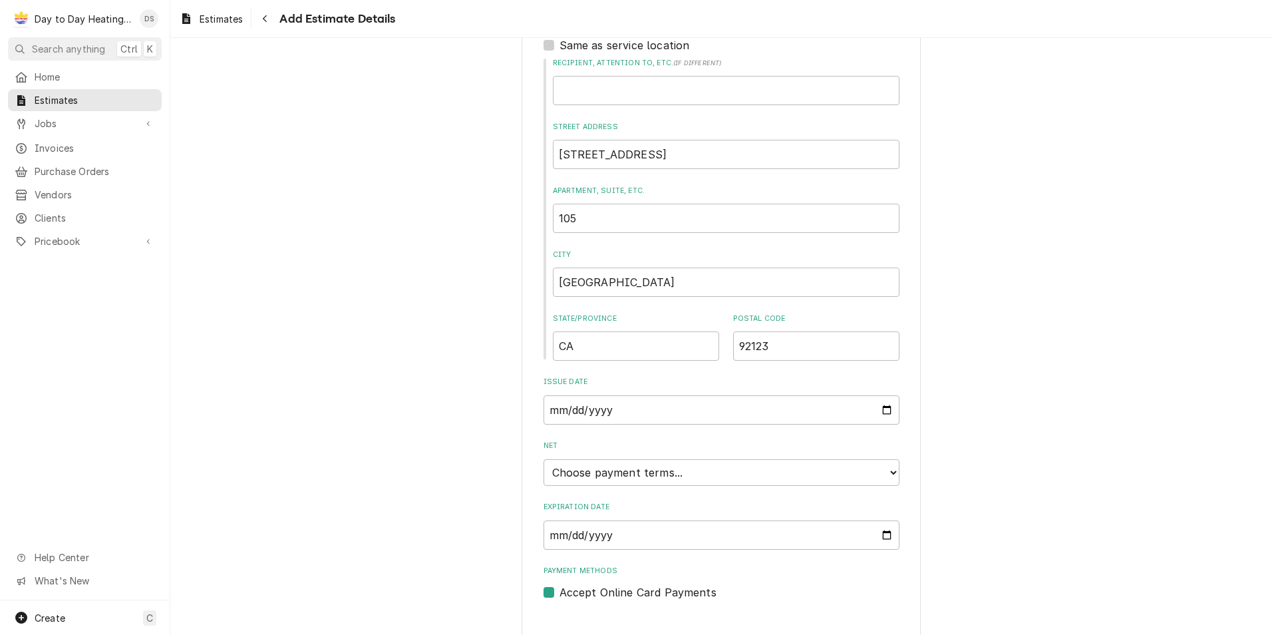
scroll to position [669, 0]
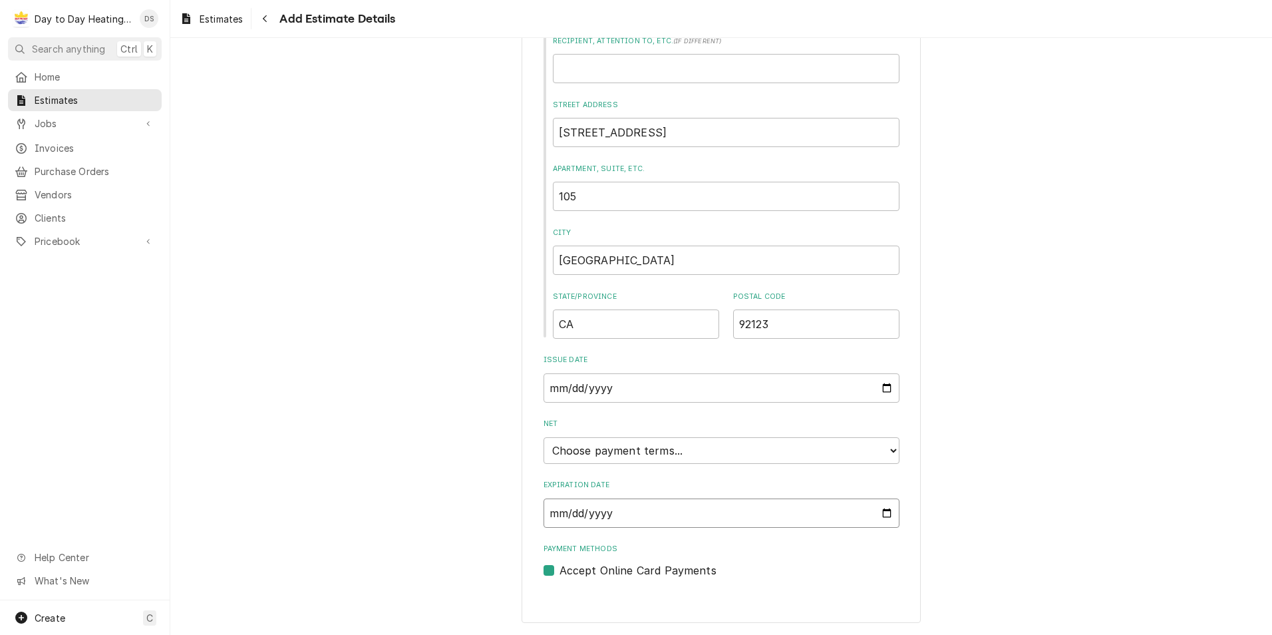
click at [886, 506] on input "Expiration Date" at bounding box center [722, 512] width 356 height 29
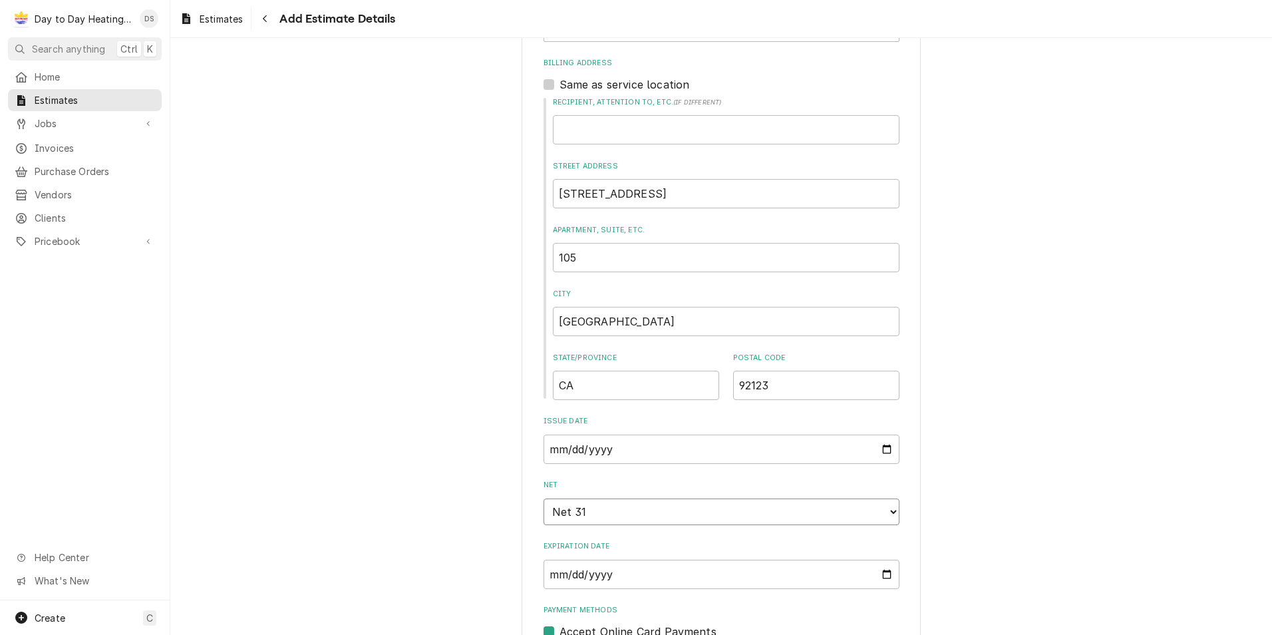
click at [879, 512] on select "Choose payment terms... Same Day Net 7 Net 14 Net 21 Net 30 Net 31 Net 45 Net 6…" at bounding box center [722, 511] width 356 height 27
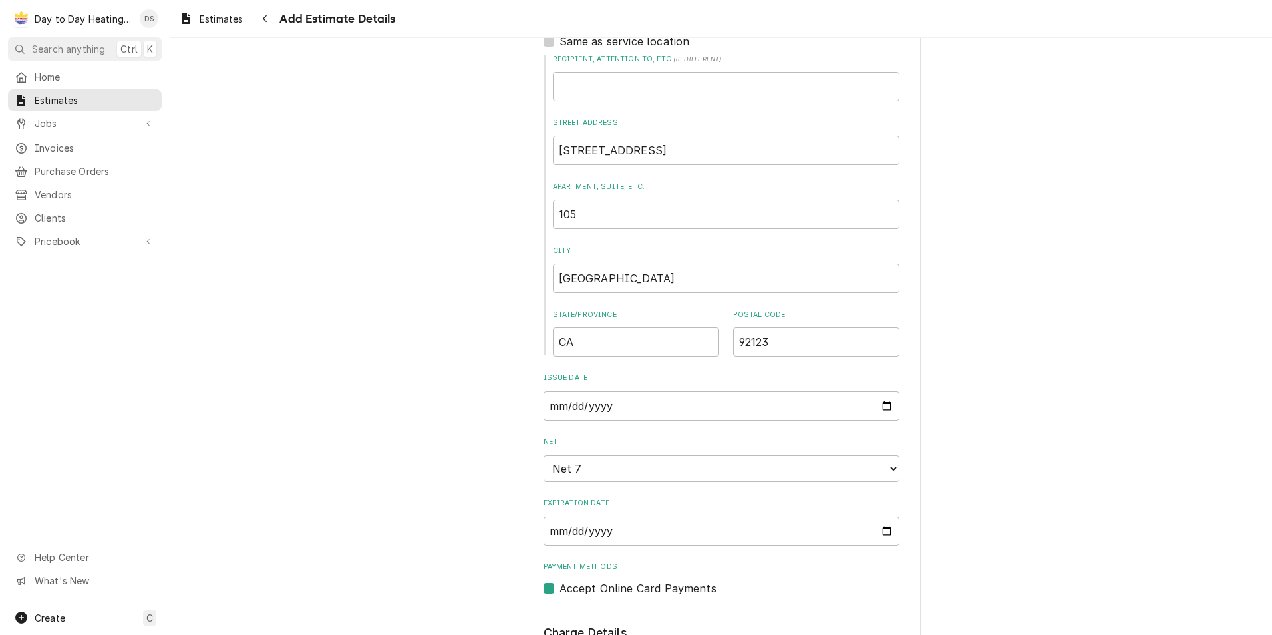
scroll to position [675, 0]
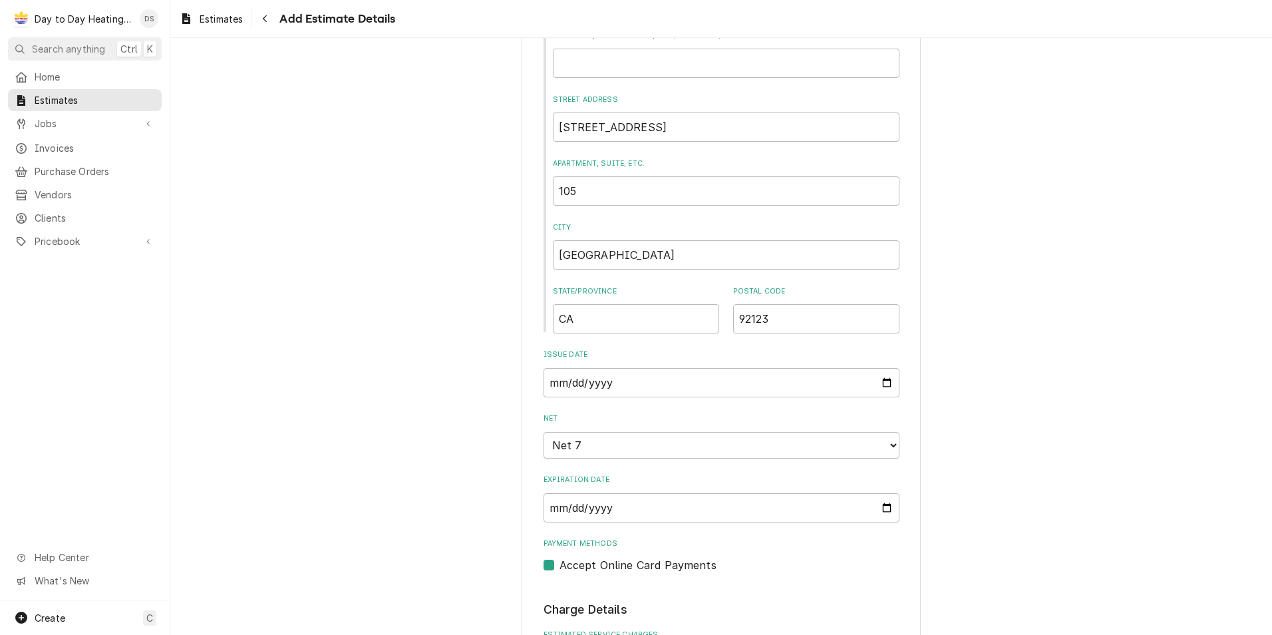
click at [560, 565] on label "Accept Online Card Payments" at bounding box center [638, 565] width 157 height 16
click at [560, 565] on input "Payment Methods" at bounding box center [738, 571] width 356 height 29
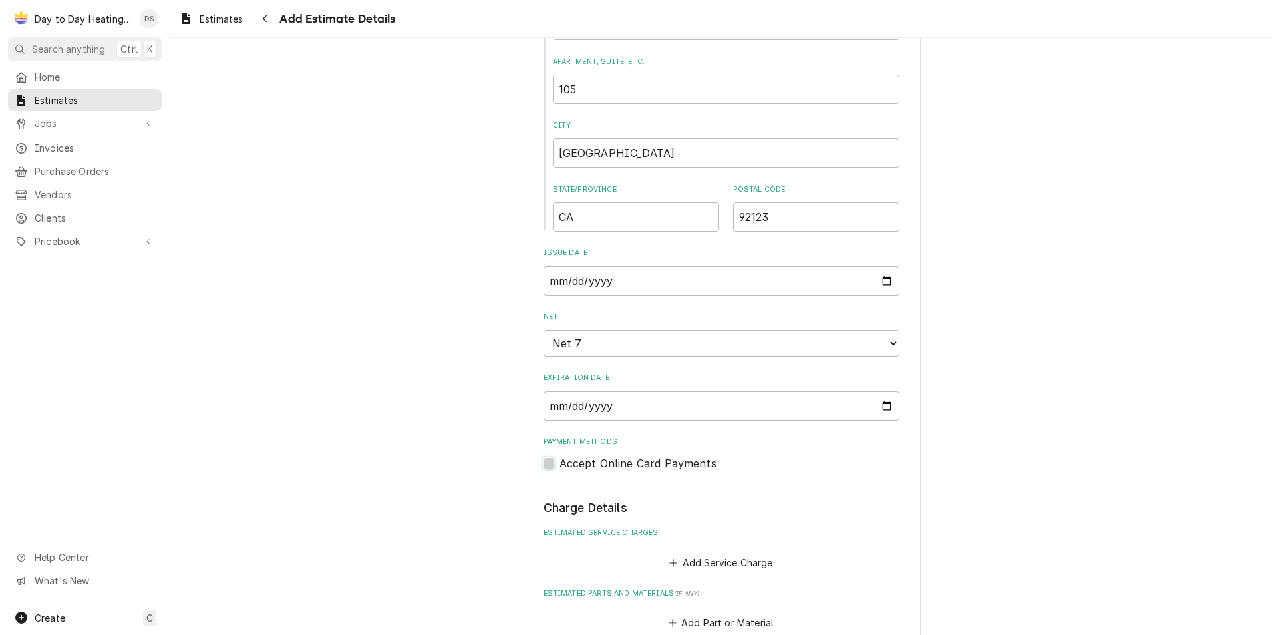
scroll to position [874, 0]
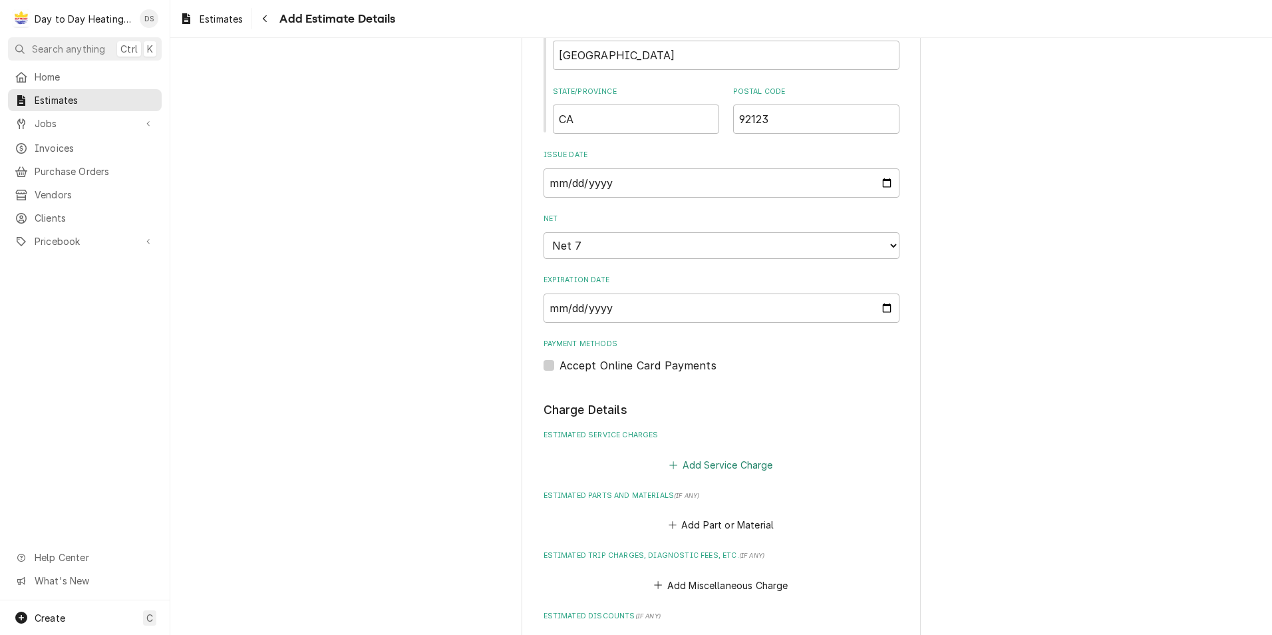
click at [699, 464] on button "Add Service Charge" at bounding box center [721, 464] width 108 height 19
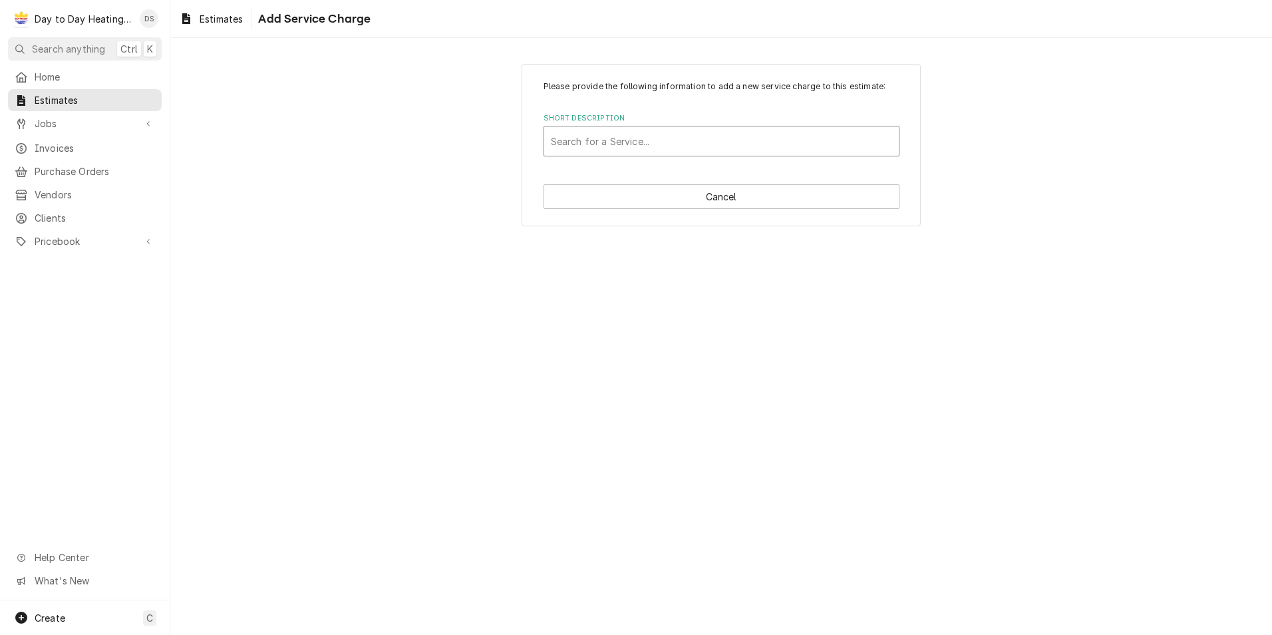
click at [629, 150] on div "Short Description" at bounding box center [721, 141] width 341 height 24
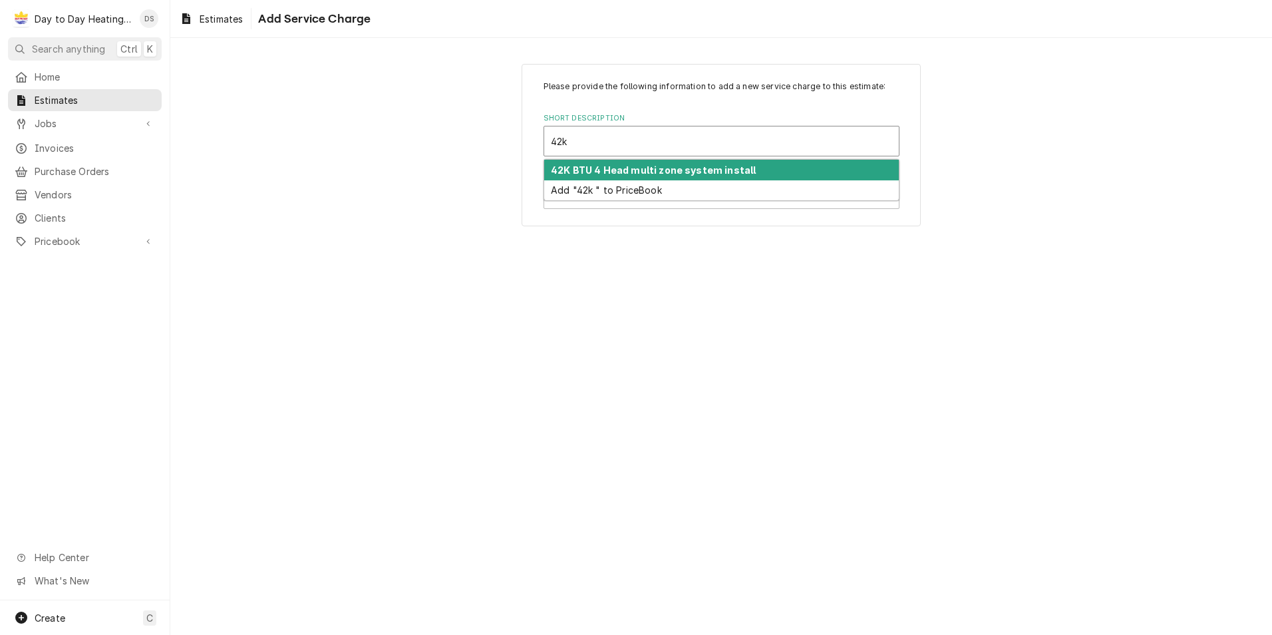
click at [683, 170] on strong "42K BTU 4 Head multi zone system install" at bounding box center [653, 169] width 205 height 11
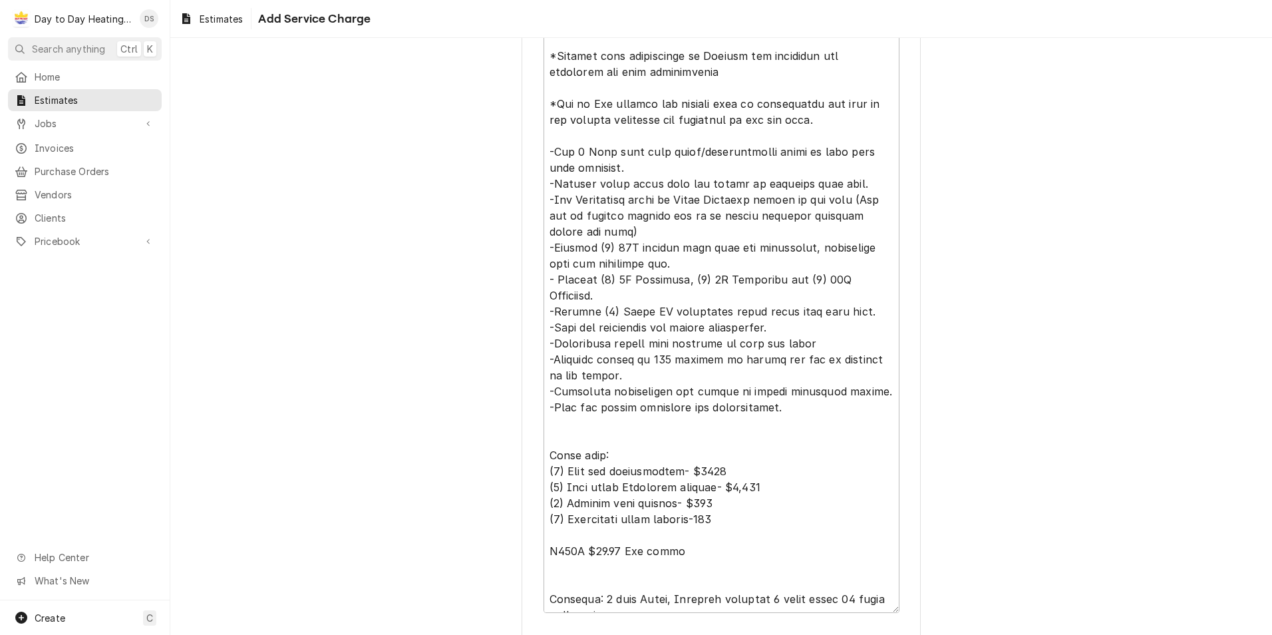
scroll to position [518, 0]
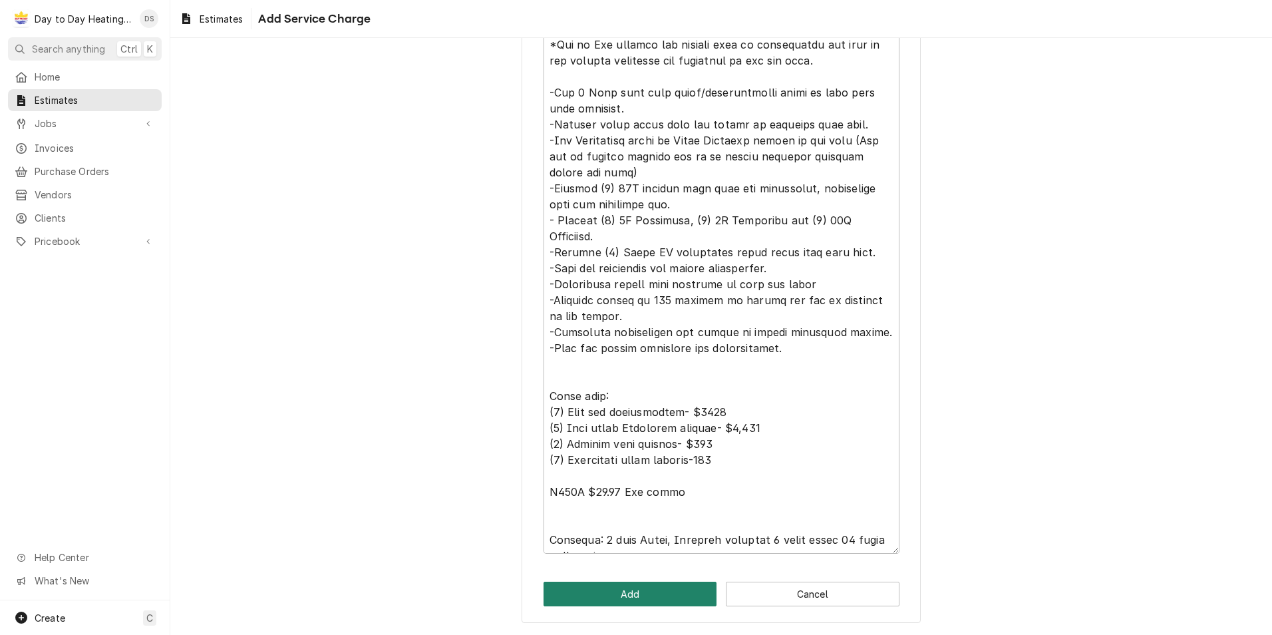
click at [607, 591] on button "Add" at bounding box center [631, 594] width 174 height 25
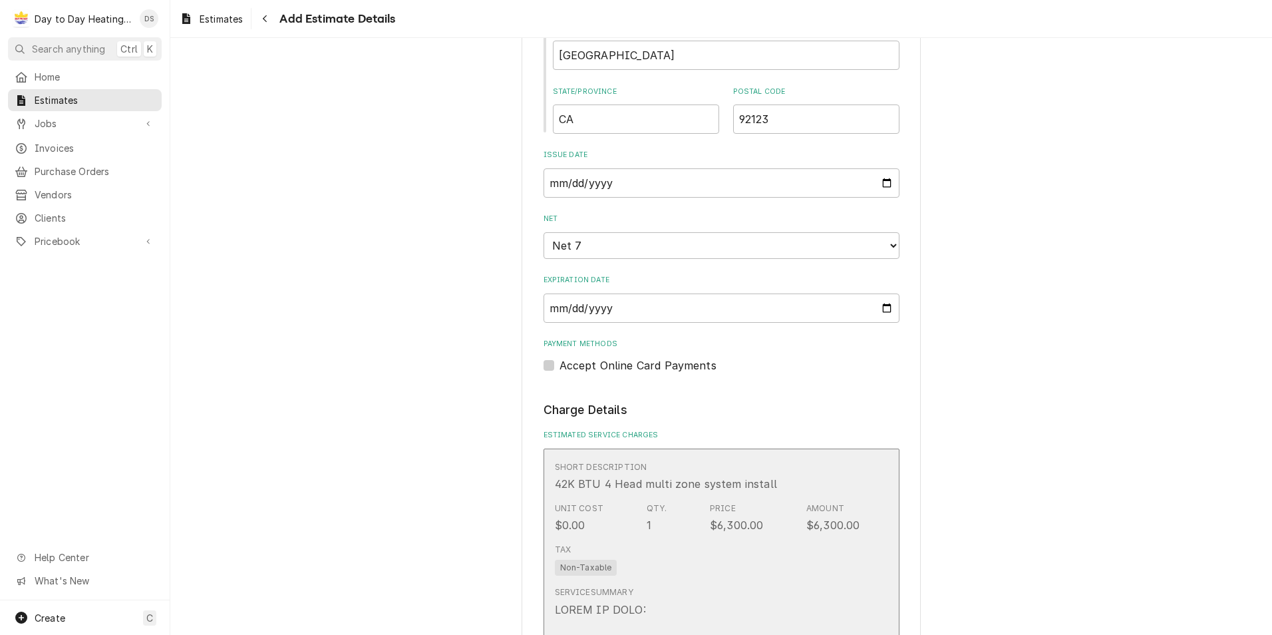
scroll to position [858, 0]
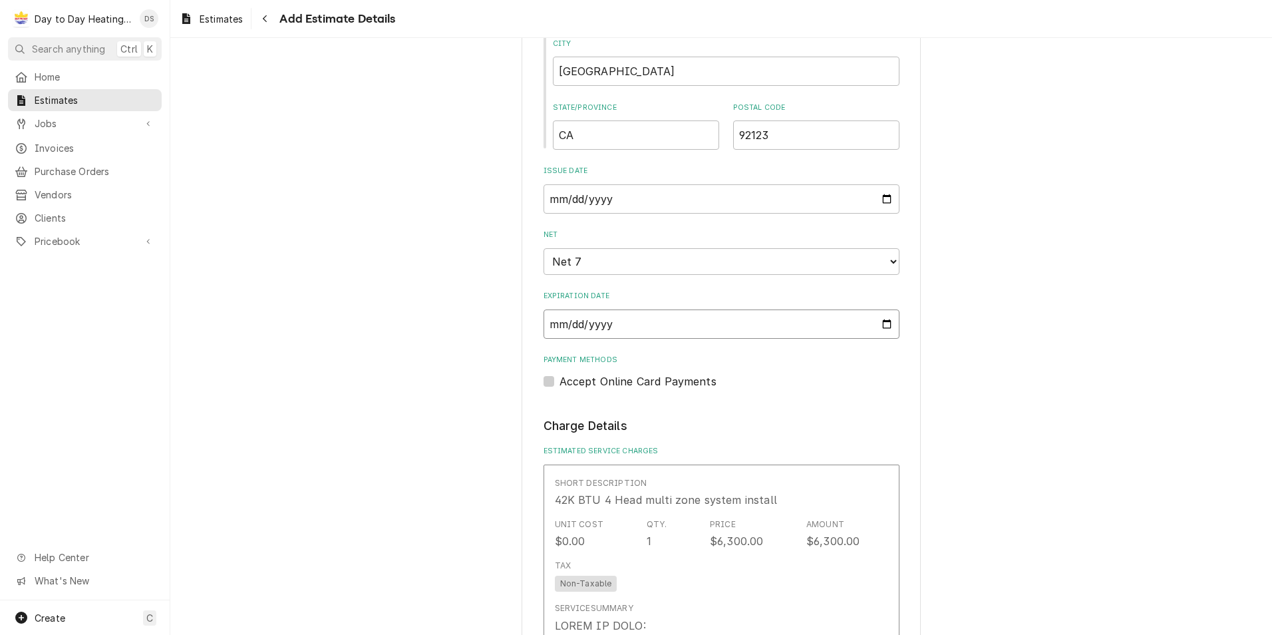
click at [884, 323] on input "2025-09-14" at bounding box center [722, 323] width 356 height 29
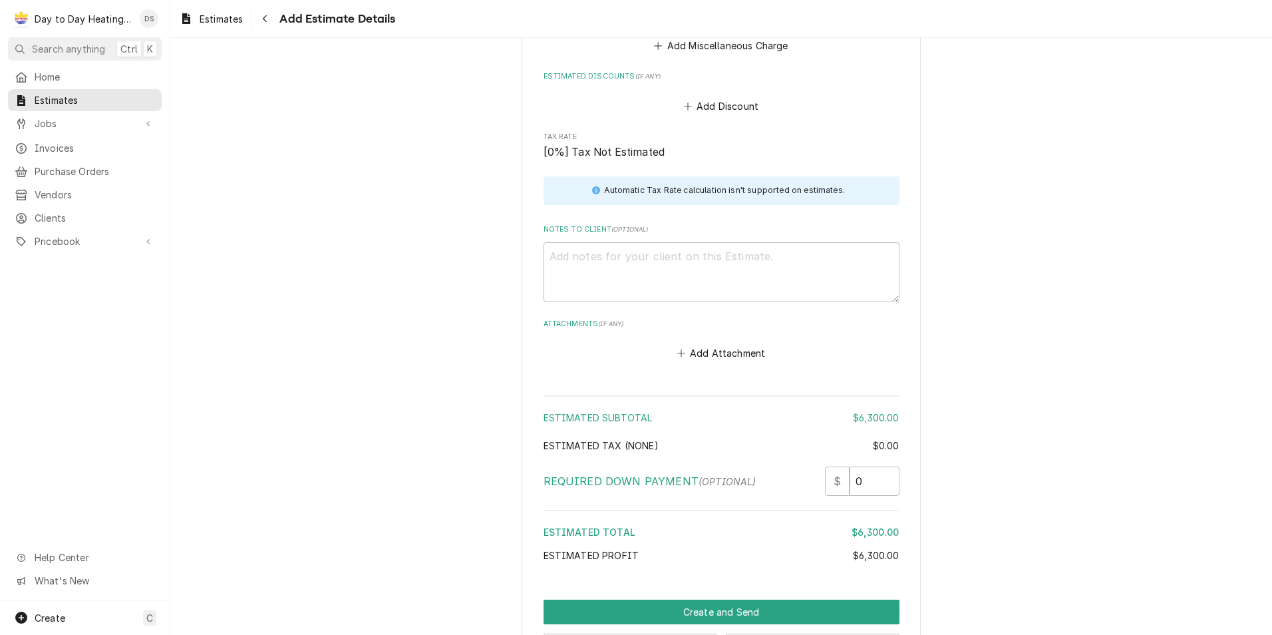
scroll to position [2277, 0]
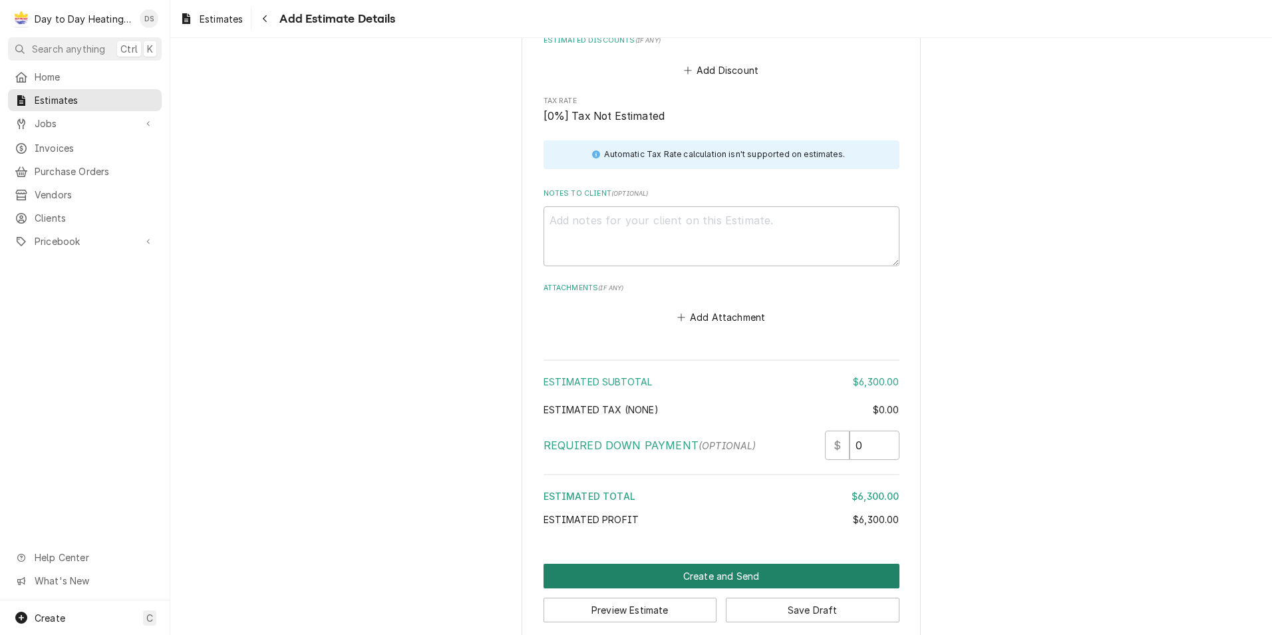
click at [757, 564] on button "Create and Send" at bounding box center [722, 576] width 356 height 25
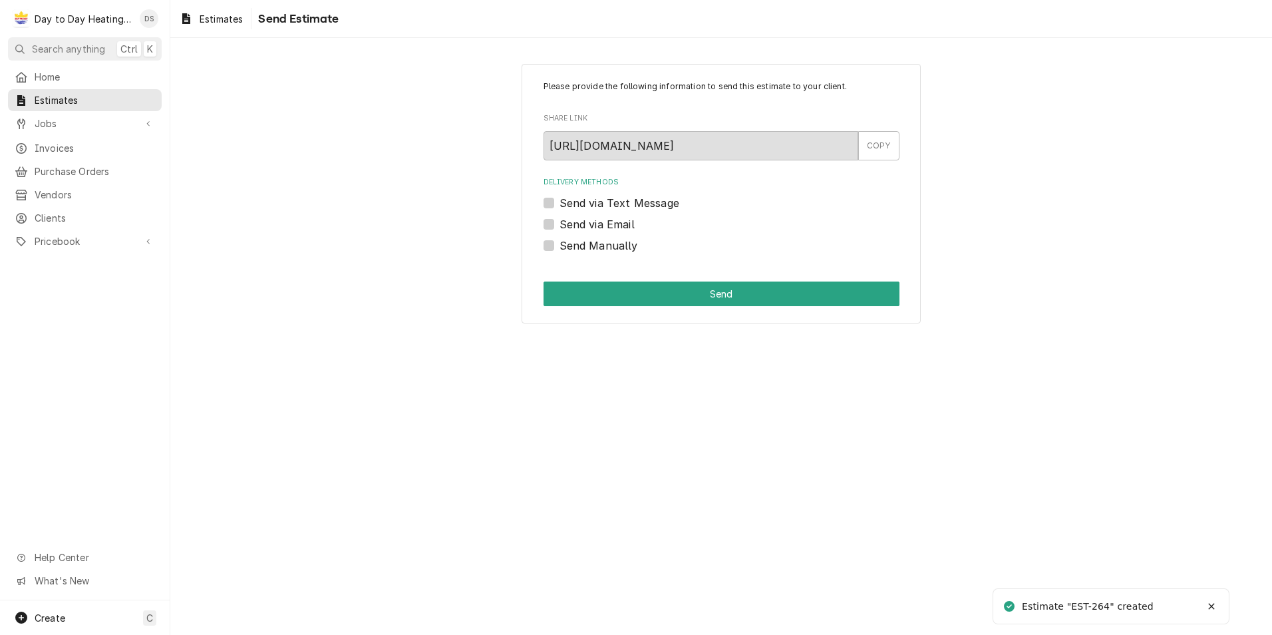
click at [595, 222] on label "Send via Email" at bounding box center [597, 224] width 75 height 16
click at [595, 222] on input "Send via Email" at bounding box center [738, 230] width 356 height 29
checkbox input "true"
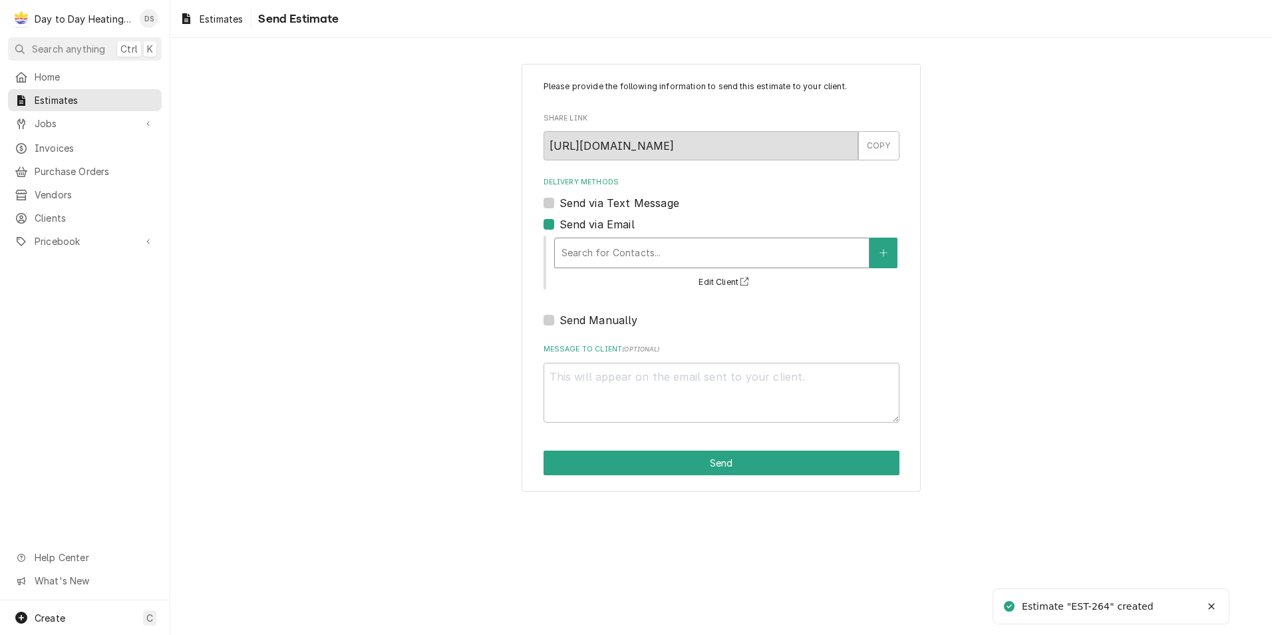
click at [620, 242] on div "Delivery Methods" at bounding box center [712, 253] width 301 height 24
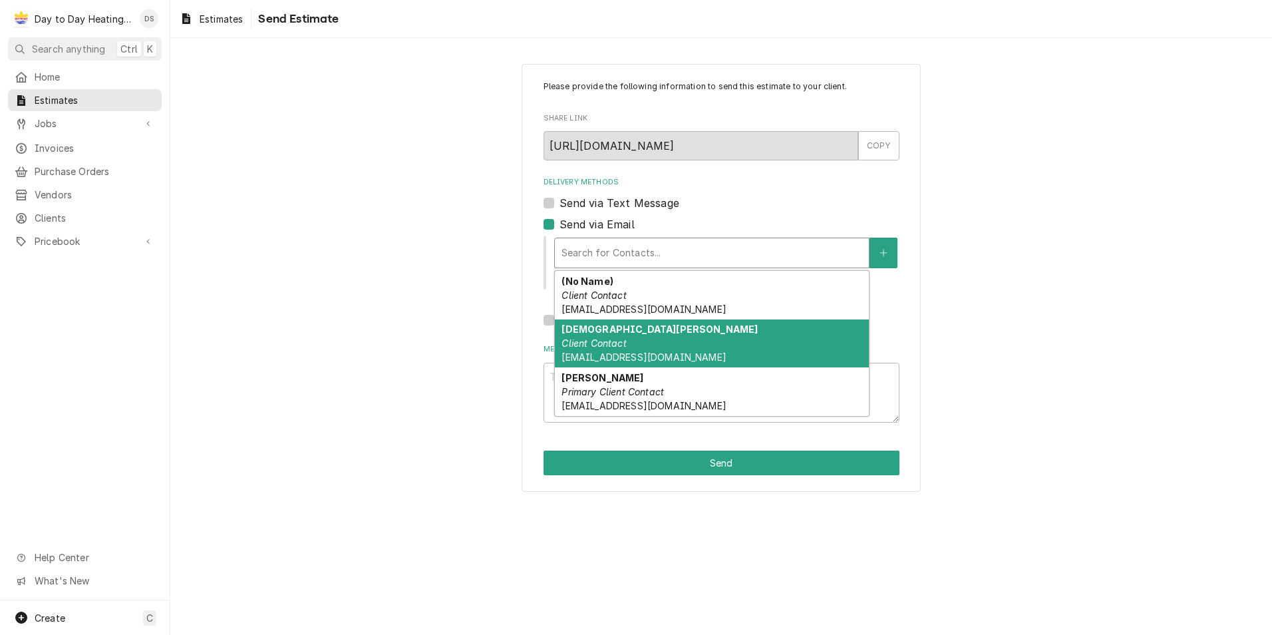
click at [743, 349] on div "Christian Marcilla Client Contact cmancilla.ghi@gmail.com" at bounding box center [712, 343] width 314 height 49
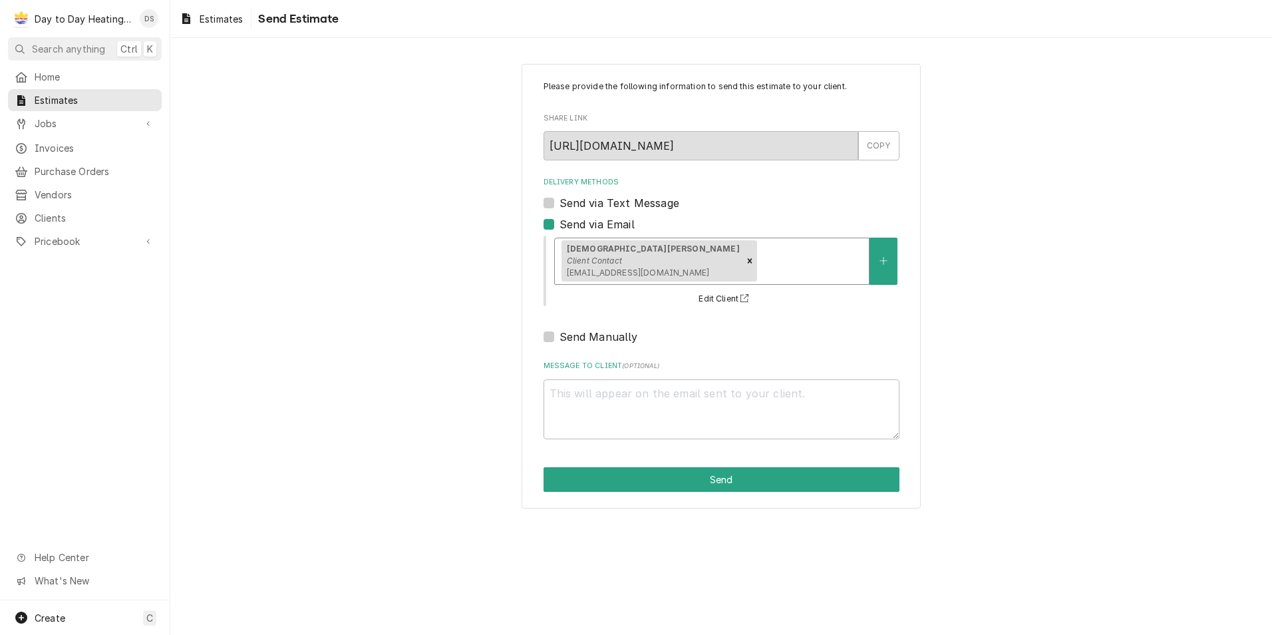
click at [759, 255] on div "Delivery Methods" at bounding box center [810, 261] width 102 height 24
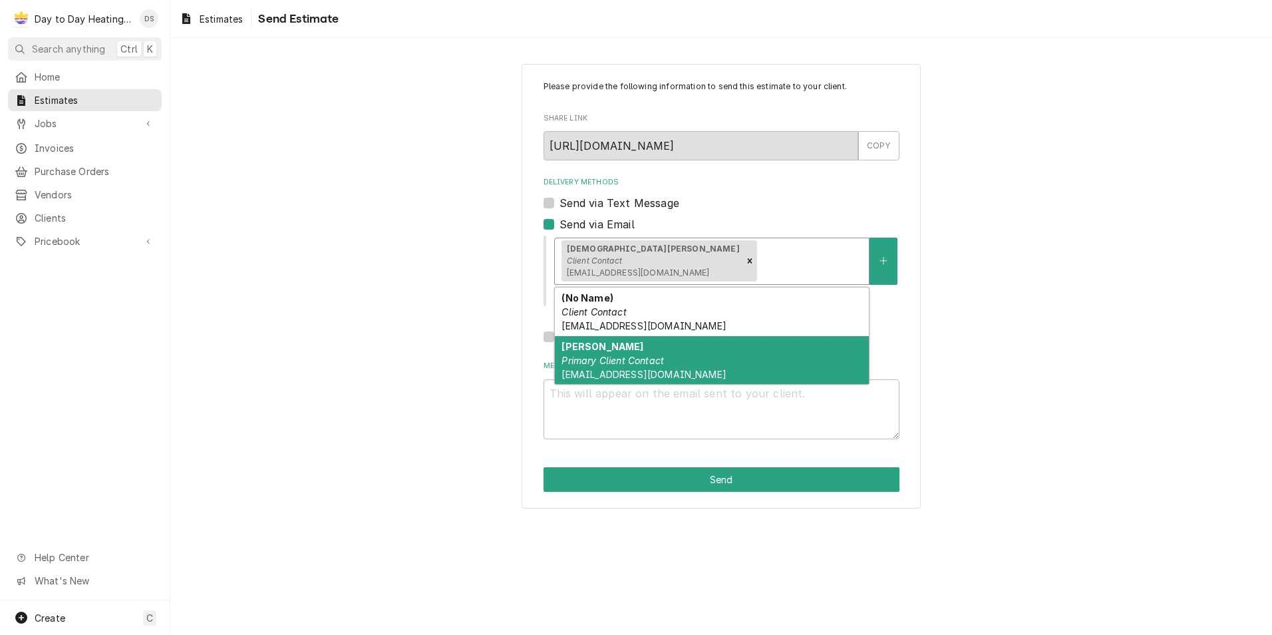
click at [689, 367] on div "Eric Bensor Primary Client Contact erbensor@gmail.com" at bounding box center [712, 360] width 314 height 49
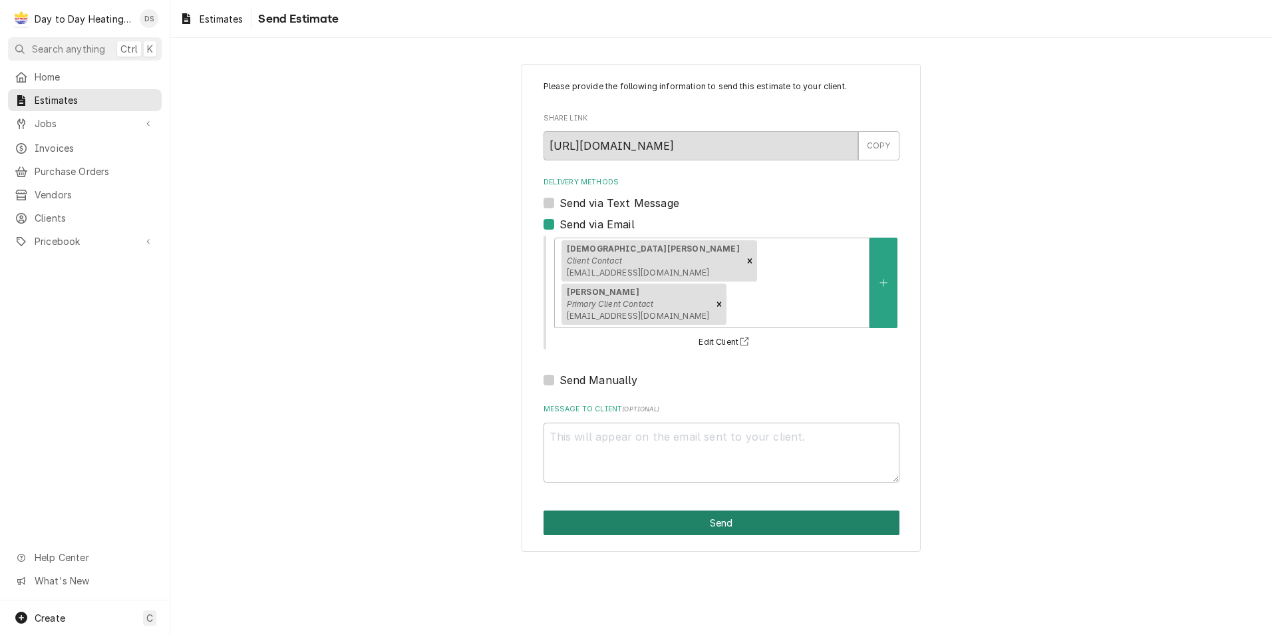
click at [756, 510] on button "Send" at bounding box center [722, 522] width 356 height 25
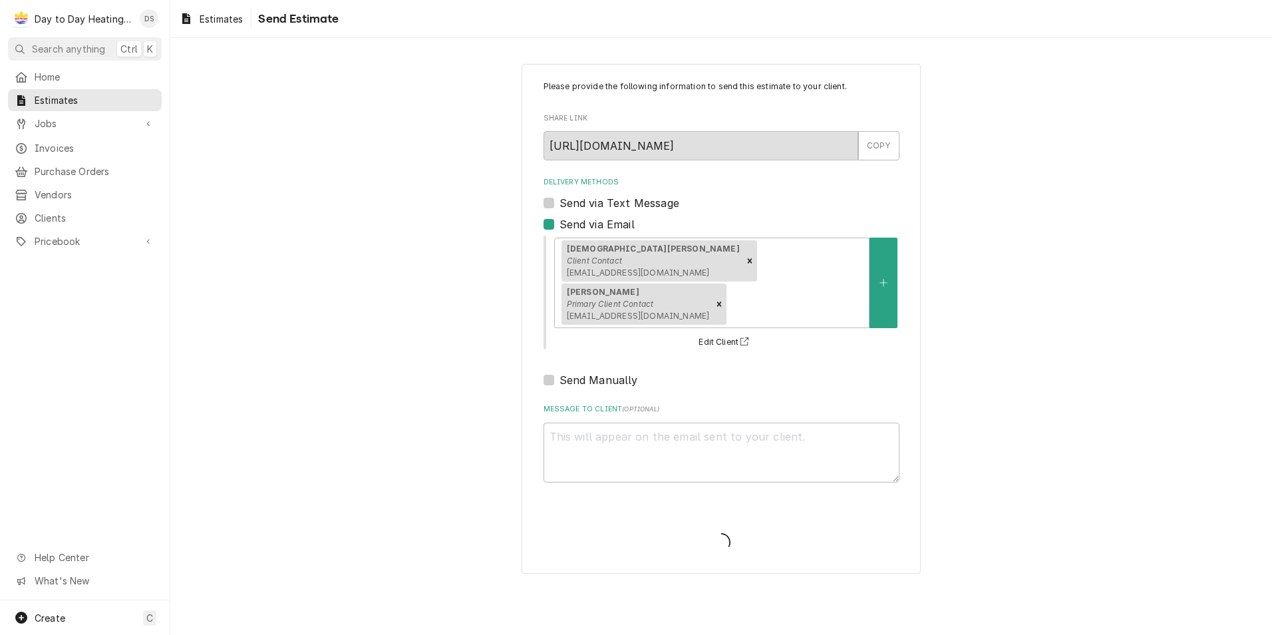
type textarea "x"
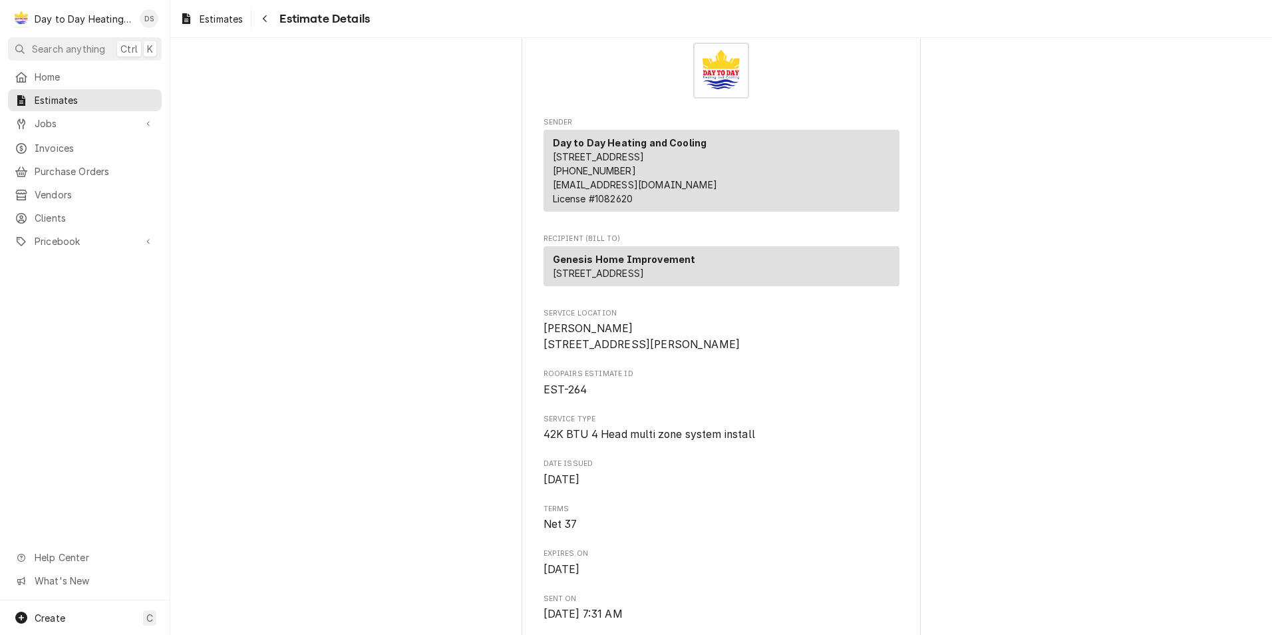
scroll to position [67, 0]
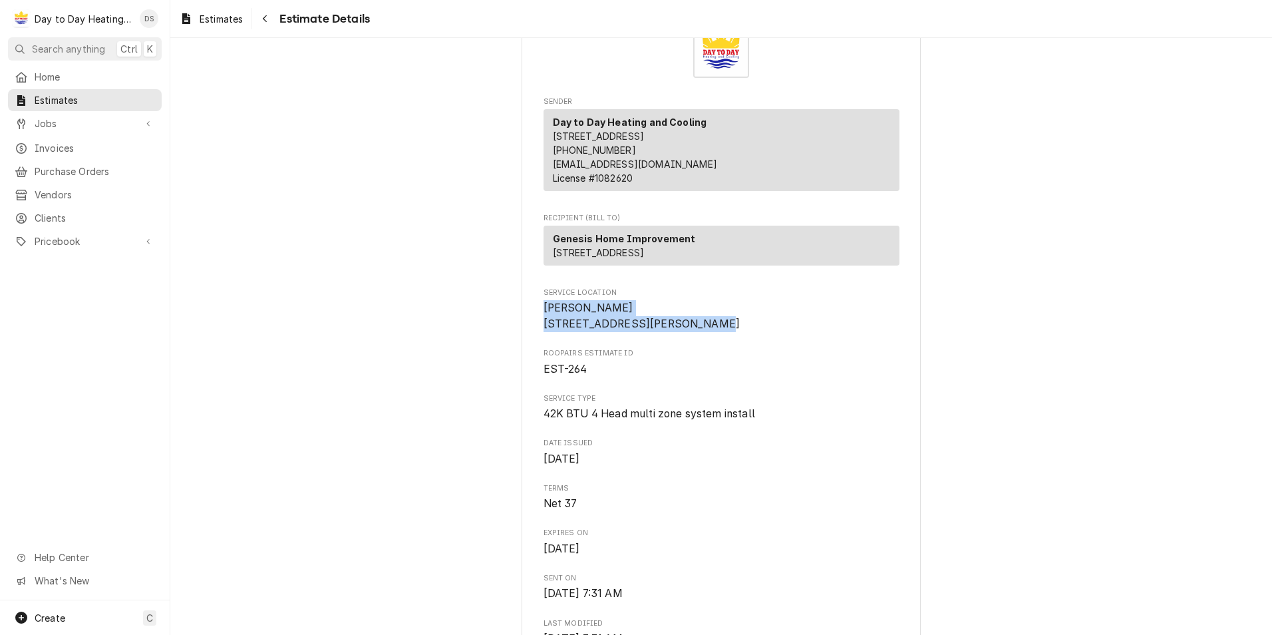
drag, startPoint x: 534, startPoint y: 335, endPoint x: 677, endPoint y: 370, distance: 147.4
drag, startPoint x: 677, startPoint y: 370, endPoint x: 708, endPoint y: 371, distance: 31.3
click at [708, 331] on span "Garcia 6467 Eleanor Dr San Diego, CA 92114" at bounding box center [722, 315] width 356 height 31
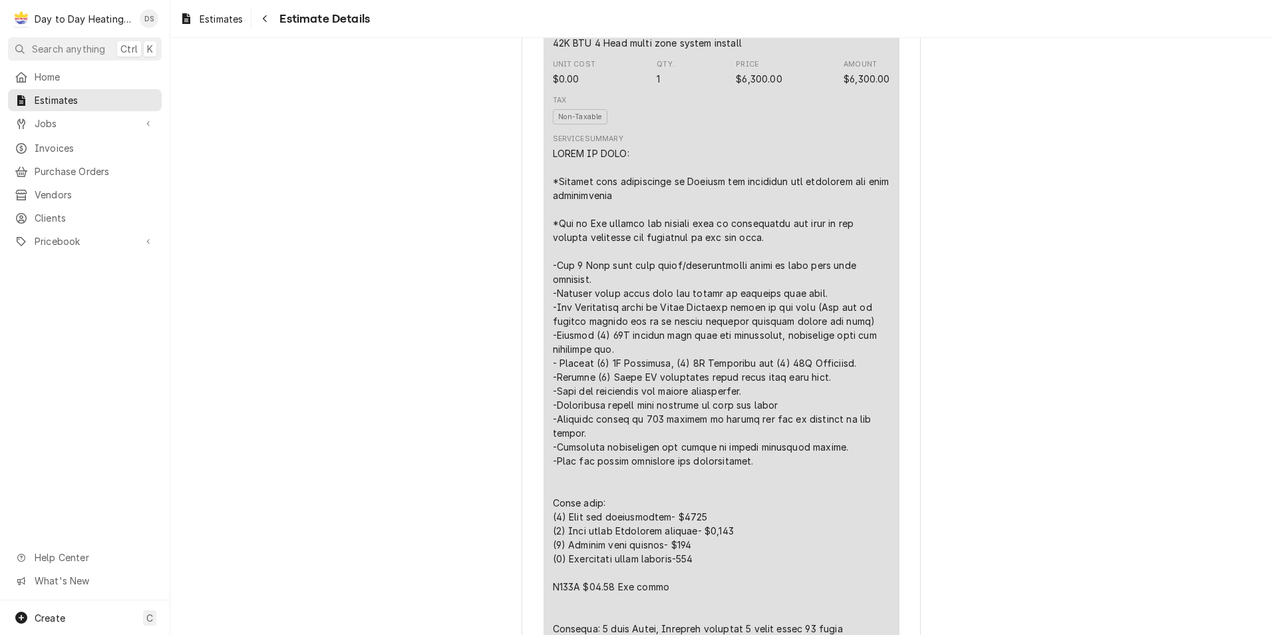
scroll to position [665, 0]
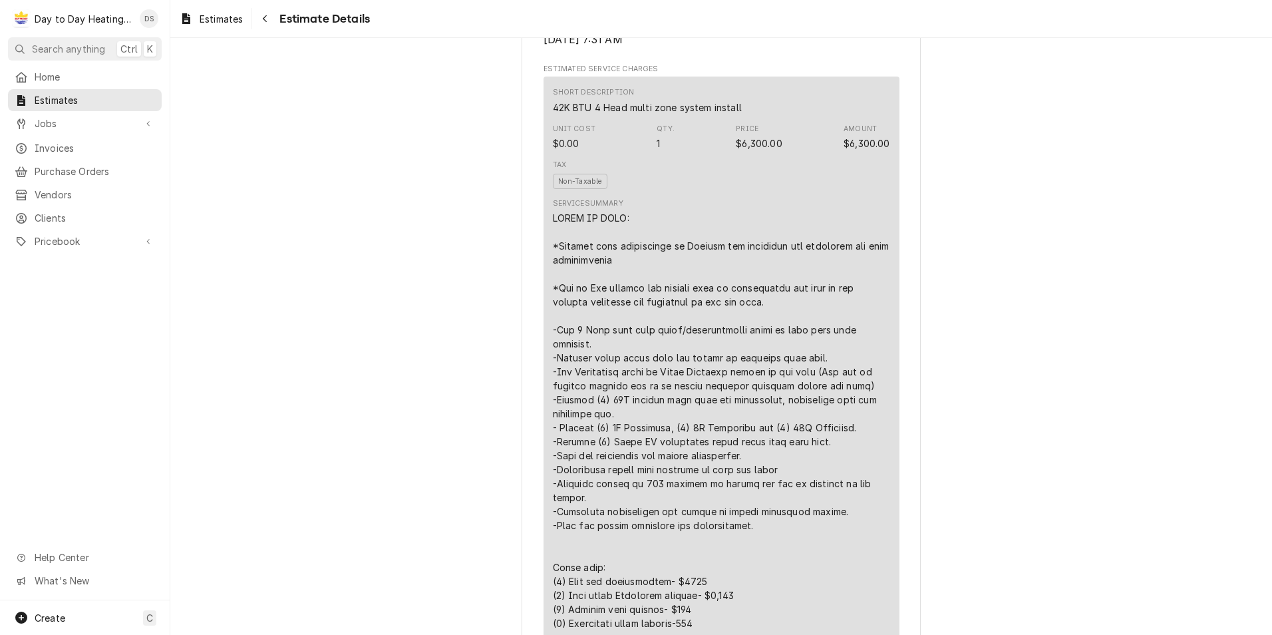
click at [19, 20] on div "Day to Day Heating and Cooling's Avatar" at bounding box center [21, 18] width 19 height 19
click at [146, 18] on div "David Silvestre's Avatar" at bounding box center [149, 18] width 19 height 19
click at [206, 38] on div "Settings" at bounding box center [202, 46] width 125 height 17
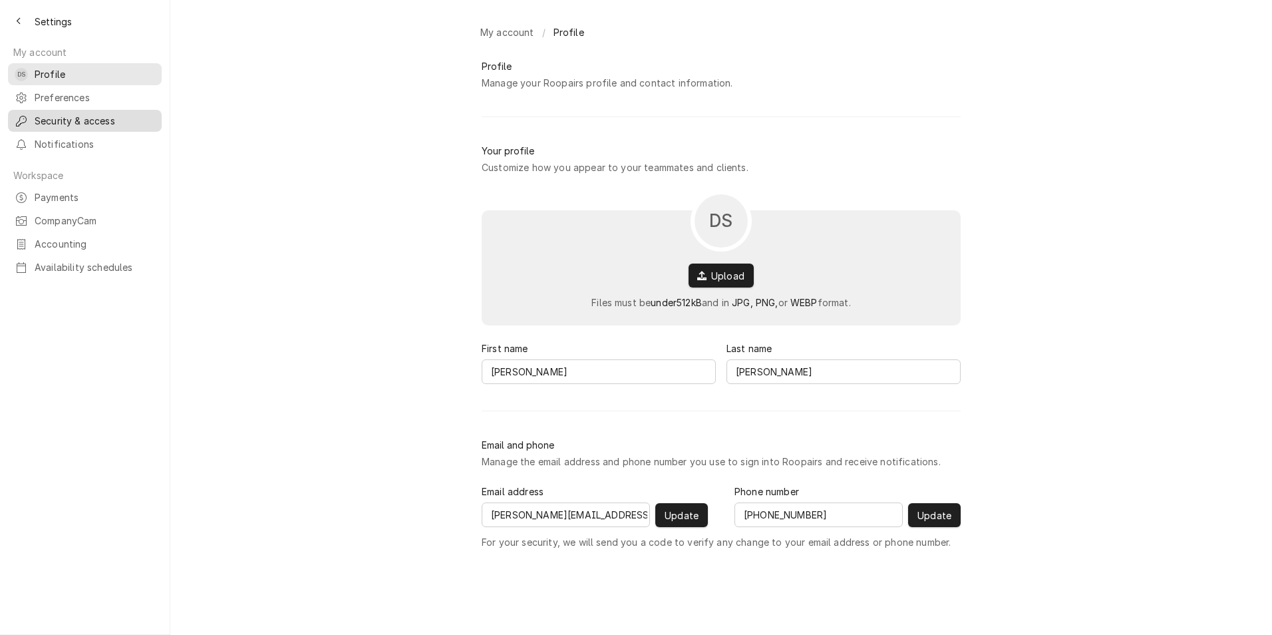
click at [91, 115] on span "Security & access" at bounding box center [95, 121] width 120 height 14
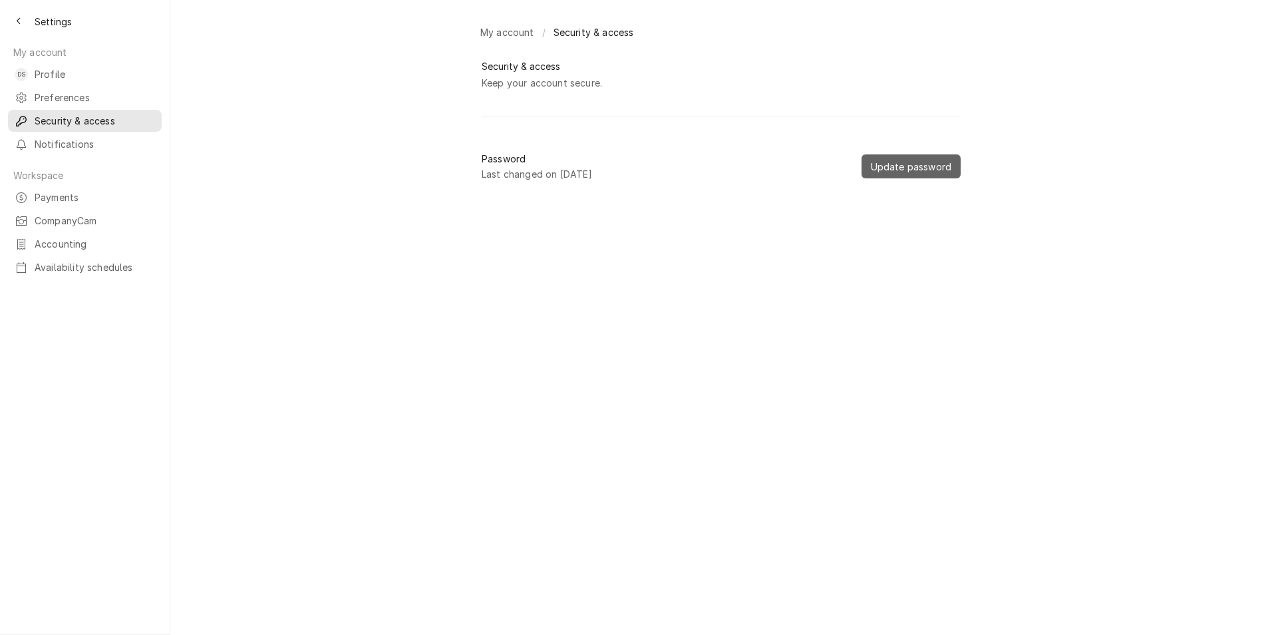
click at [896, 169] on span "Update password" at bounding box center [911, 167] width 86 height 14
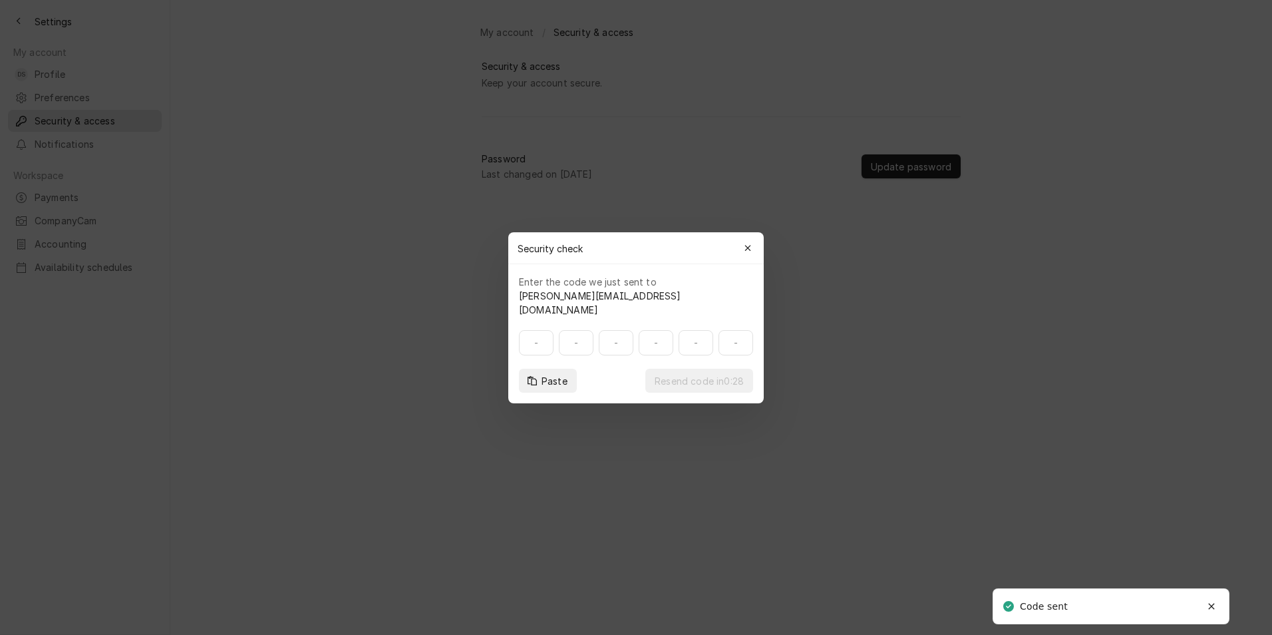
click at [548, 331] on input at bounding box center [636, 342] width 234 height 25
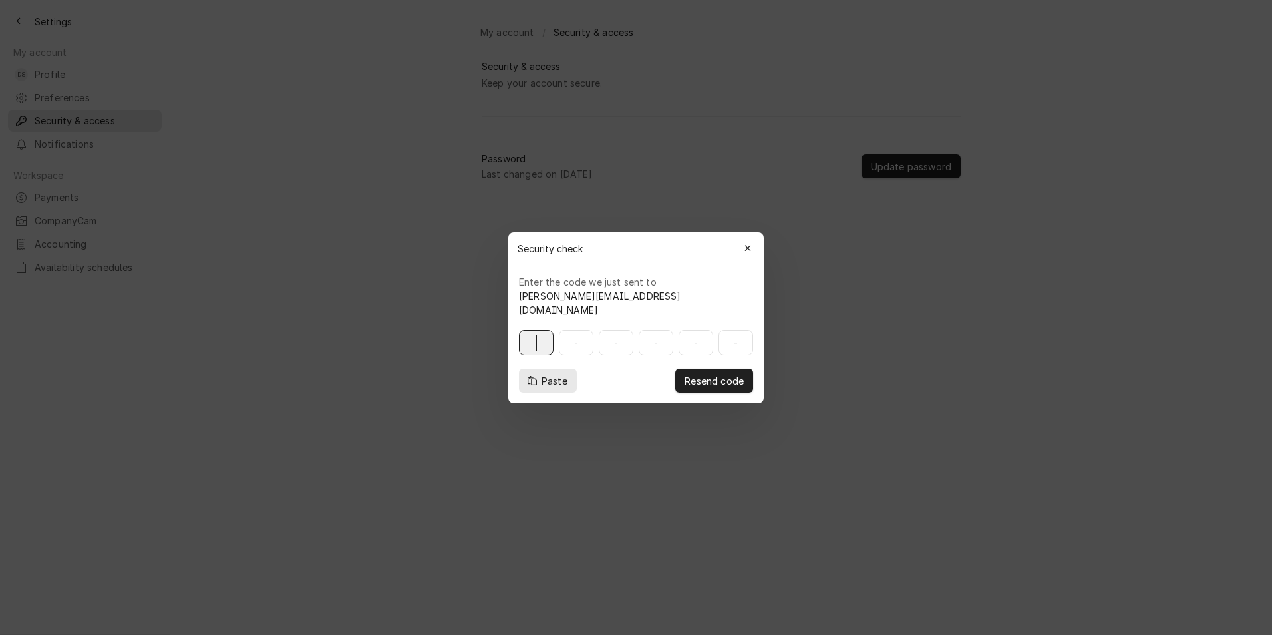
click at [551, 373] on span "Paste" at bounding box center [554, 380] width 31 height 14
click at [543, 335] on input at bounding box center [636, 342] width 234 height 25
click at [550, 373] on span "Paste" at bounding box center [554, 380] width 31 height 14
click at [535, 333] on input at bounding box center [636, 342] width 234 height 25
type input "578904"
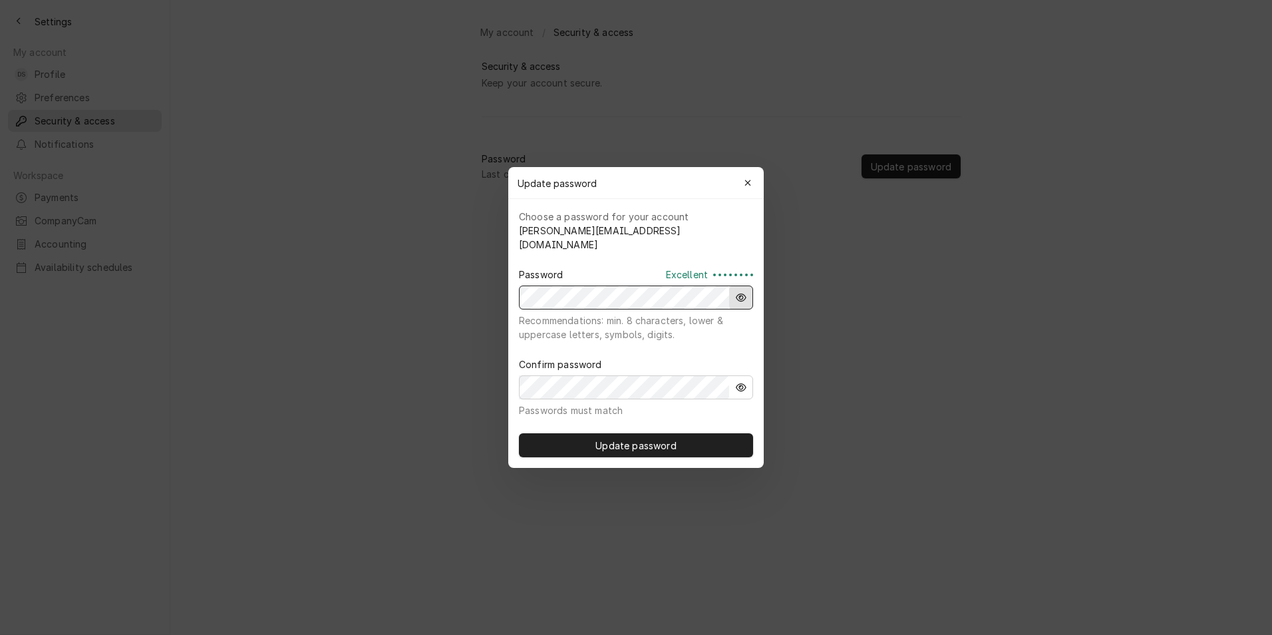
click at [735, 295] on div "button" at bounding box center [741, 297] width 13 height 13
click at [504, 301] on body "Settings My account DS Profile Preferences Security & access Notifications Work…" at bounding box center [636, 317] width 1272 height 635
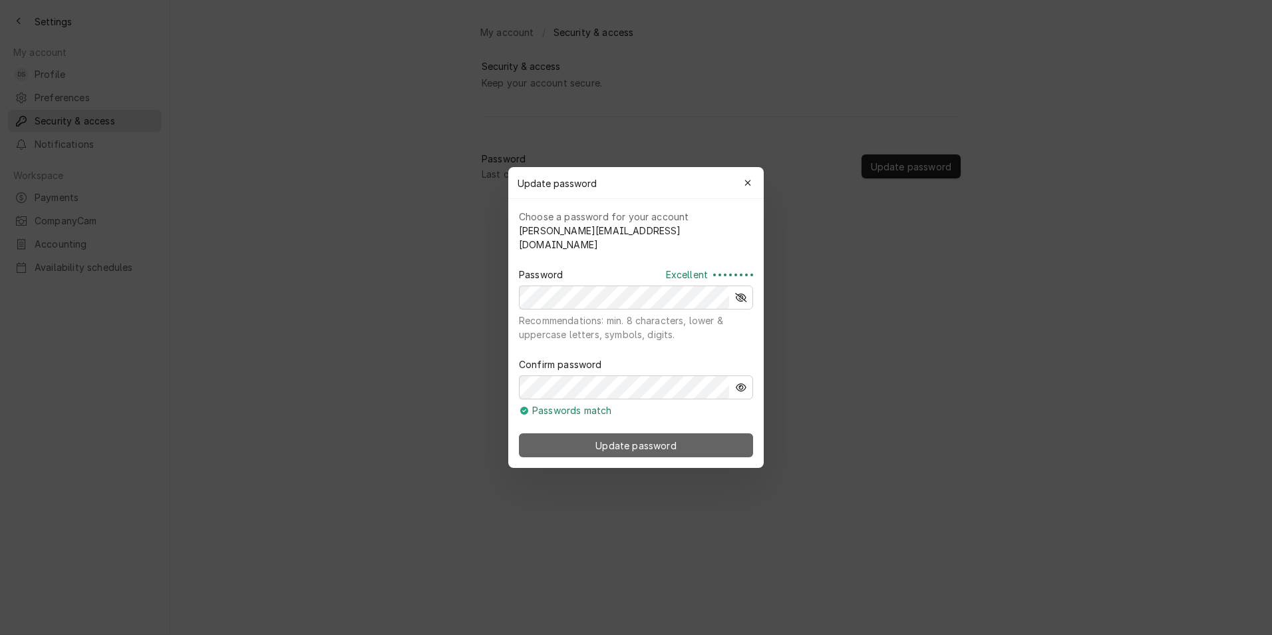
click at [636, 439] on span "Update password" at bounding box center [636, 446] width 86 height 14
